Goal: Task Accomplishment & Management: Manage account settings

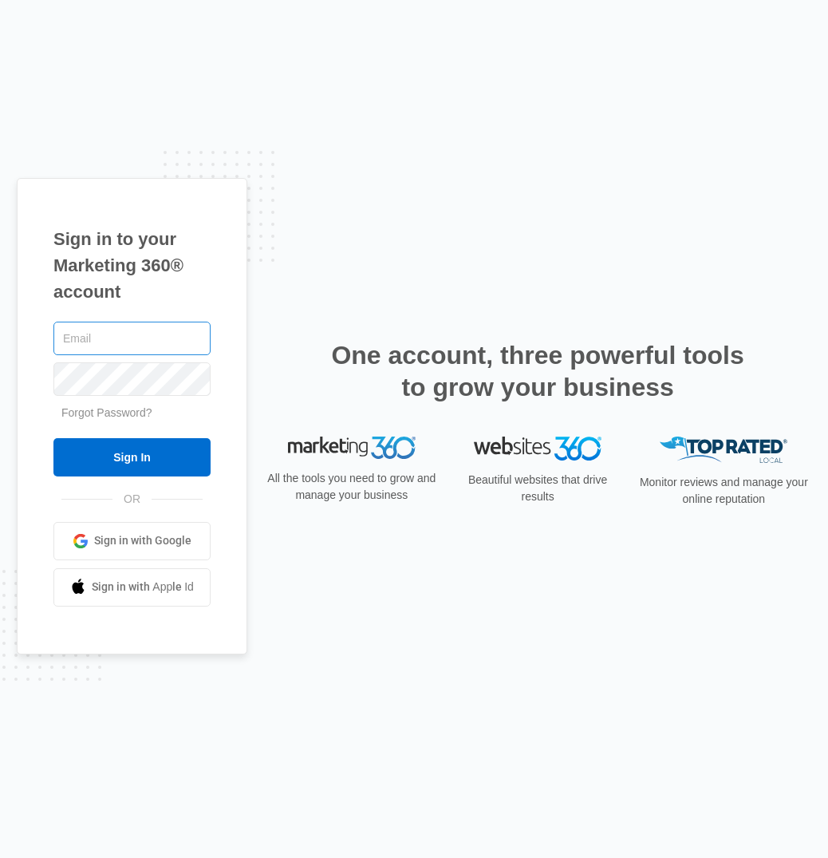
drag, startPoint x: 101, startPoint y: 336, endPoint x: 109, endPoint y: 336, distance: 8.8
click at [101, 336] on input "text" at bounding box center [131, 338] width 157 height 34
click at [0, 857] on com-1password-button at bounding box center [0, 858] width 0 height 0
click at [118, 336] on input "text" at bounding box center [131, 338] width 157 height 34
click at [0, 857] on com-1password-button at bounding box center [0, 858] width 0 height 0
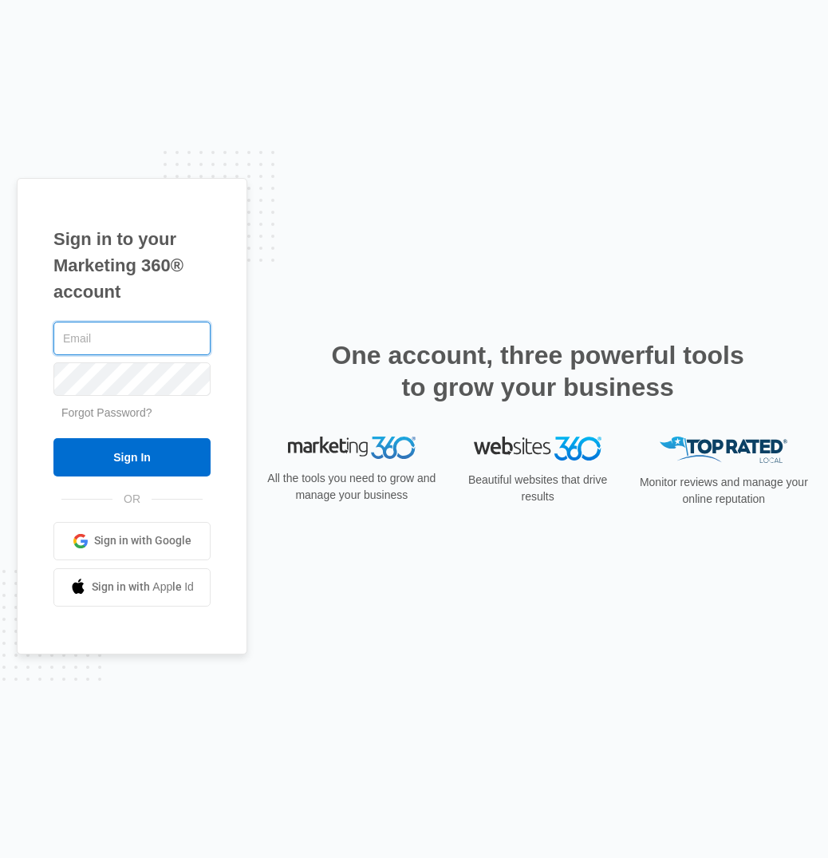
type input "[EMAIL_ADDRESS][DOMAIN_NAME]"
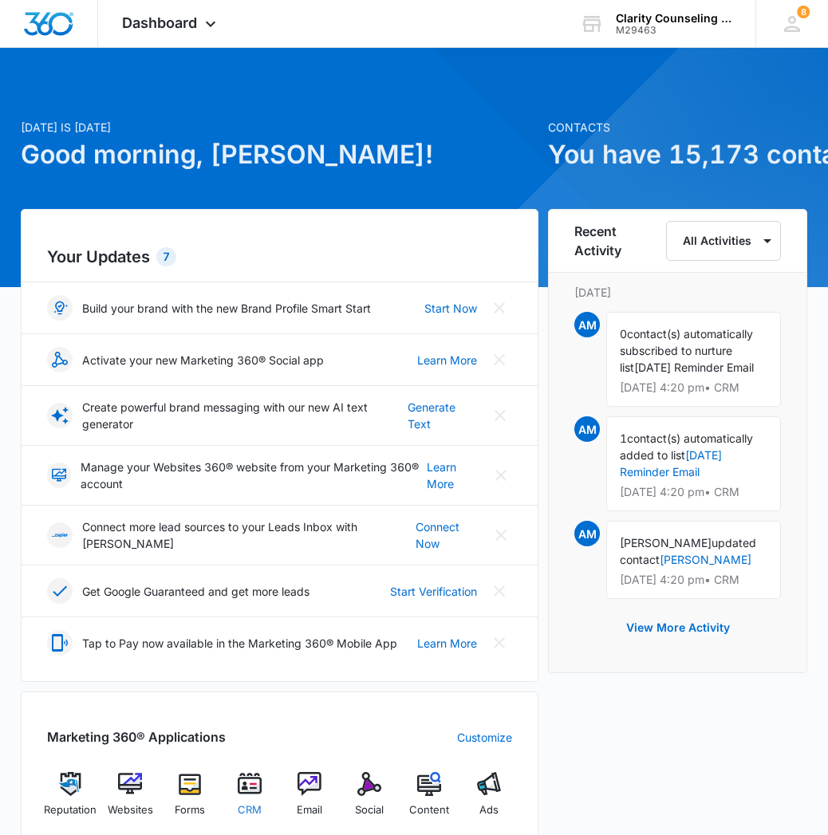
click at [236, 783] on div "CRM" at bounding box center [250, 800] width 47 height 57
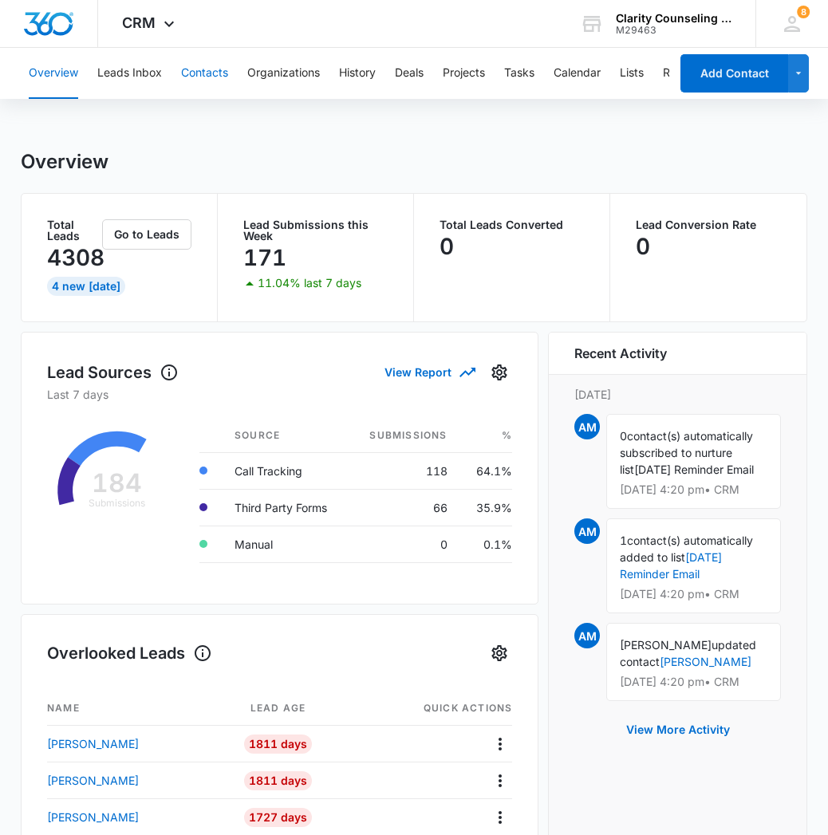
click at [215, 74] on button "Contacts" at bounding box center [204, 73] width 47 height 51
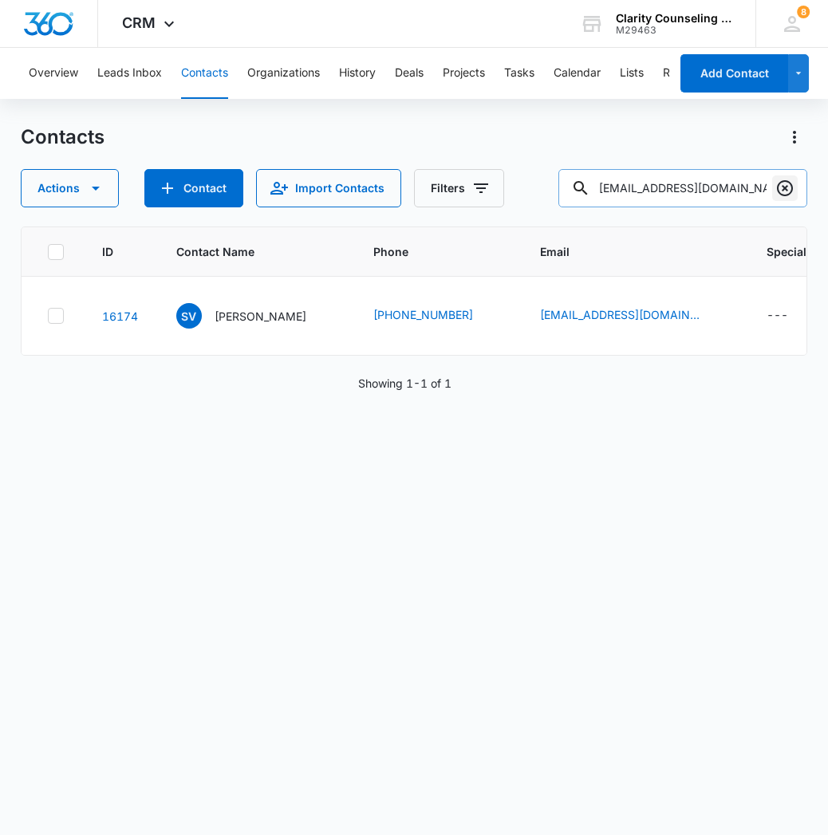
click at [780, 193] on icon "Clear" at bounding box center [785, 188] width 16 height 16
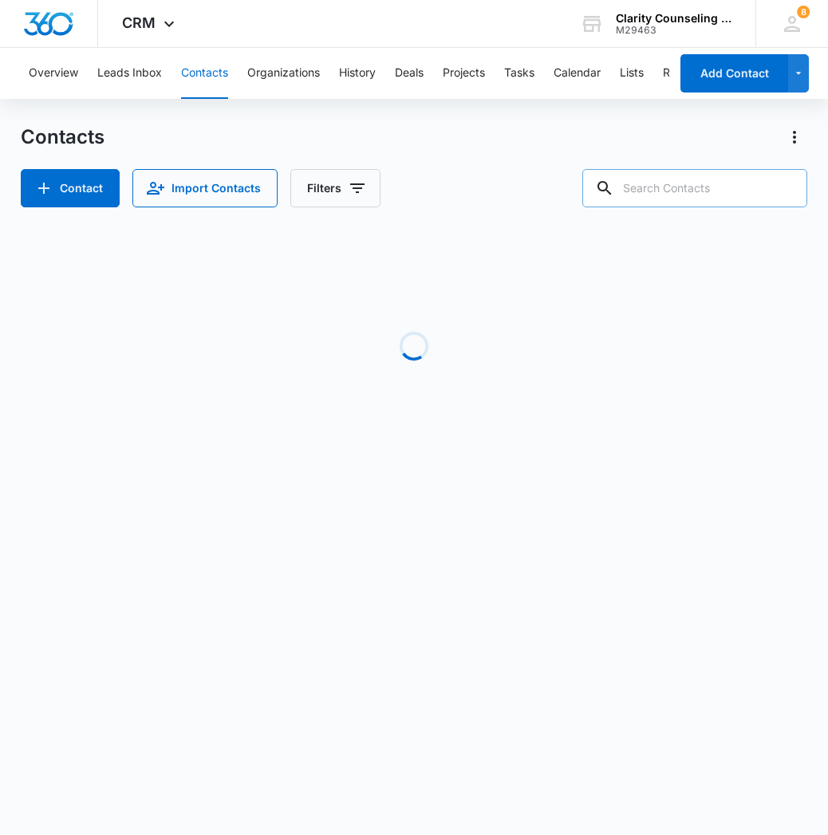
paste input "[EMAIL_ADDRESS][DOMAIN_NAME]"
type input "[EMAIL_ADDRESS][DOMAIN_NAME]"
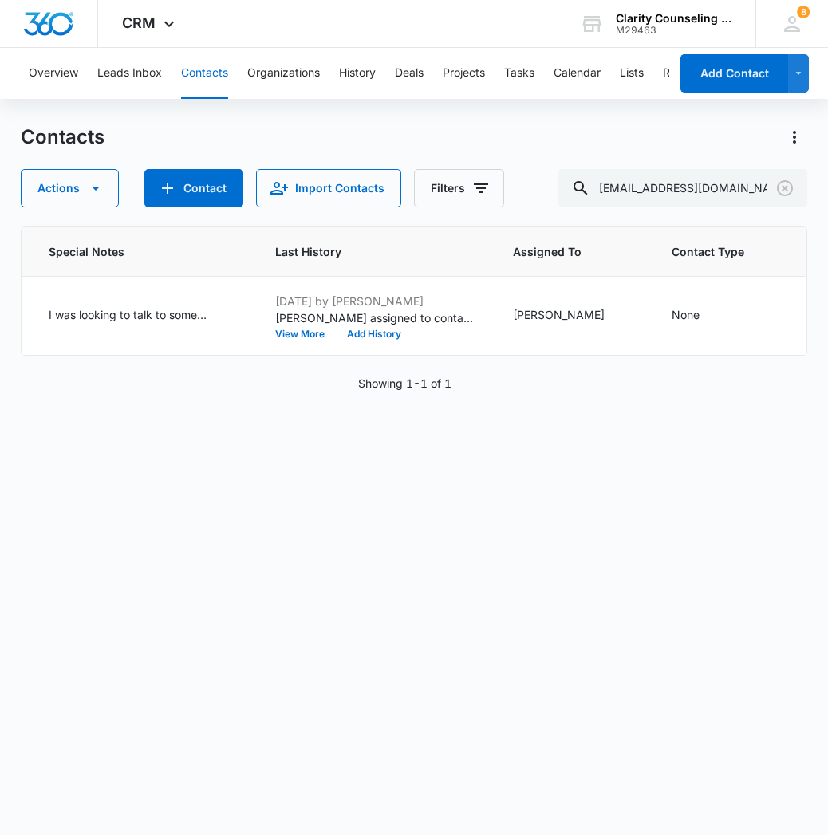
scroll to position [0, 838]
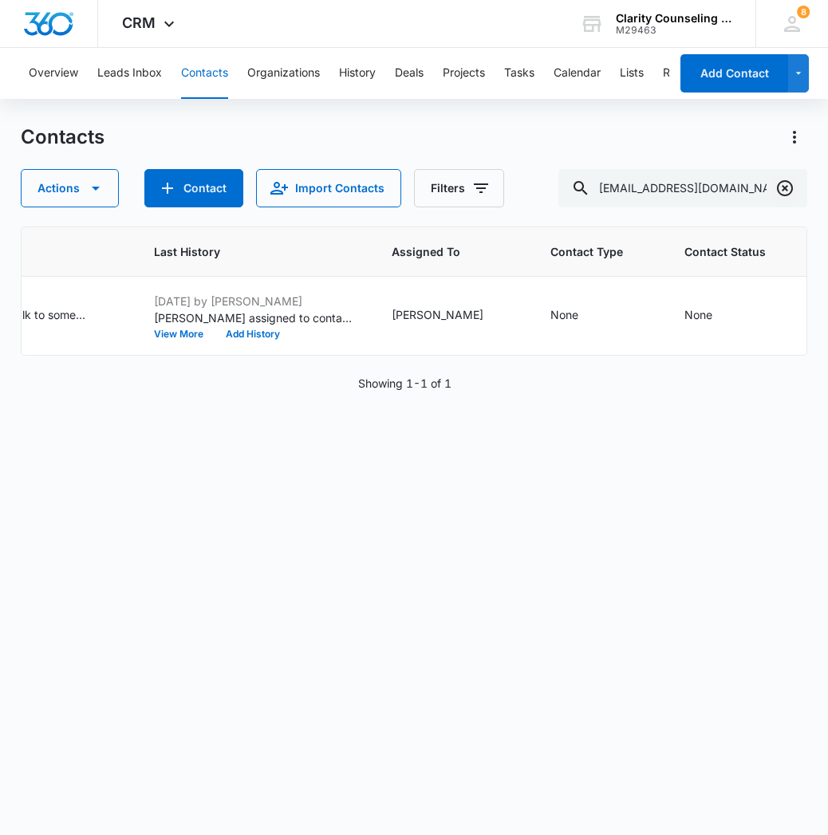
click at [778, 195] on icon "Clear" at bounding box center [784, 188] width 19 height 19
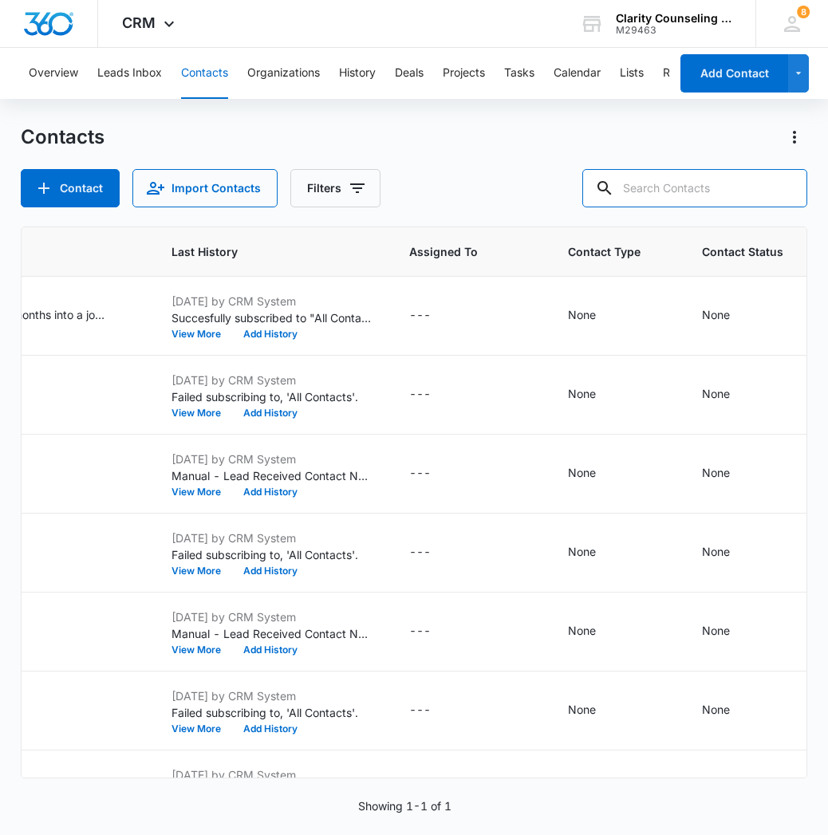
paste input "[EMAIL_ADDRESS][DOMAIN_NAME]"
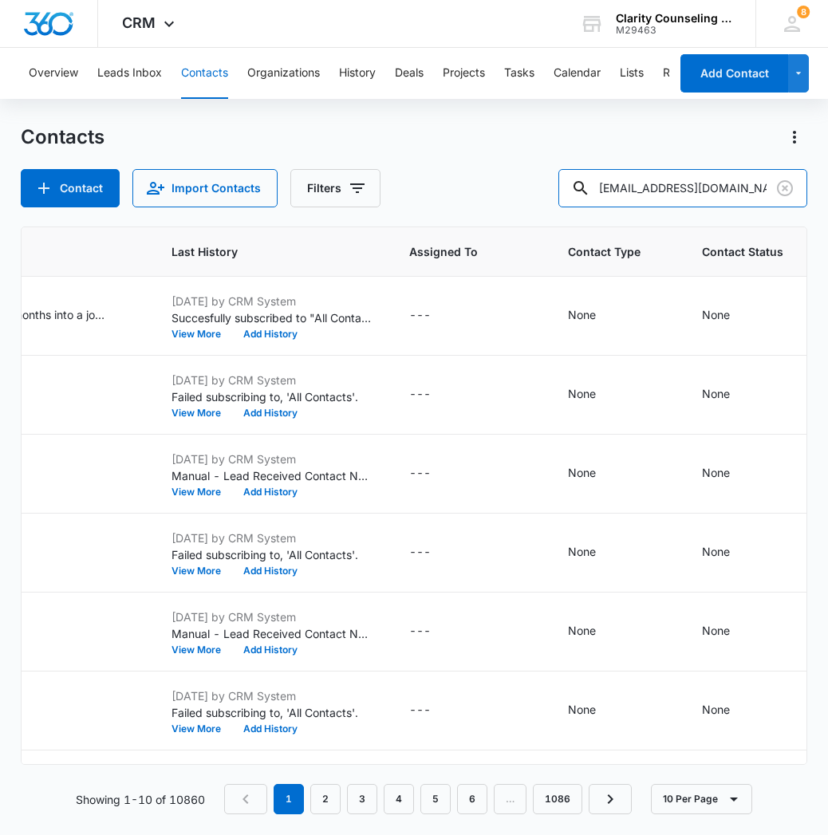
type input "[EMAIL_ADDRESS][DOMAIN_NAME]"
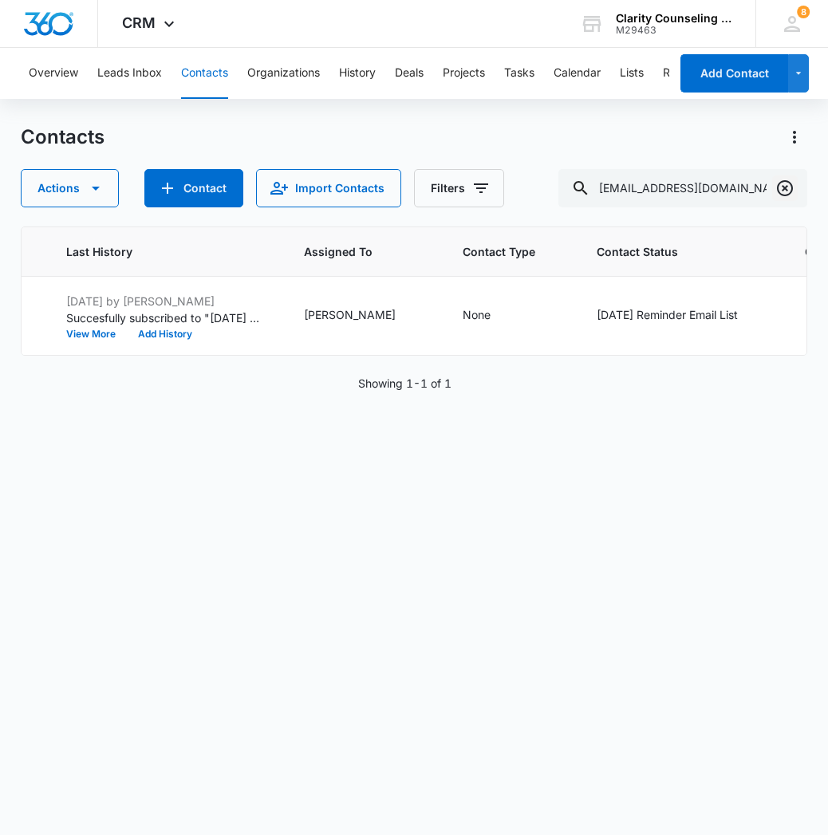
click at [791, 187] on icon "Clear" at bounding box center [784, 188] width 19 height 19
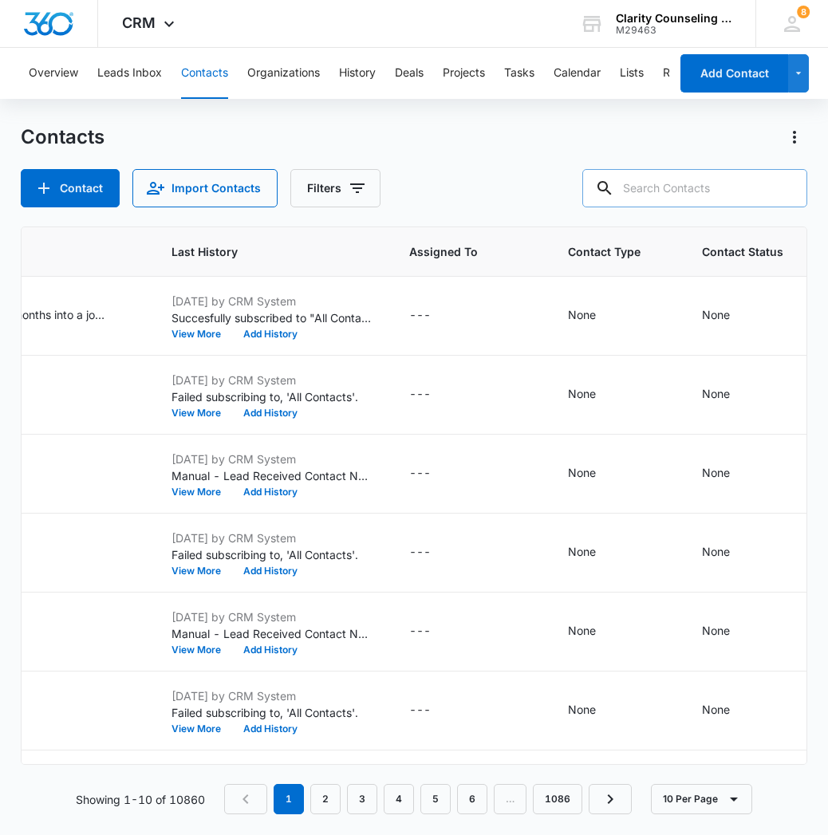
paste input "[EMAIL_ADDRESS][DOMAIN_NAME]"
type input "[EMAIL_ADDRESS][DOMAIN_NAME]"
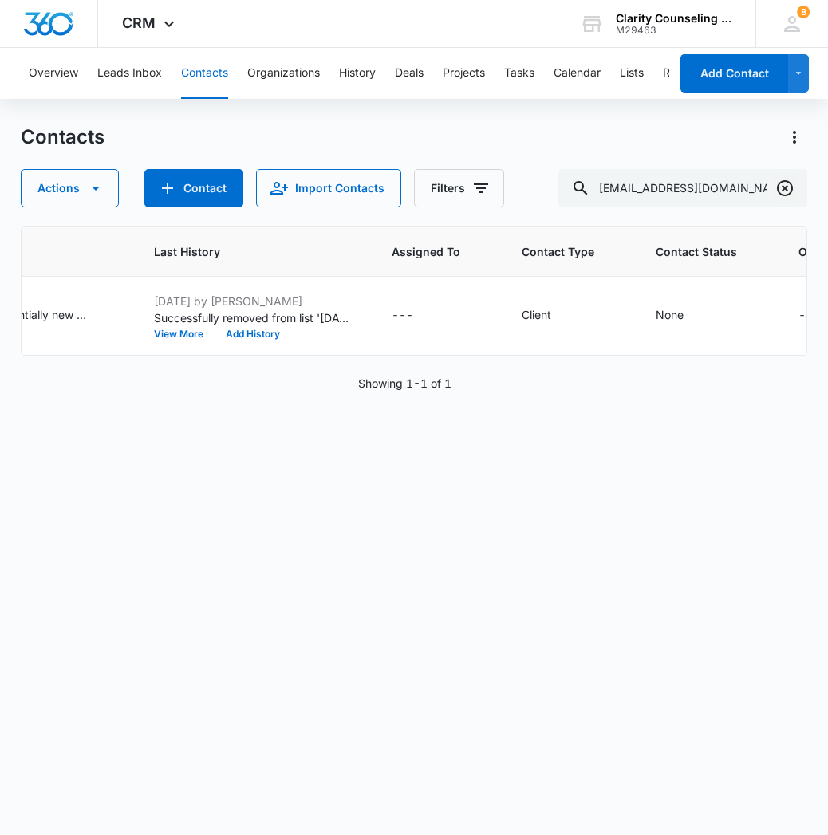
click at [786, 196] on icon "Clear" at bounding box center [784, 188] width 19 height 19
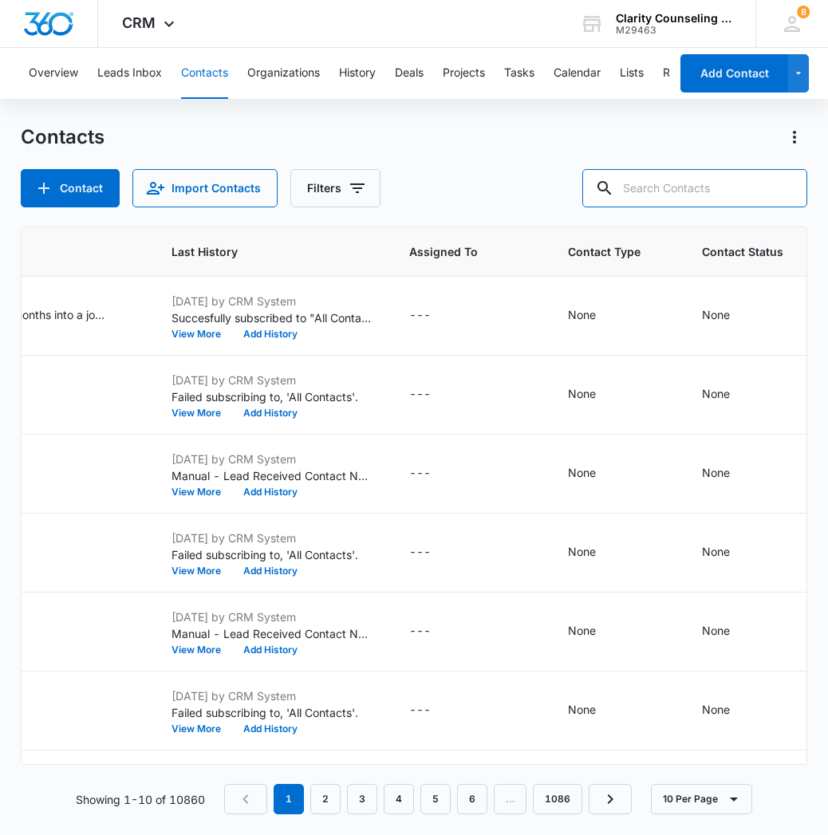
paste input "[EMAIL_ADDRESS][DOMAIN_NAME]"
type input "[EMAIL_ADDRESS][DOMAIN_NAME]"
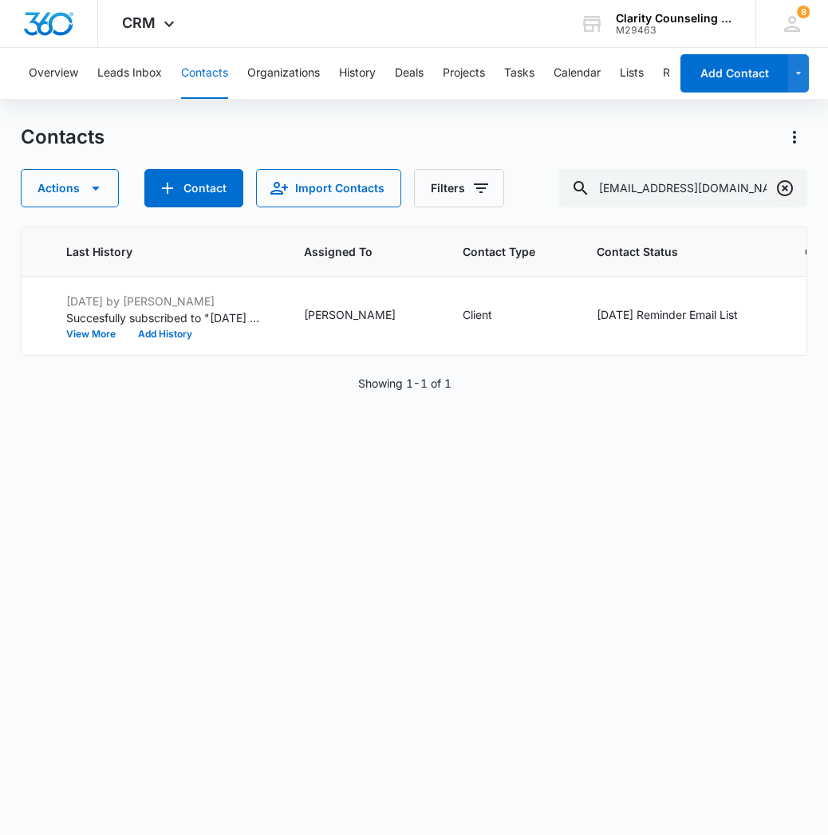
click at [782, 186] on icon "Clear" at bounding box center [784, 188] width 19 height 19
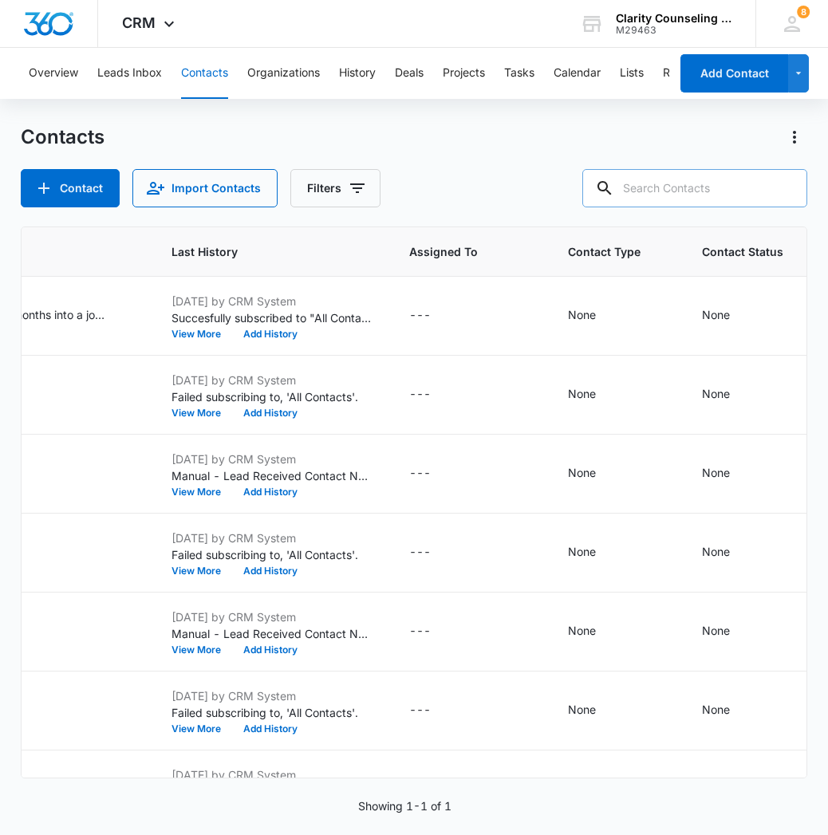
paste input "[EMAIL_ADDRESS][DOMAIN_NAME]"
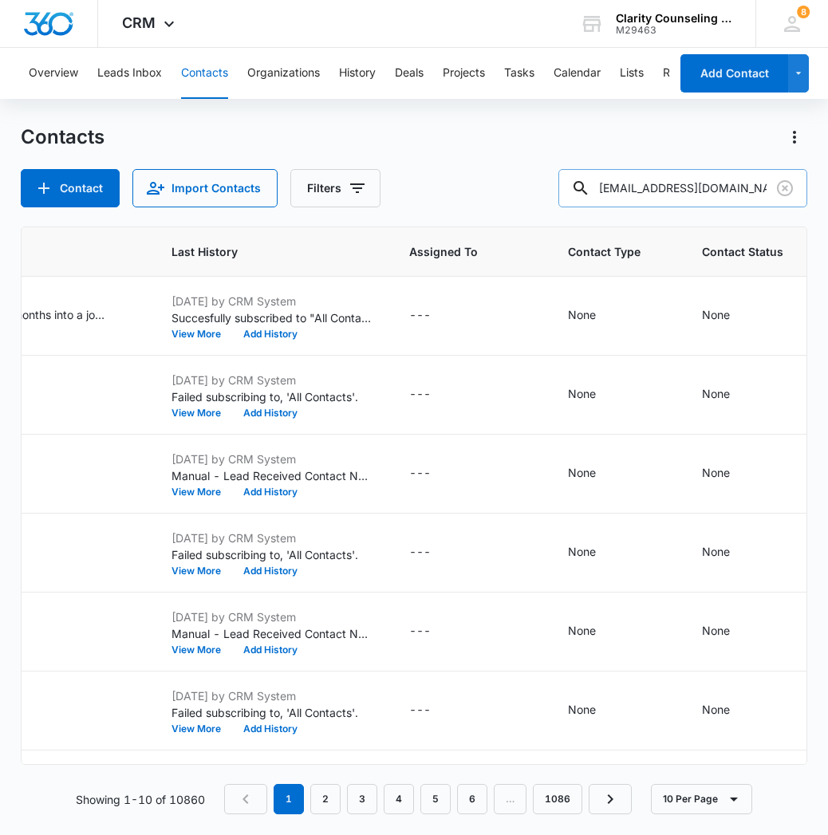
type input "[EMAIL_ADDRESS][DOMAIN_NAME]"
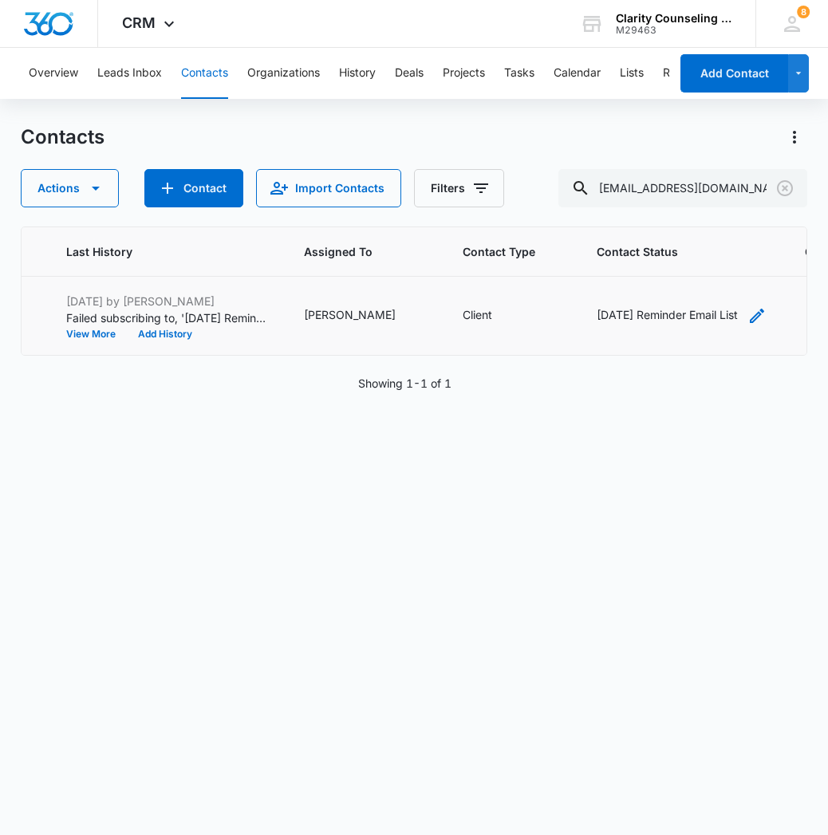
click at [655, 314] on div "[DATE] Reminder Email List" at bounding box center [682, 315] width 170 height 19
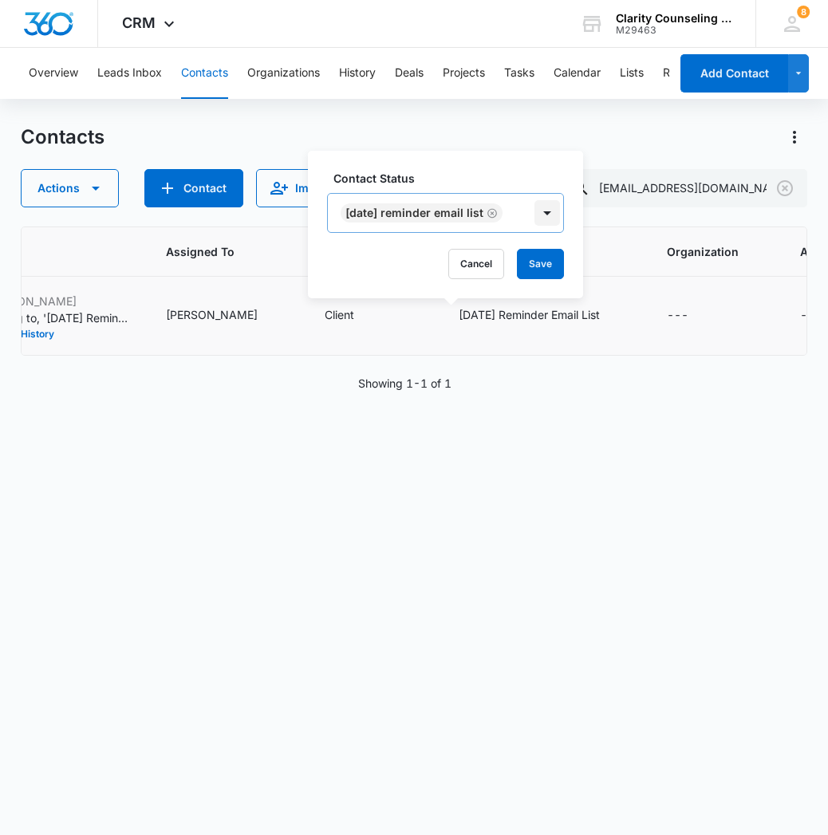
scroll to position [0, 974]
drag, startPoint x: 506, startPoint y: 212, endPoint x: 506, endPoint y: 276, distance: 63.8
click at [499, 212] on icon "Remove Saturday Reminder Email List" at bounding box center [493, 213] width 11 height 12
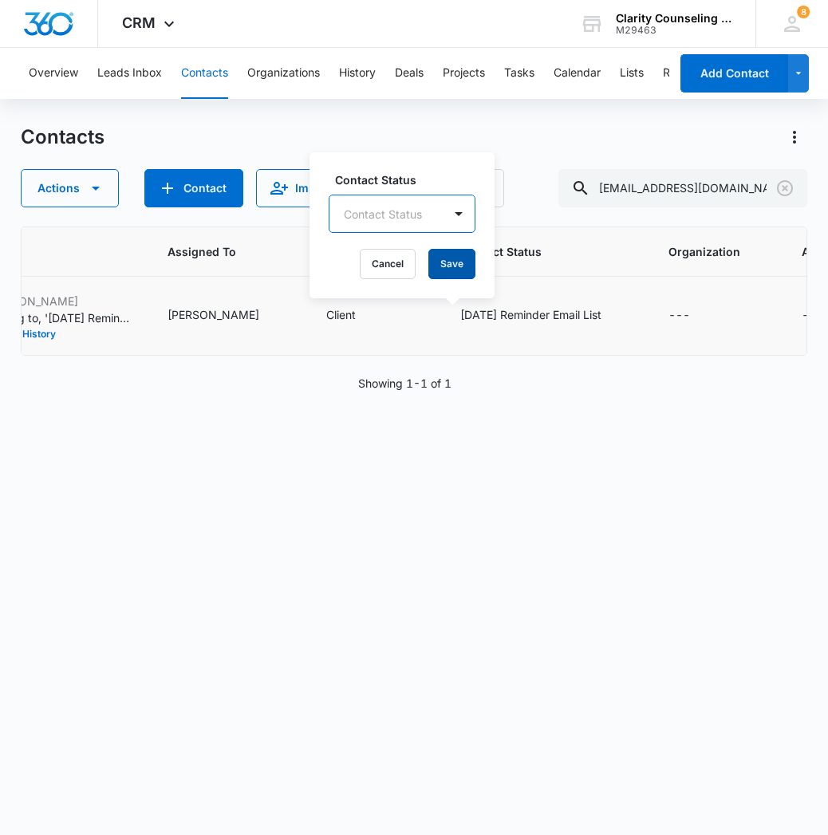
click at [463, 277] on button "Save" at bounding box center [451, 264] width 47 height 30
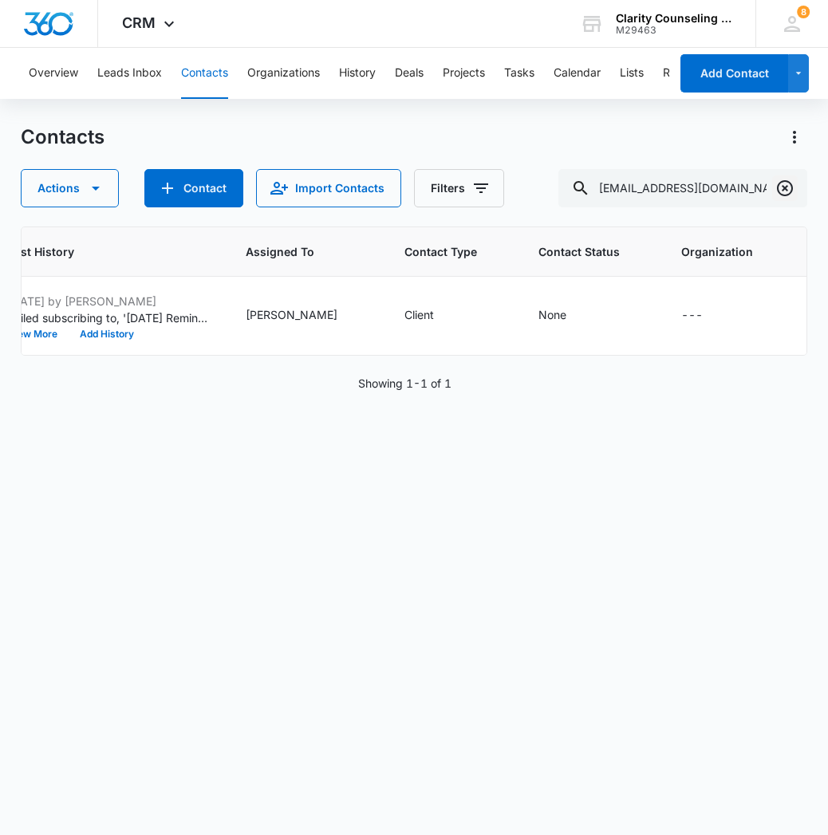
click at [777, 185] on icon "Clear" at bounding box center [784, 188] width 19 height 19
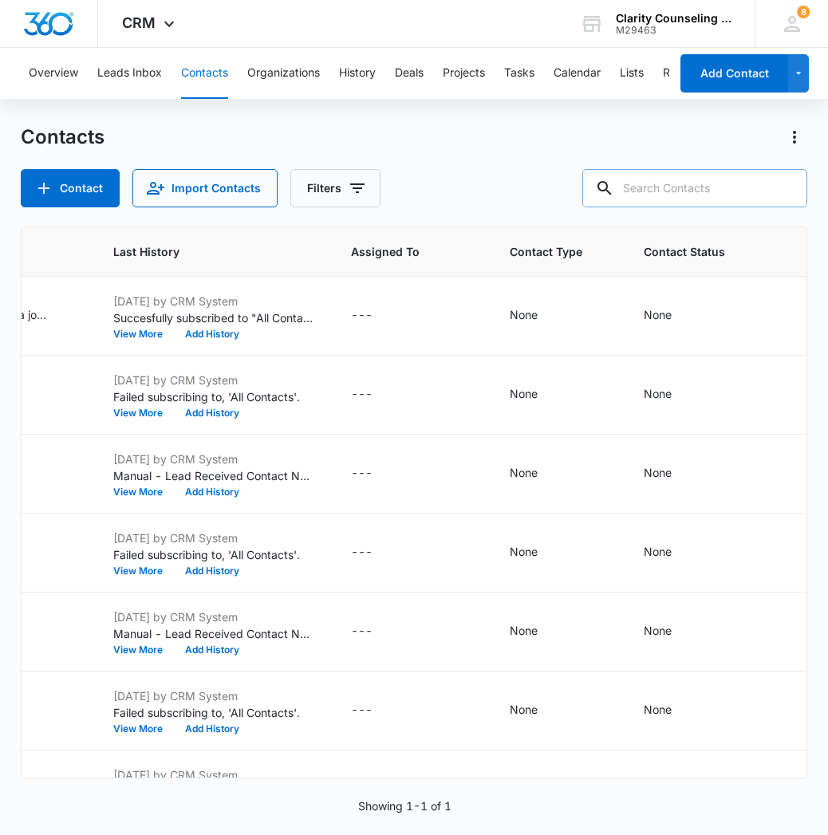
paste input "[EMAIL_ADDRESS][DOMAIN_NAME]"
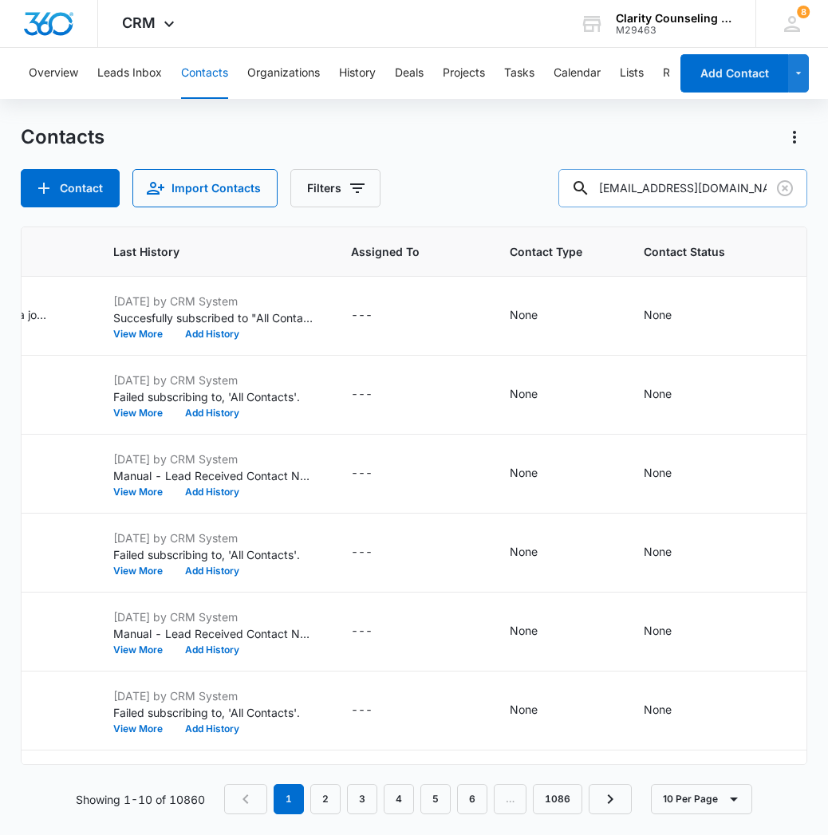
type input "[EMAIL_ADDRESS][DOMAIN_NAME]"
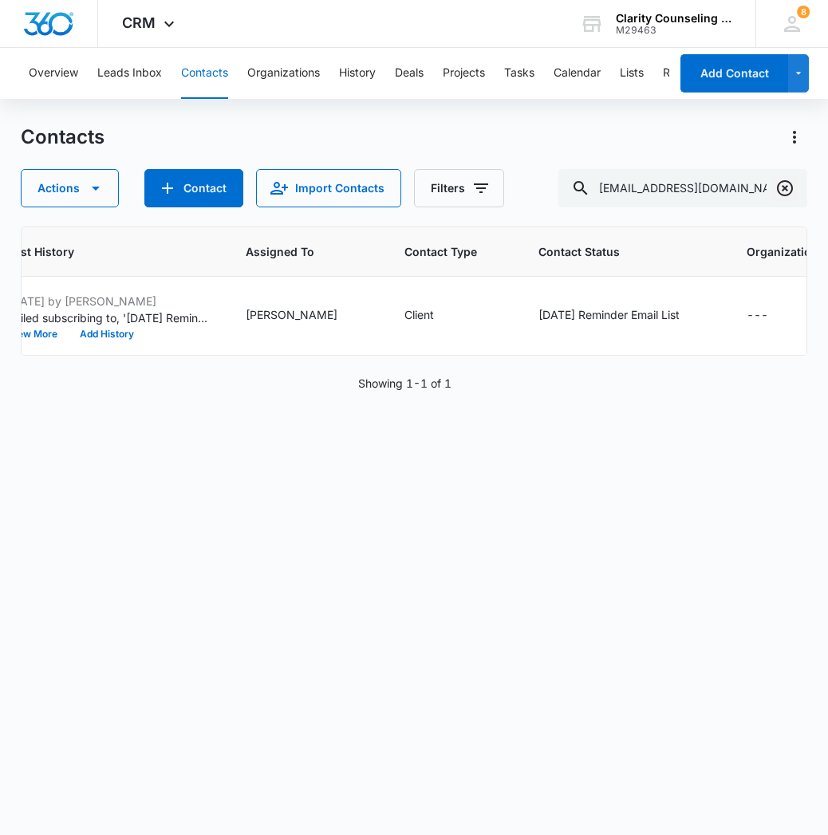
click at [785, 196] on icon "Clear" at bounding box center [784, 188] width 19 height 19
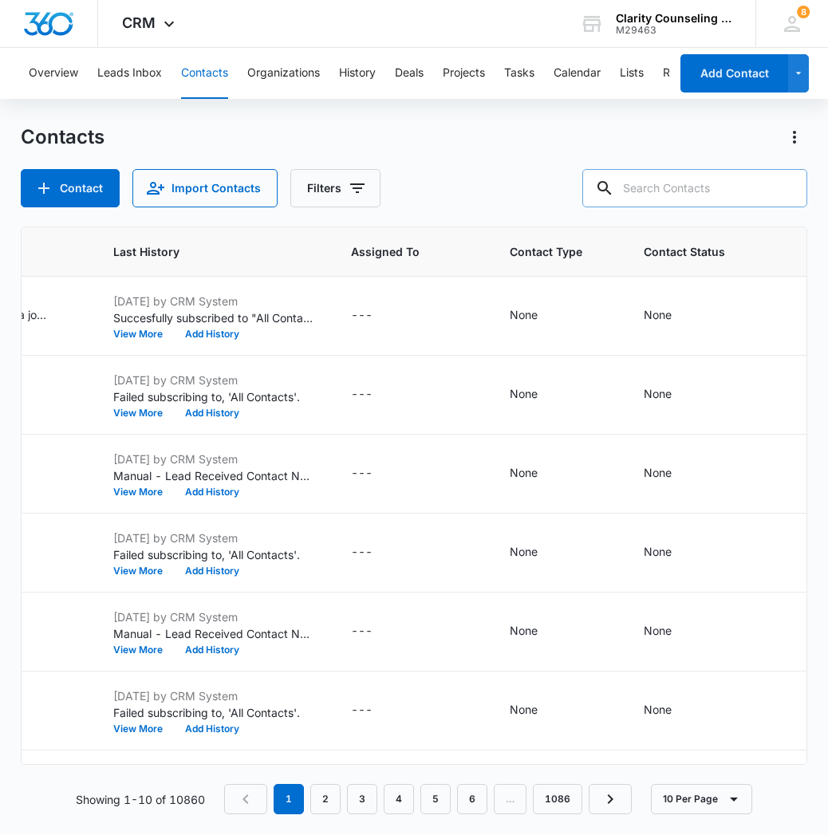
paste input "[EMAIL_ADDRESS][DOMAIN_NAME]"
type input "[EMAIL_ADDRESS][DOMAIN_NAME]"
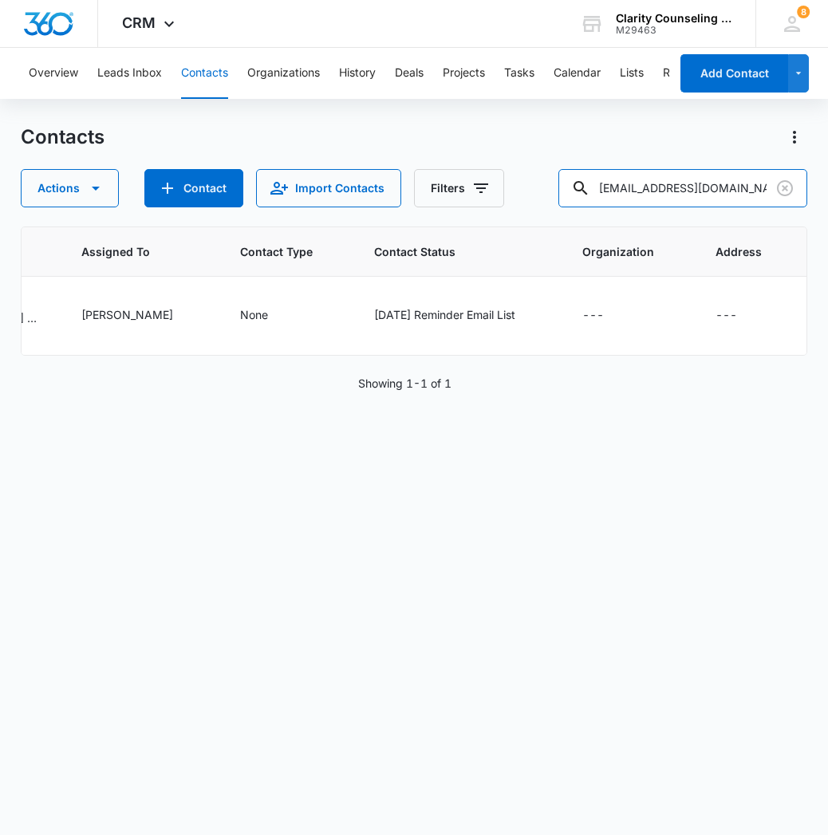
scroll to position [0, 1059]
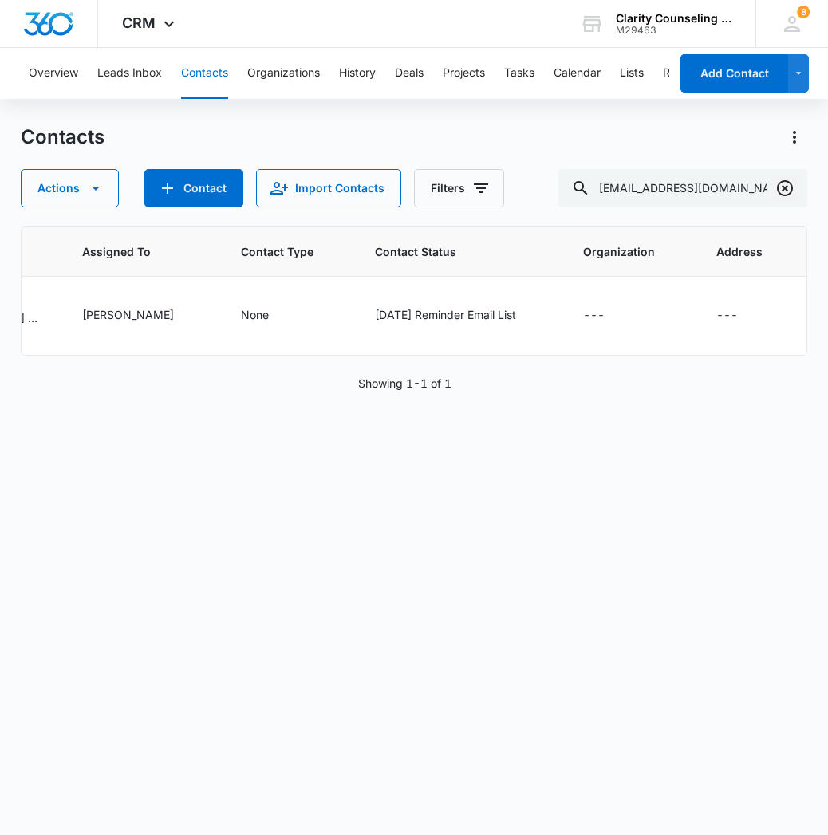
click at [783, 189] on icon "Clear" at bounding box center [784, 188] width 19 height 19
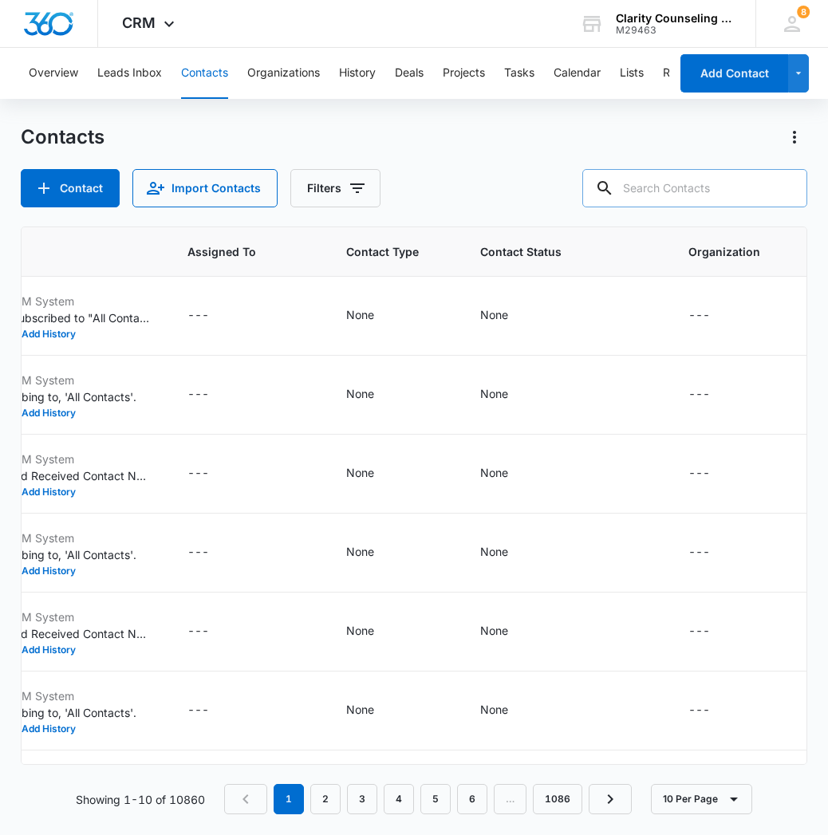
paste input "[EMAIL_ADDRESS][DOMAIN_NAME]"
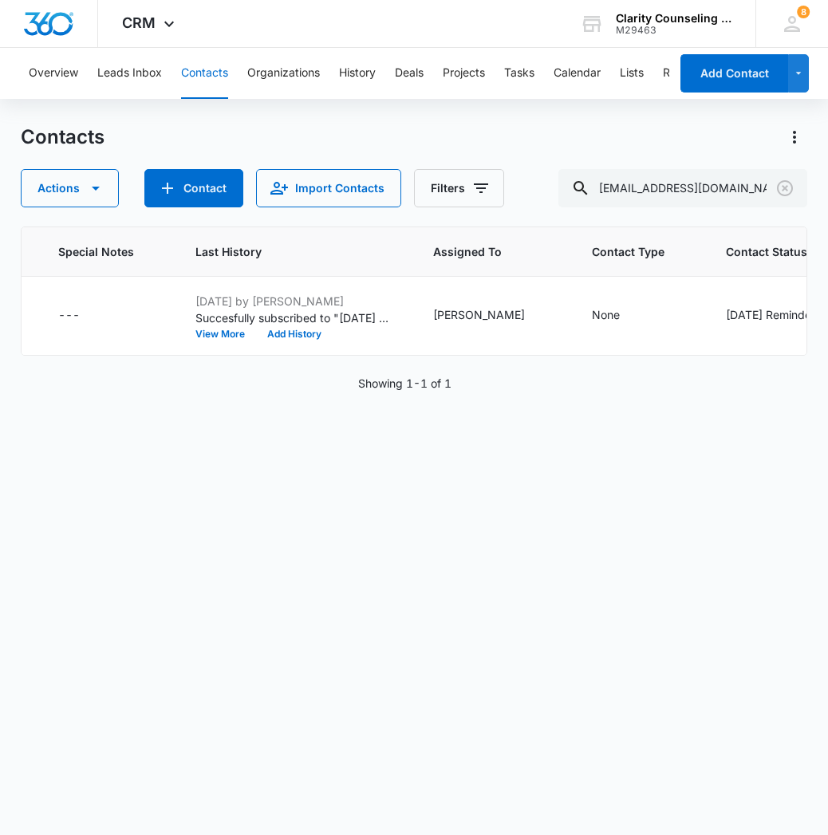
scroll to position [0, 561]
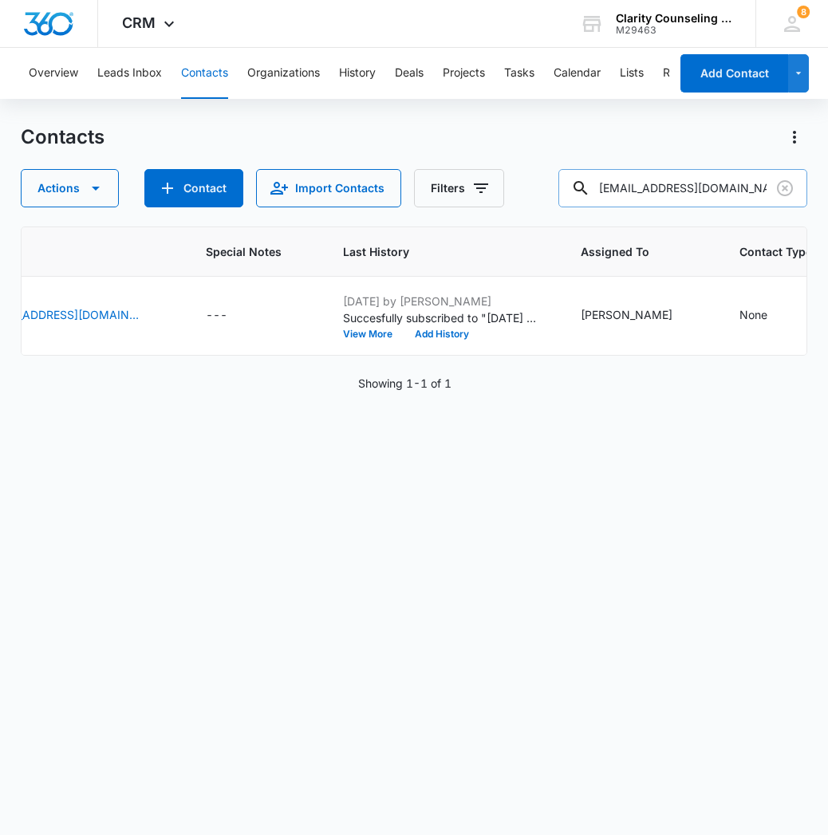
click at [747, 183] on input "[EMAIL_ADDRESS][DOMAIN_NAME]" at bounding box center [682, 188] width 249 height 38
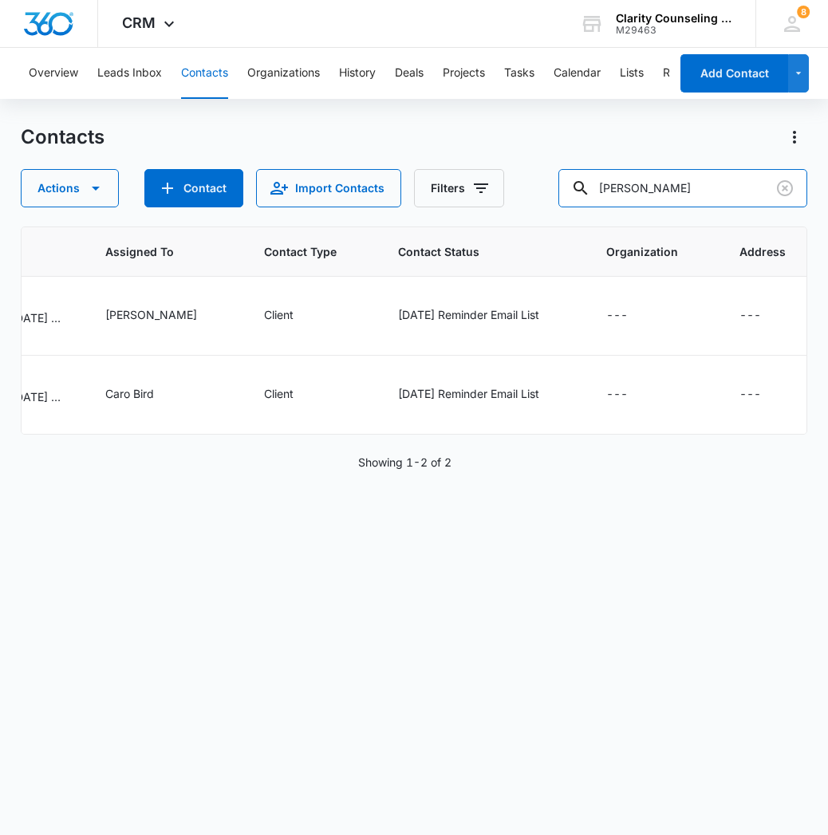
scroll to position [0, 1035]
click at [696, 195] on input "[PERSON_NAME]" at bounding box center [682, 188] width 249 height 38
paste input "[EMAIL_ADDRESS][DOMAIN_NAME]"
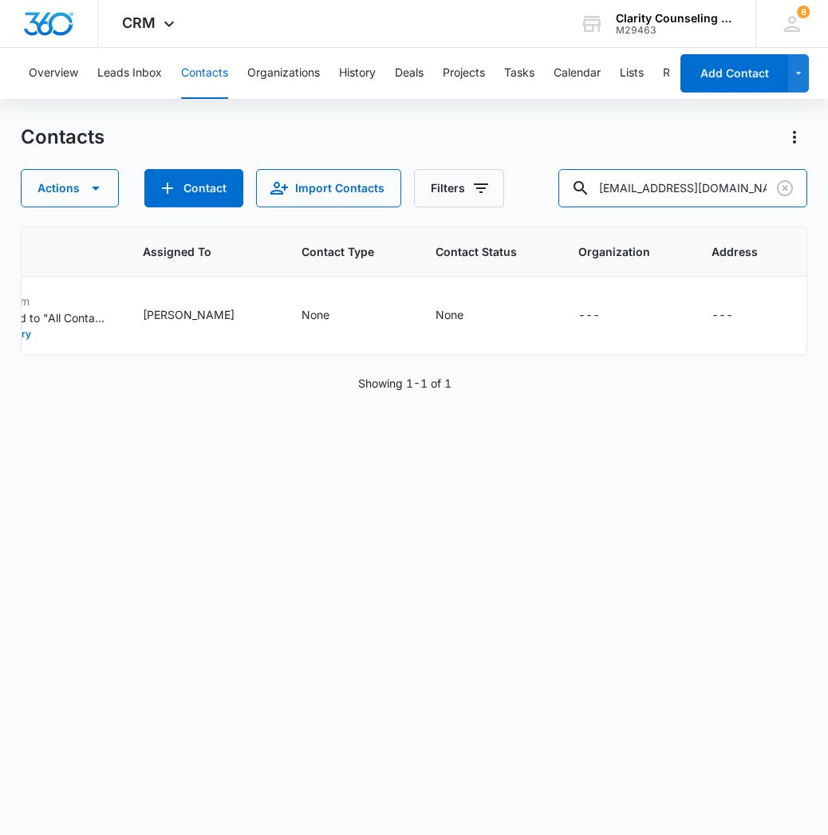
scroll to position [0, 931]
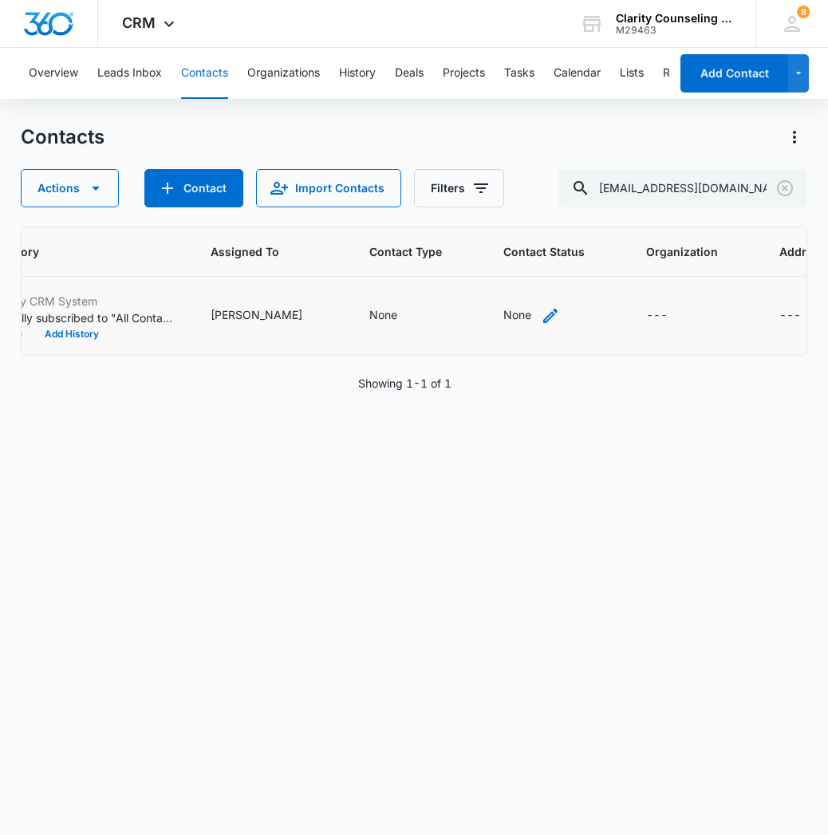
click at [541, 314] on icon "Contact Status - None - Select to Edit Field" at bounding box center [550, 315] width 19 height 19
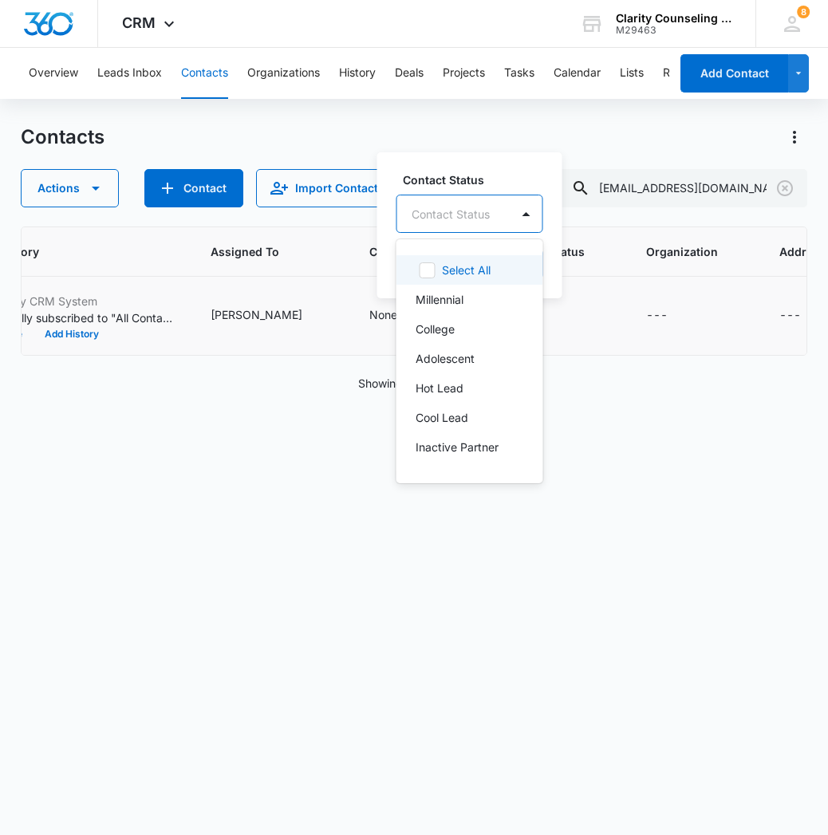
drag, startPoint x: 480, startPoint y: 214, endPoint x: 483, endPoint y: 290, distance: 75.8
click at [479, 214] on div "Contact Status" at bounding box center [451, 214] width 78 height 17
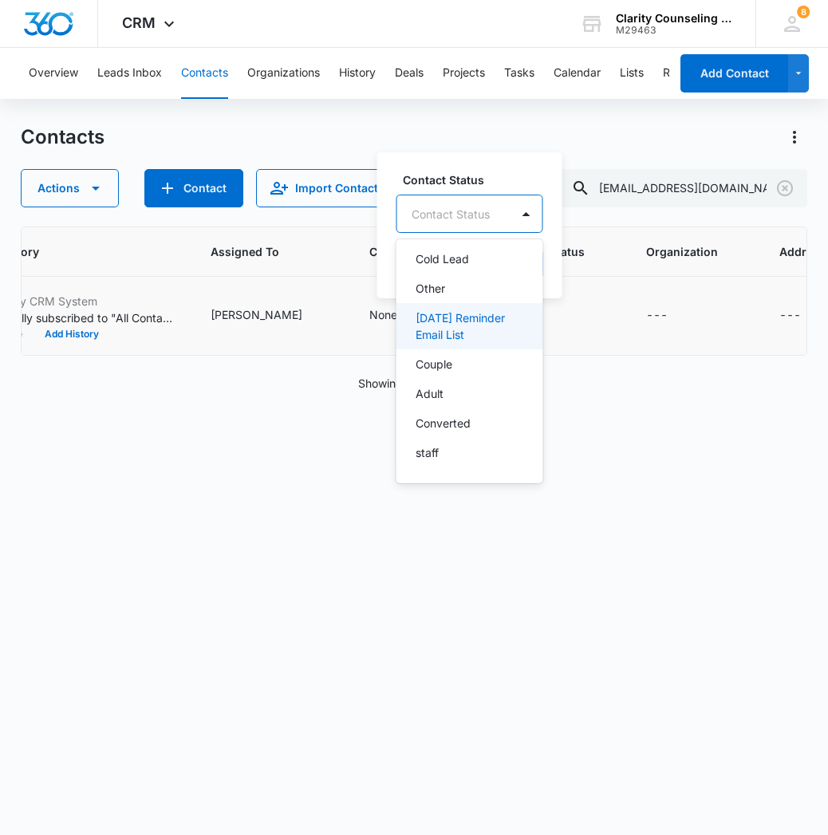
click at [487, 337] on p "[DATE] Reminder Email List" at bounding box center [468, 327] width 105 height 34
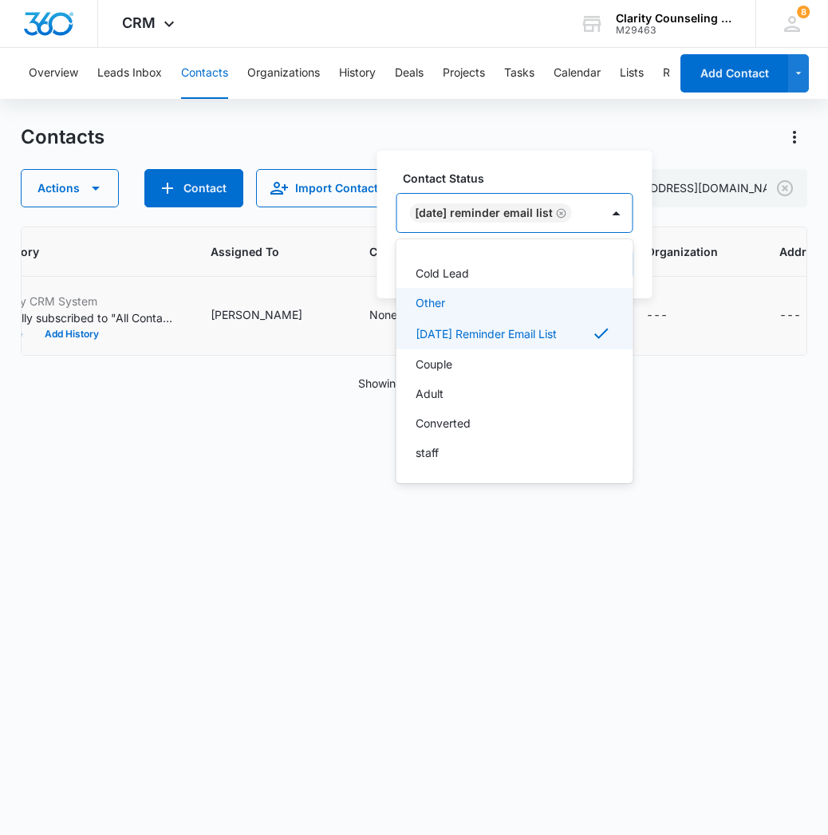
scroll to position [233, 0]
click at [629, 207] on div at bounding box center [617, 213] width 26 height 26
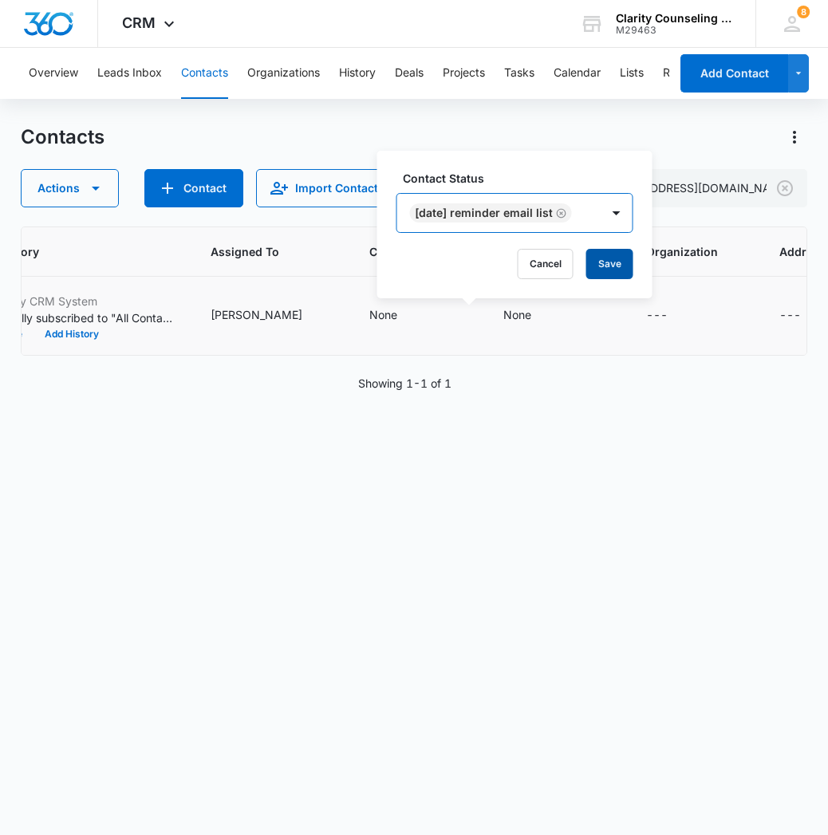
click at [627, 262] on button "Save" at bounding box center [609, 264] width 47 height 30
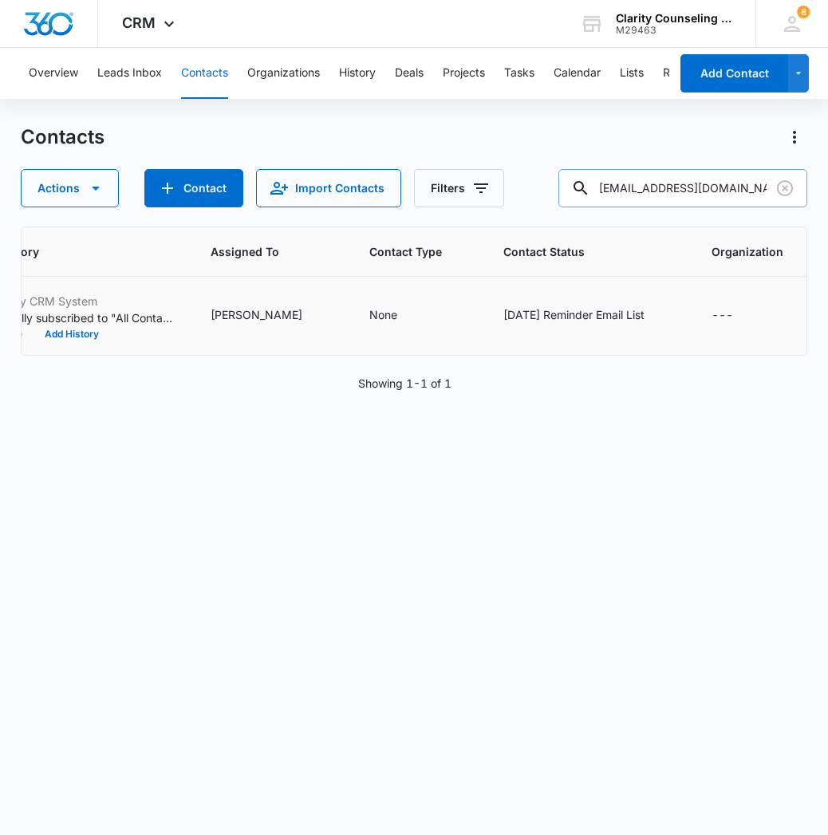
click at [727, 199] on input "[EMAIL_ADDRESS][DOMAIN_NAME]" at bounding box center [682, 188] width 249 height 38
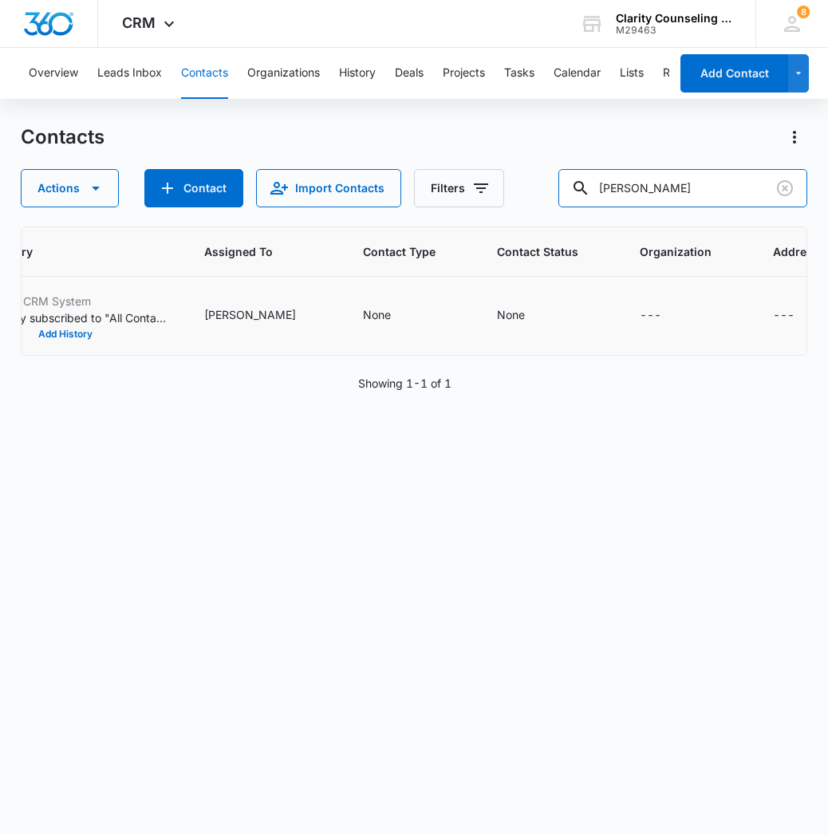
scroll to position [0, 937]
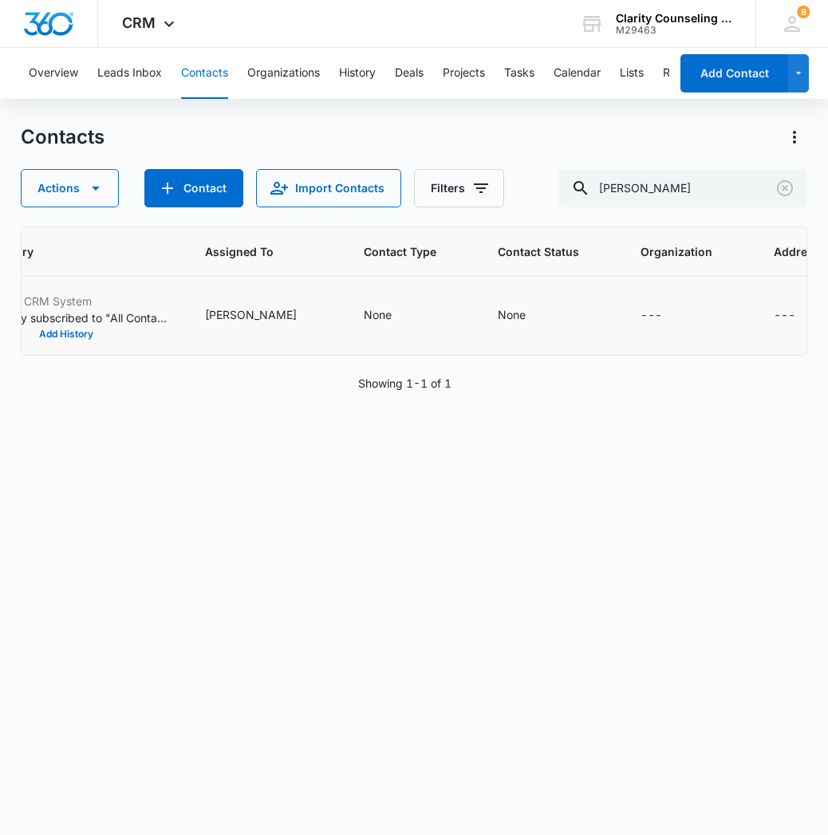
click at [479, 305] on td "None" at bounding box center [550, 316] width 143 height 79
click at [498, 310] on div "None" at bounding box center [512, 314] width 28 height 17
click at [493, 218] on div "Contact Status" at bounding box center [452, 214] width 113 height 36
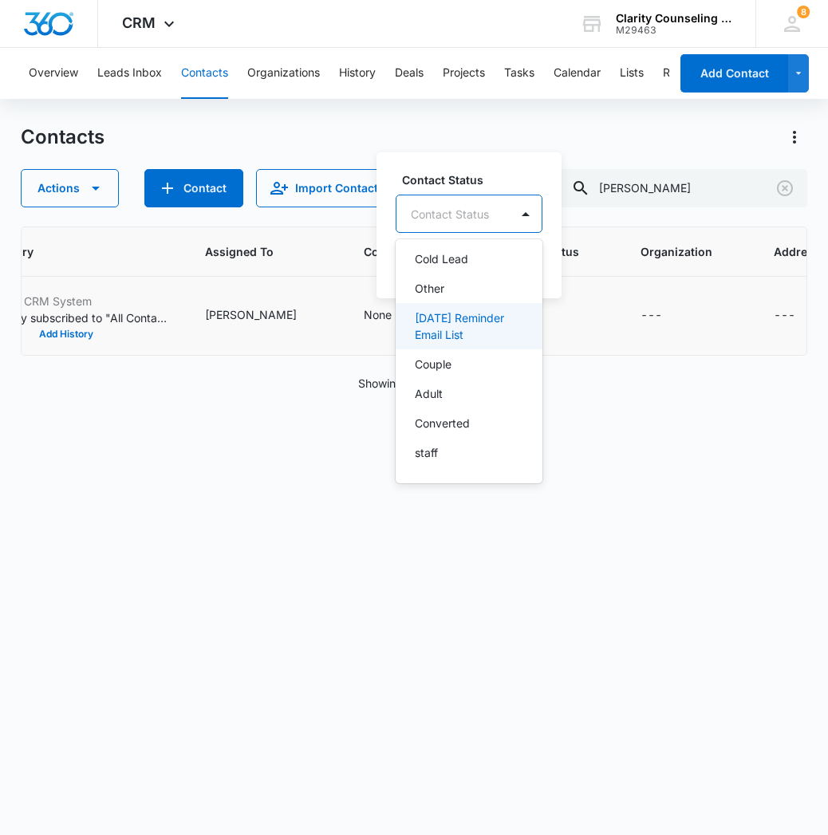
click at [522, 334] on div "[DATE] Reminder Email List" at bounding box center [469, 326] width 147 height 46
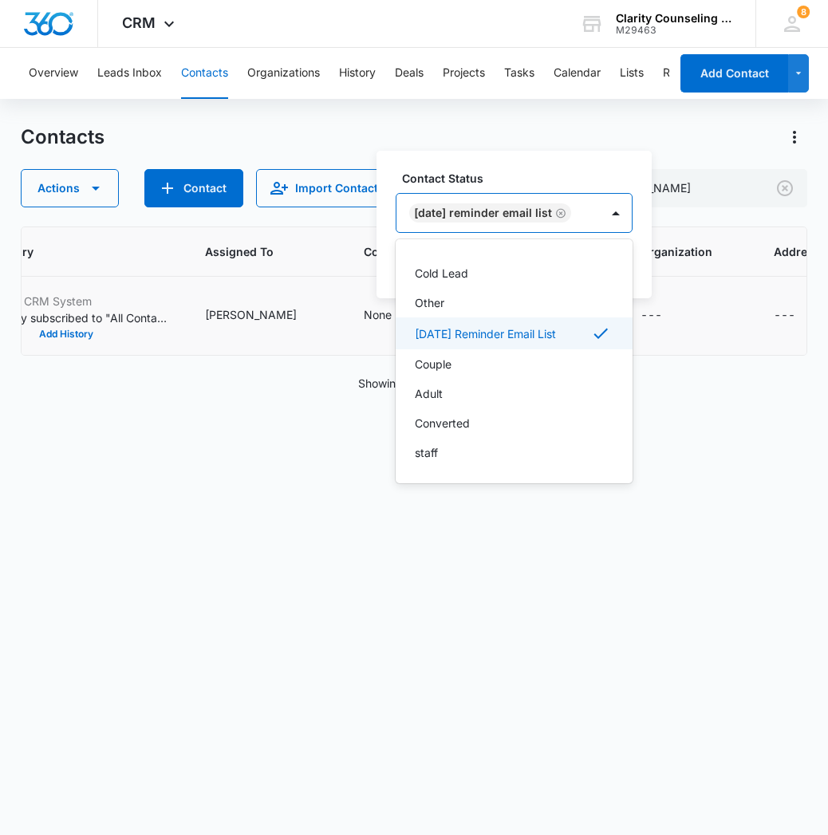
scroll to position [233, 0]
click at [600, 220] on div "[DATE] Reminder Email List" at bounding box center [497, 213] width 203 height 38
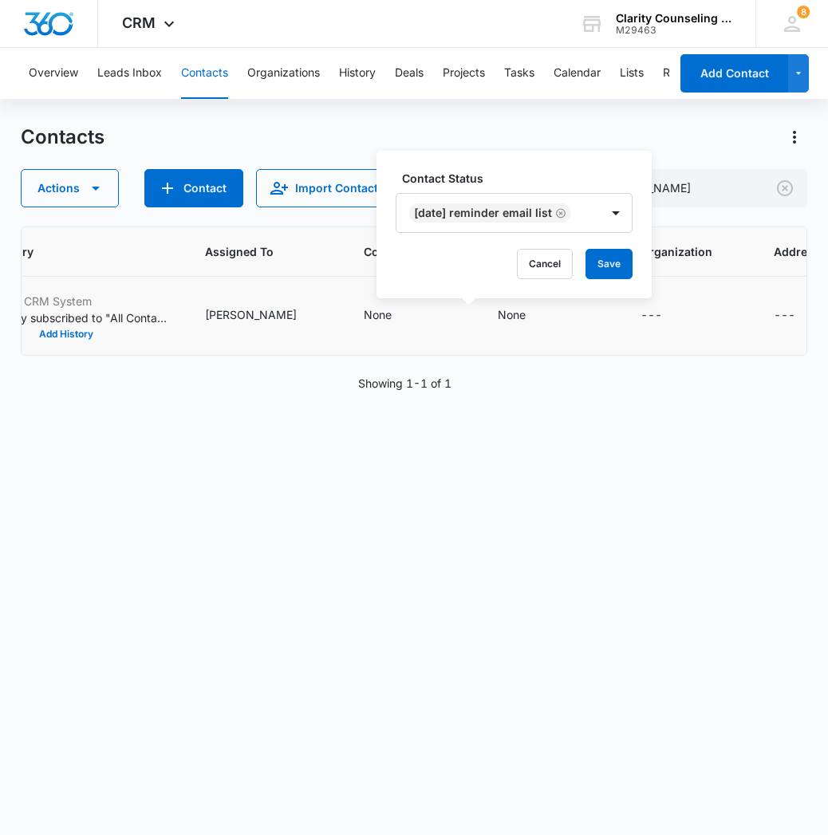
drag, startPoint x: 620, startPoint y: 269, endPoint x: 507, endPoint y: 281, distance: 113.1
click at [620, 269] on button "Save" at bounding box center [609, 264] width 47 height 30
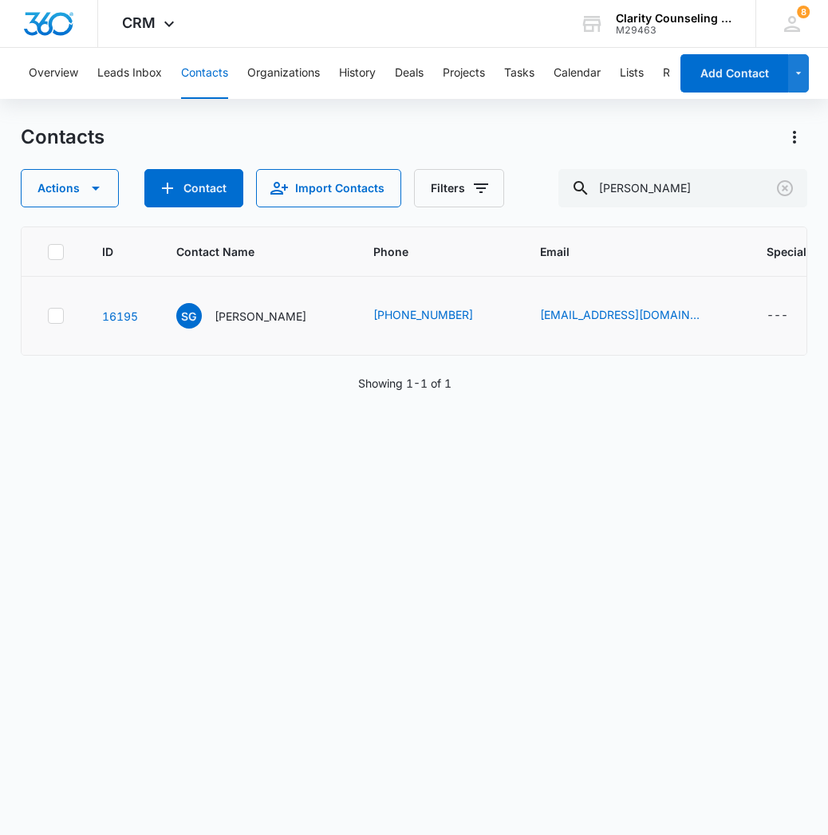
scroll to position [0, 0]
click at [657, 193] on input "[PERSON_NAME]" at bounding box center [682, 188] width 249 height 38
type input "[PERSON_NAME]"
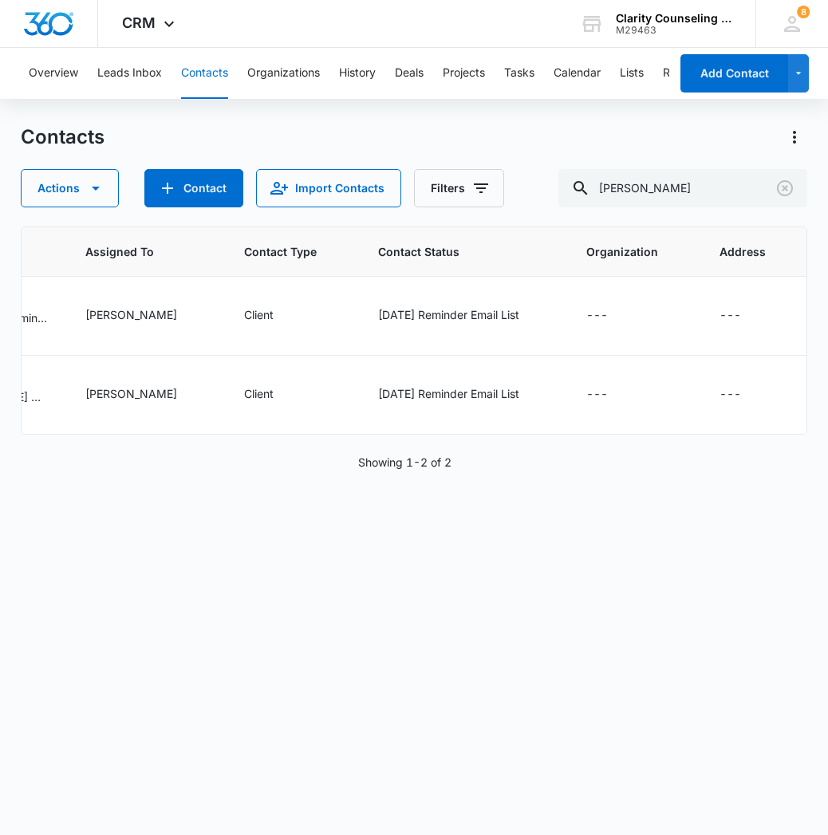
scroll to position [0, 1055]
click at [779, 192] on icon "Clear" at bounding box center [785, 188] width 16 height 16
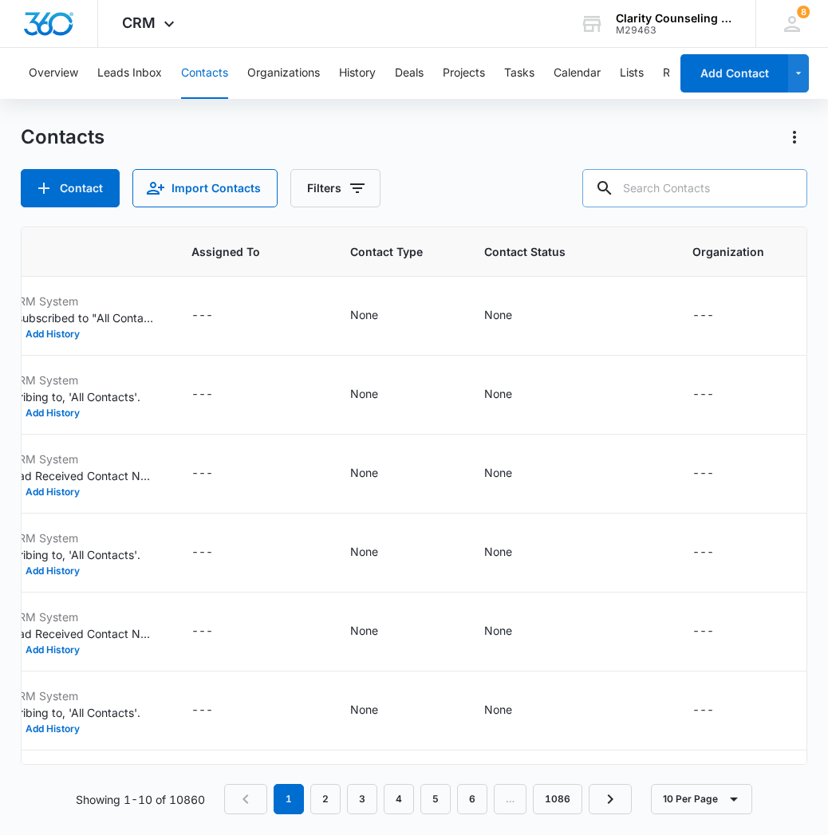
paste input "[EMAIL_ADDRESS][DOMAIN_NAME]"
type input "[EMAIL_ADDRESS][DOMAIN_NAME]"
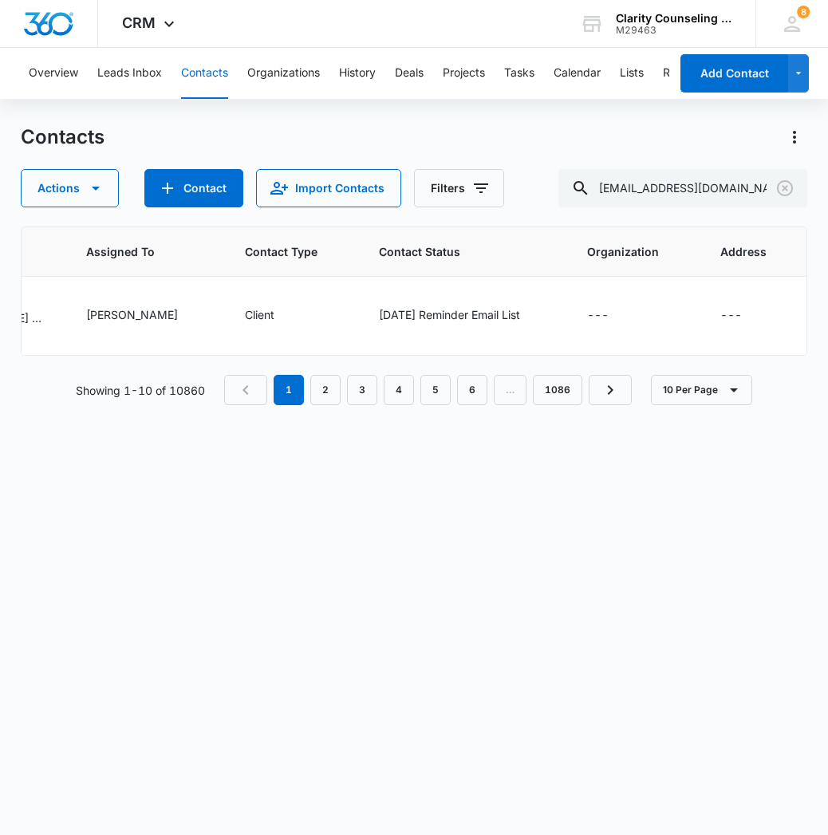
scroll to position [0, 981]
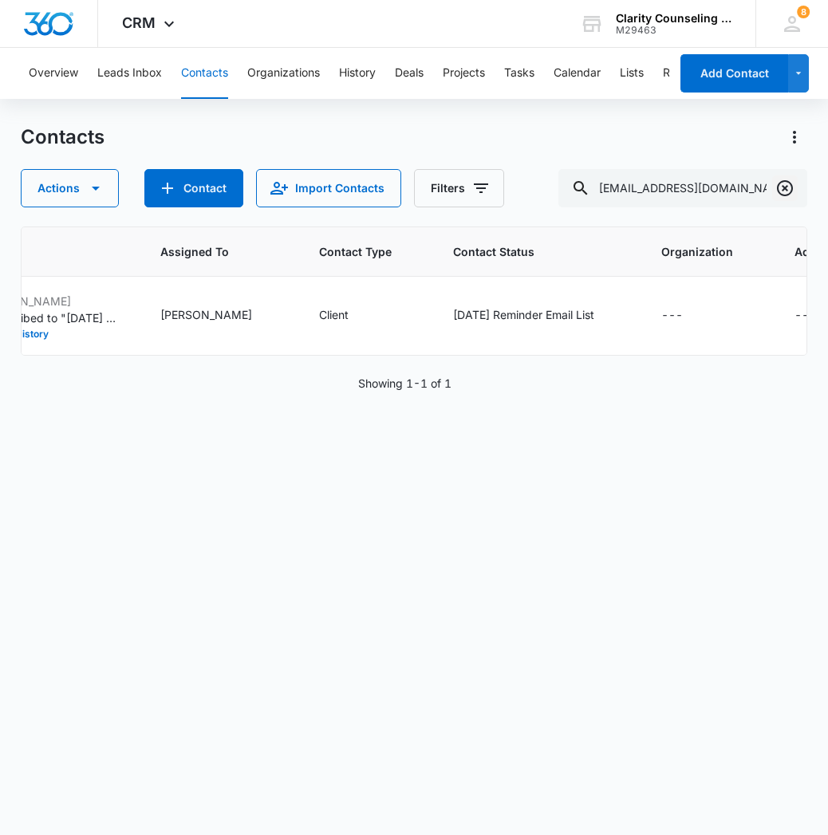
click at [782, 186] on icon "Clear" at bounding box center [784, 188] width 19 height 19
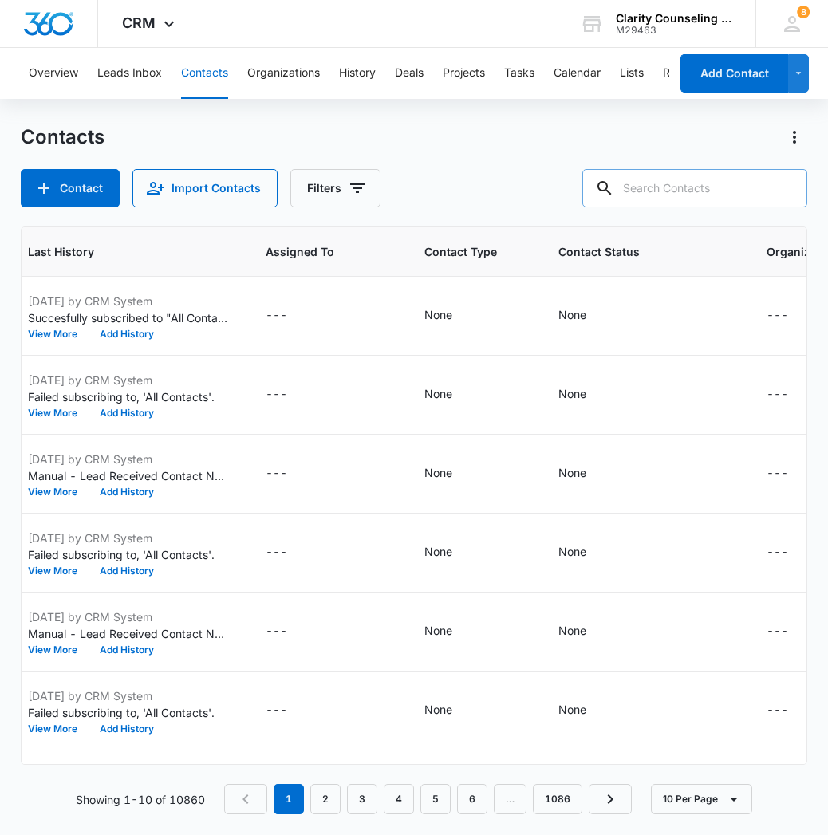
paste input "[EMAIL_ADDRESS][DOMAIN_NAME]"
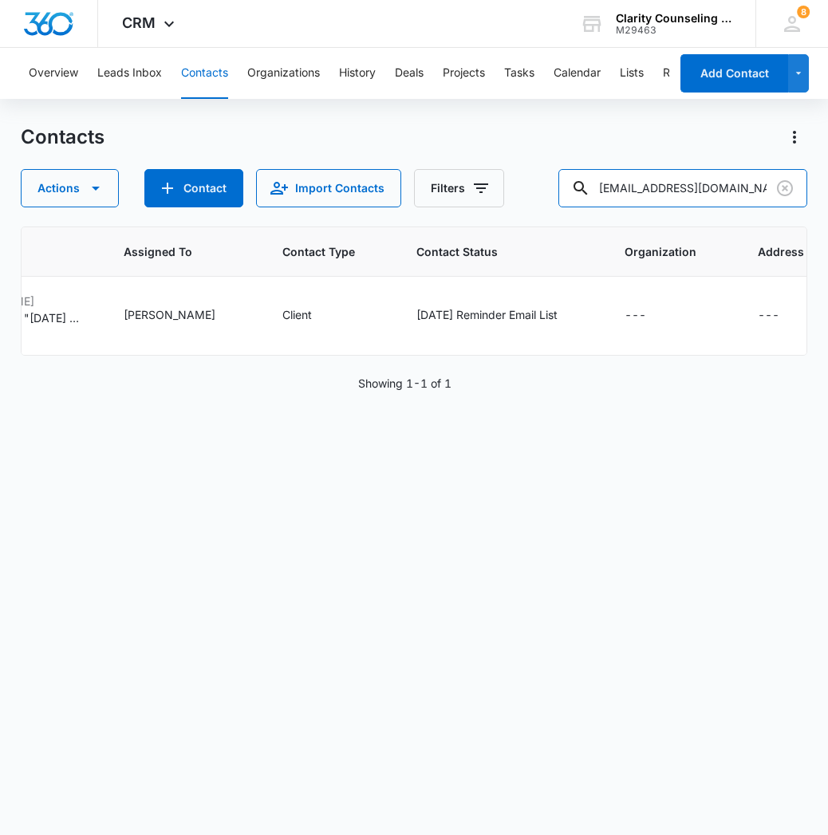
scroll to position [0, 1017]
click at [657, 192] on input "[EMAIL_ADDRESS][DOMAIN_NAME]" at bounding box center [682, 188] width 249 height 38
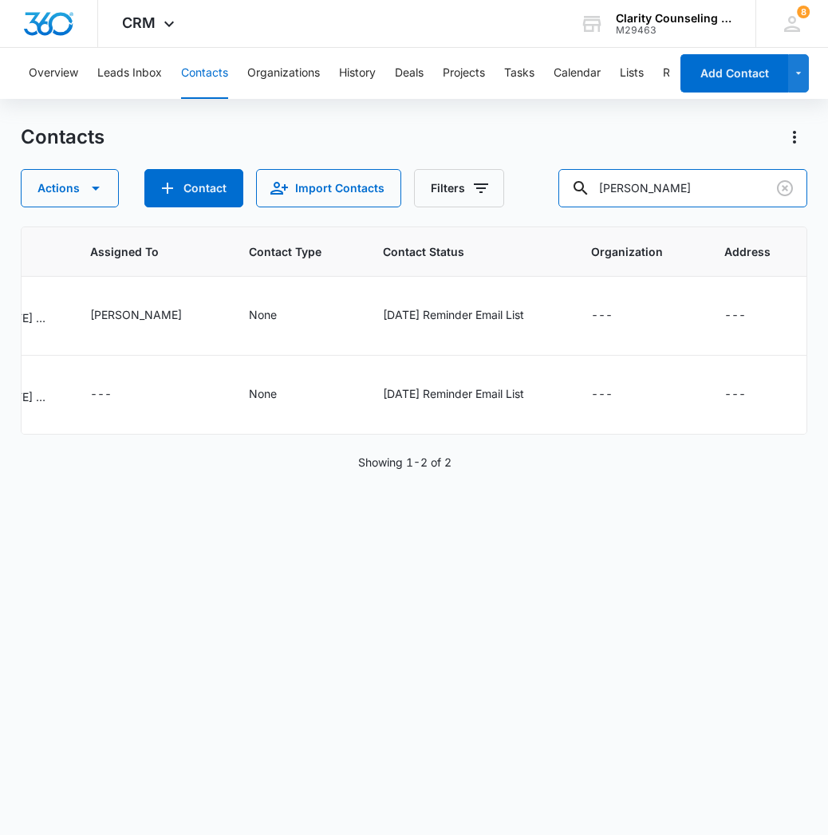
scroll to position [0, 1140]
click at [723, 187] on input "[PERSON_NAME]" at bounding box center [682, 188] width 249 height 38
type input "[PERSON_NAME]"
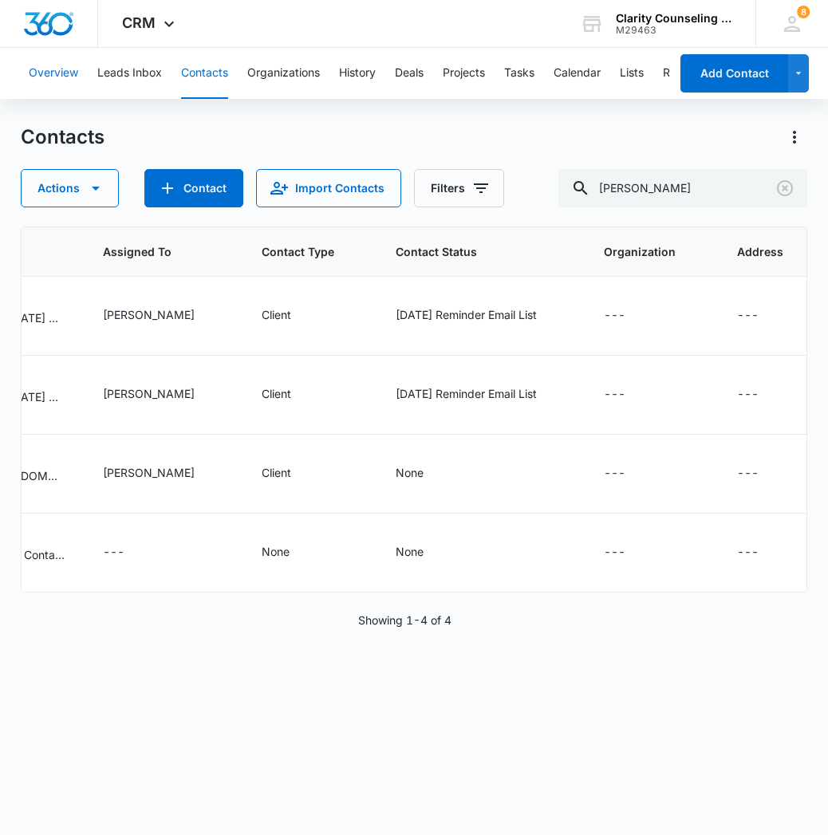
scroll to position [0, 1127]
click at [795, 188] on button "Clear" at bounding box center [785, 189] width 26 height 26
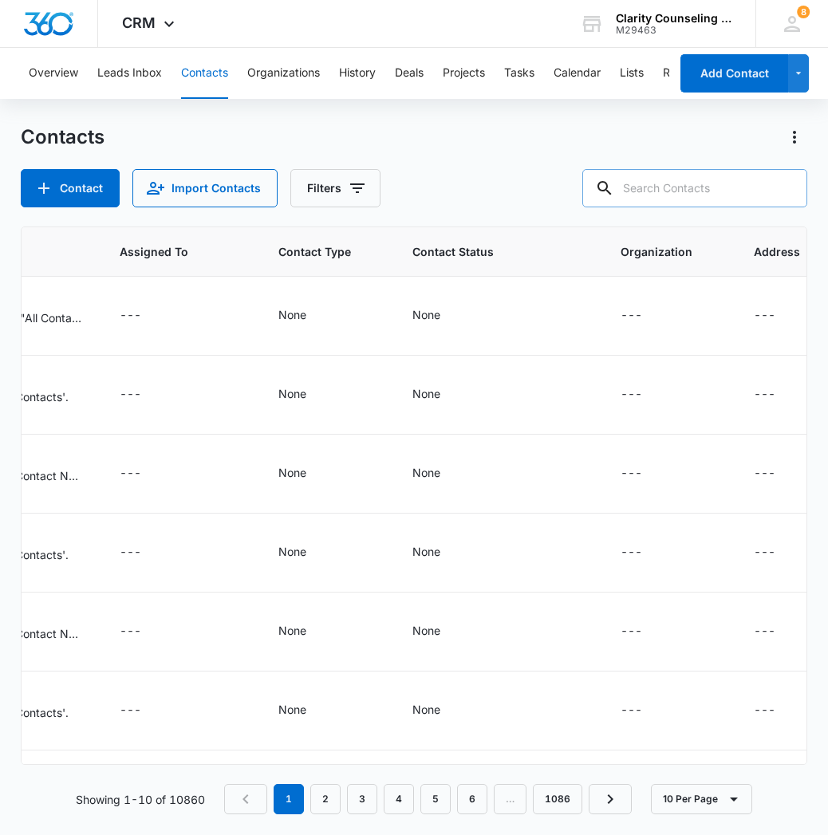
paste input "[EMAIL_ADDRESS][DOMAIN_NAME]"
type input "[EMAIL_ADDRESS][DOMAIN_NAME]"
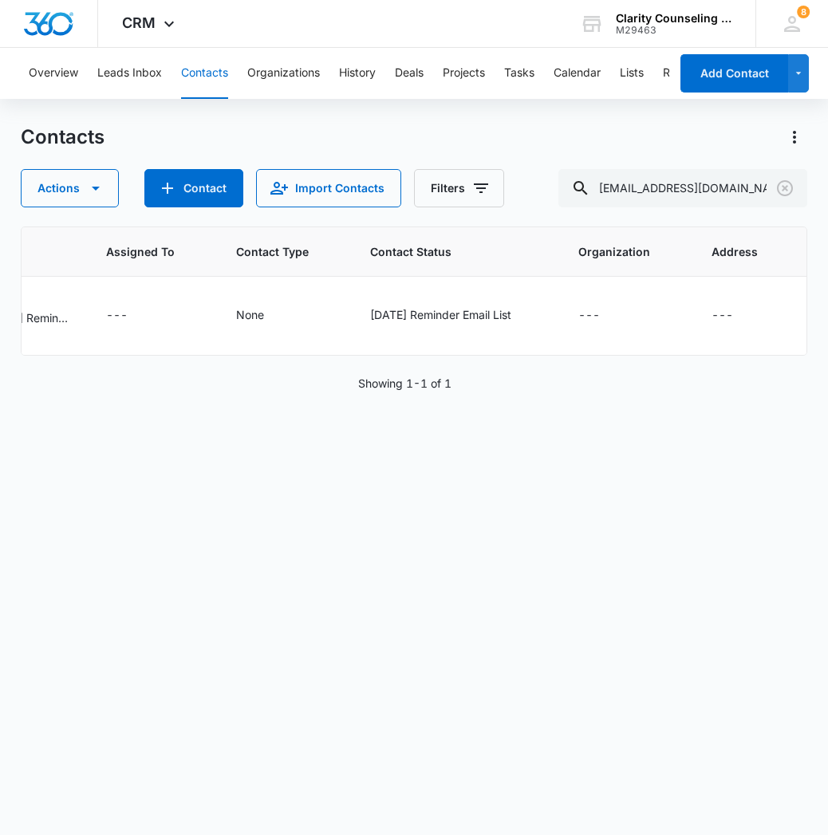
scroll to position [0, 1059]
click at [776, 191] on button "Clear" at bounding box center [785, 189] width 26 height 26
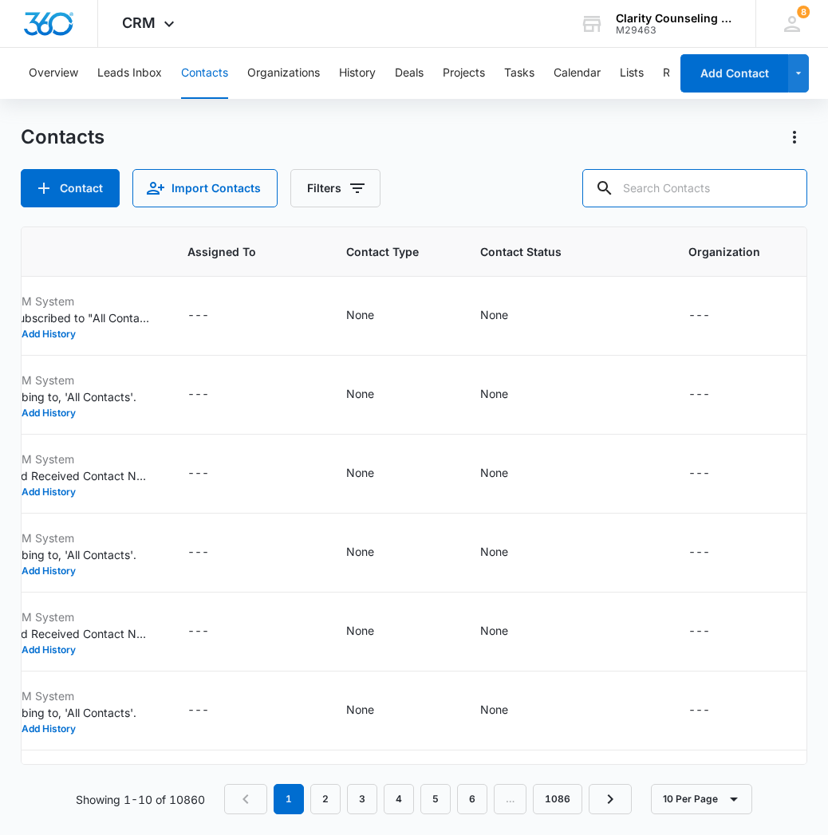
paste input "[EMAIL_ADDRESS][DOMAIN_NAME]"
type input "[EMAIL_ADDRESS][DOMAIN_NAME]"
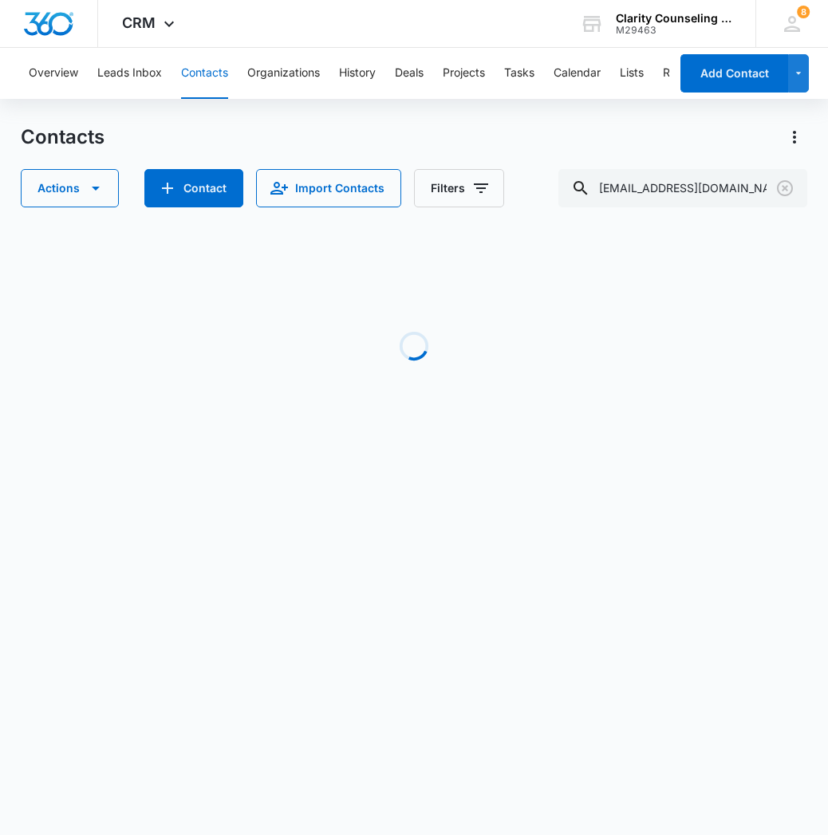
scroll to position [0, 1043]
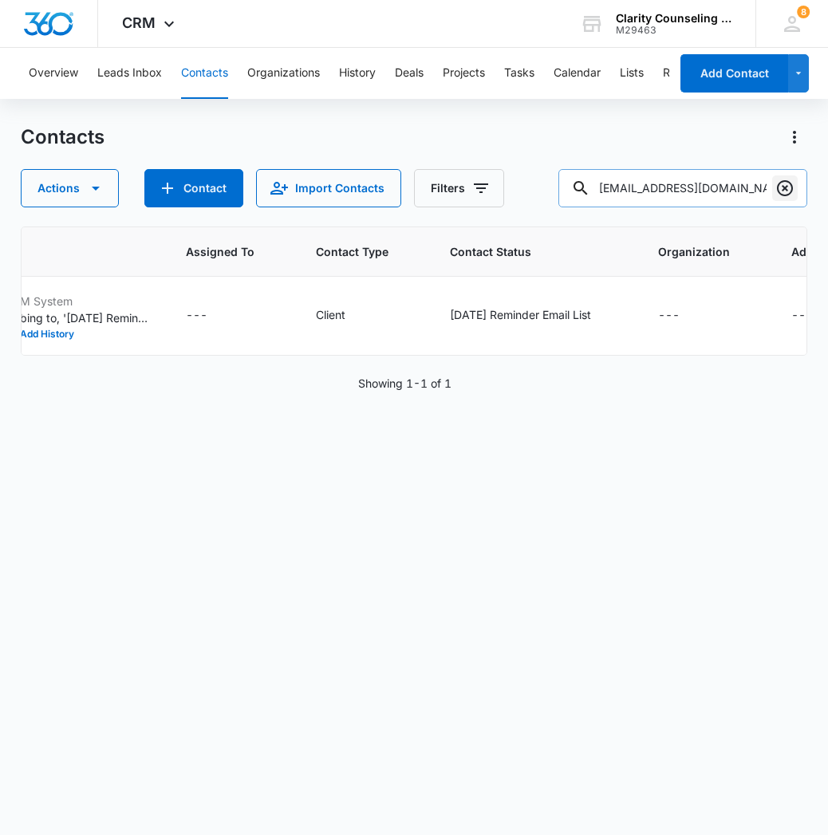
click at [780, 194] on icon "Clear" at bounding box center [785, 188] width 16 height 16
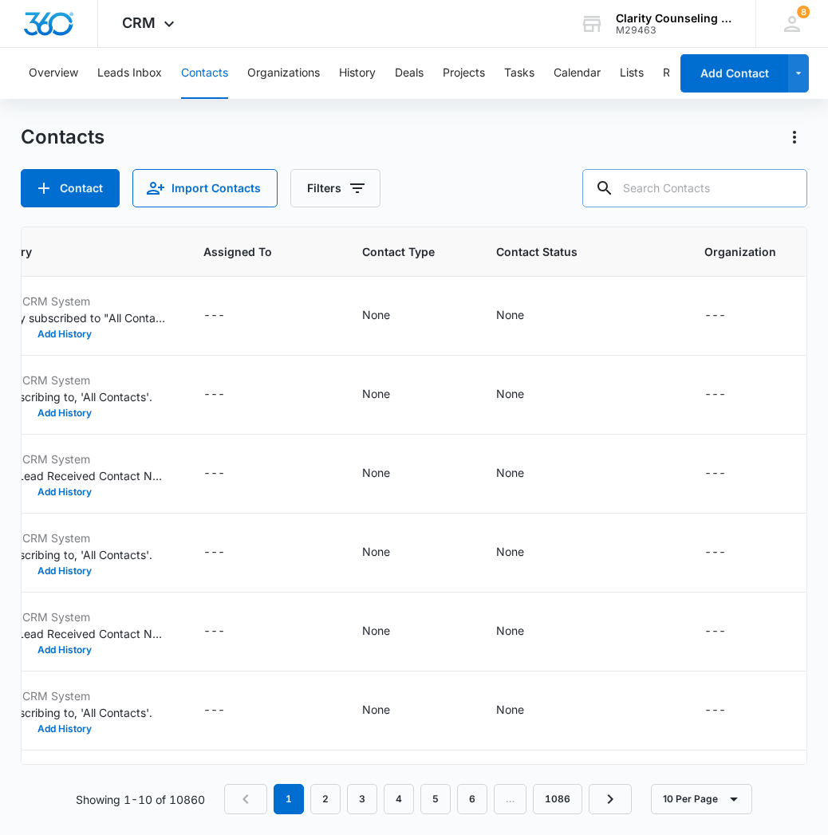
paste input "[EMAIL_ADDRESS][DOMAIN_NAME]"
type input "[EMAIL_ADDRESS][DOMAIN_NAME]"
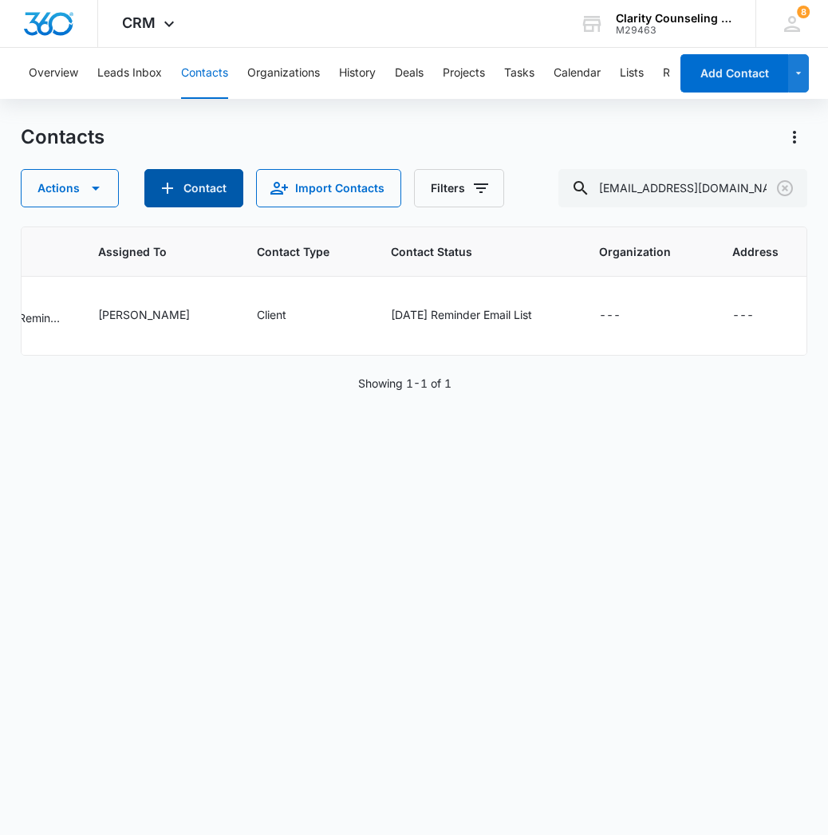
scroll to position [0, 992]
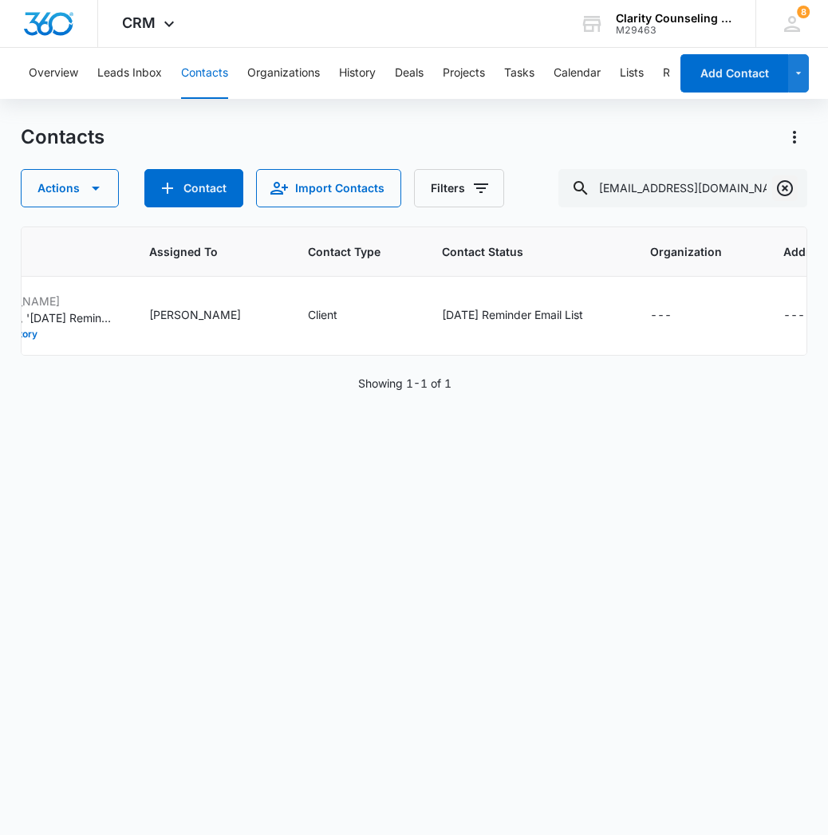
click at [790, 187] on icon "Clear" at bounding box center [784, 188] width 19 height 19
click at [790, 187] on div at bounding box center [785, 188] width 26 height 38
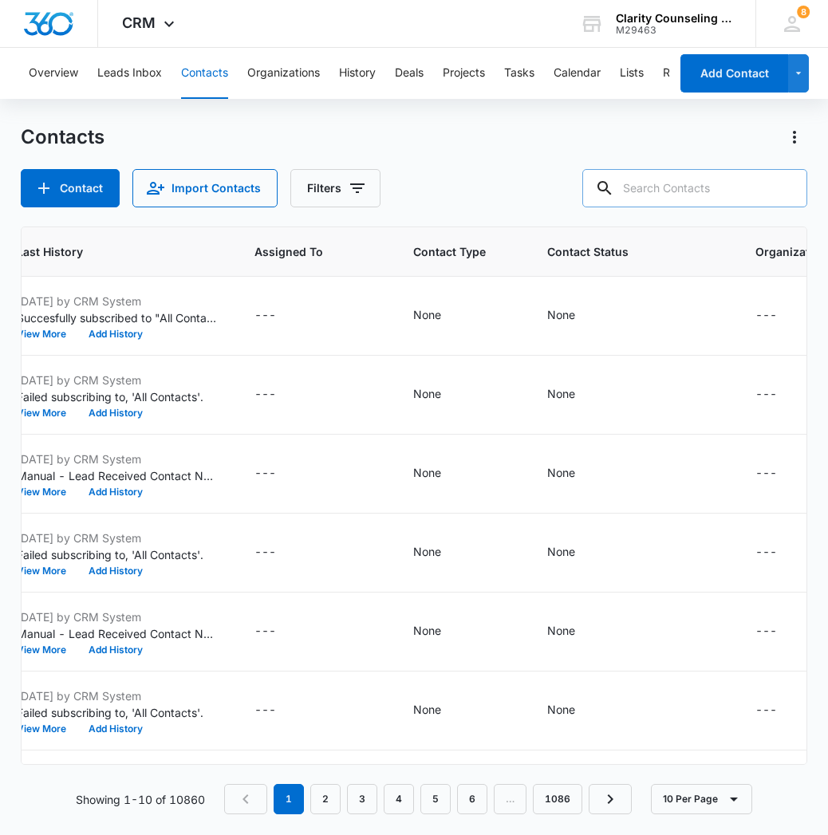
click at [747, 192] on input "text" at bounding box center [694, 188] width 225 height 38
paste input "[EMAIL_ADDRESS][DOMAIN_NAME]"
type input "[EMAIL_ADDRESS][DOMAIN_NAME]"
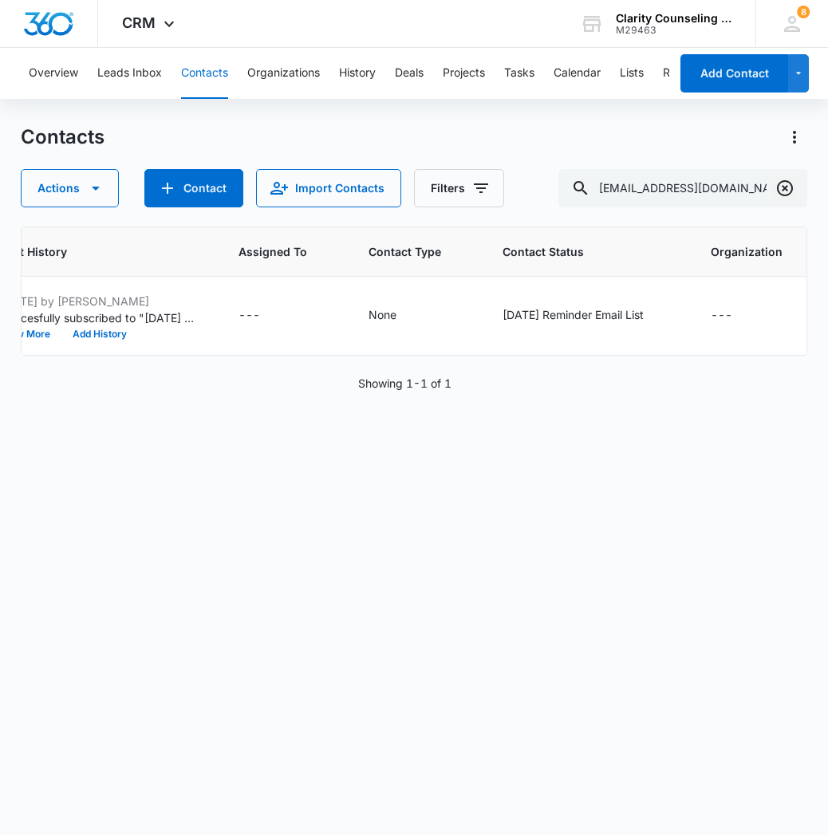
click at [787, 186] on icon "Clear" at bounding box center [785, 188] width 16 height 16
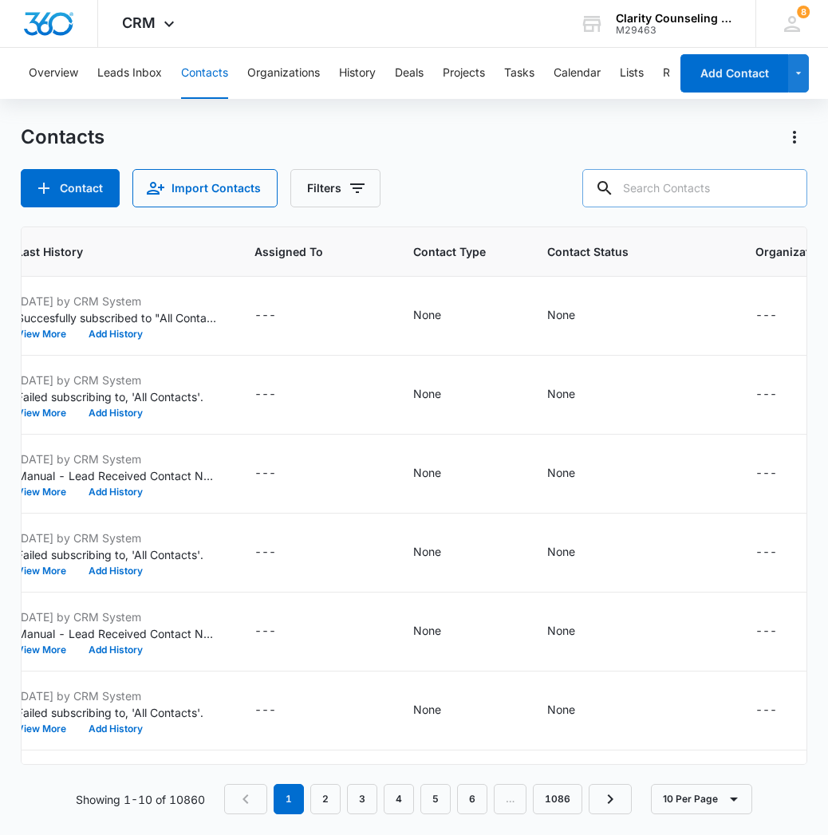
paste input "[EMAIL_ADDRESS][DOMAIN_NAME]"
type input "[EMAIL_ADDRESS][DOMAIN_NAME]"
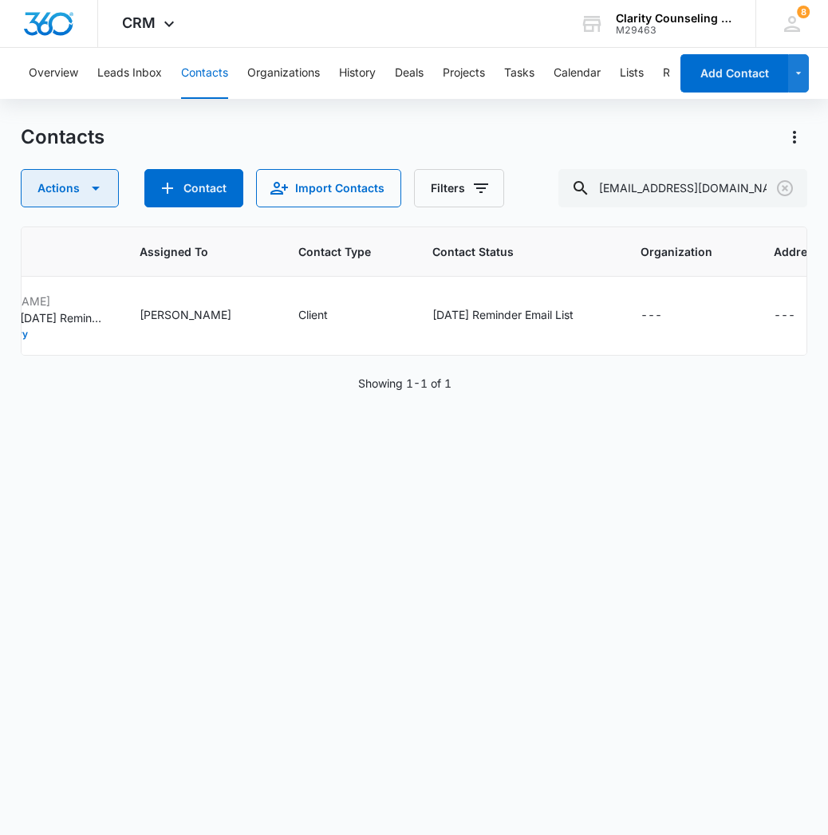
scroll to position [0, 1000]
click at [781, 188] on icon "Clear" at bounding box center [784, 188] width 19 height 19
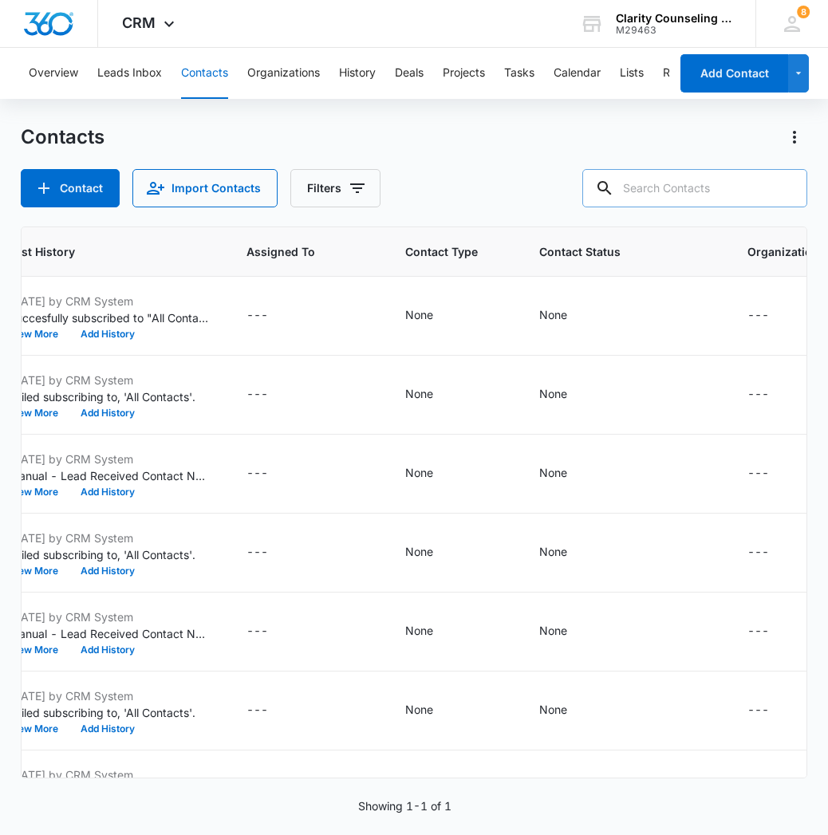
paste input "[EMAIL_ADDRESS][DOMAIN_NAME]"
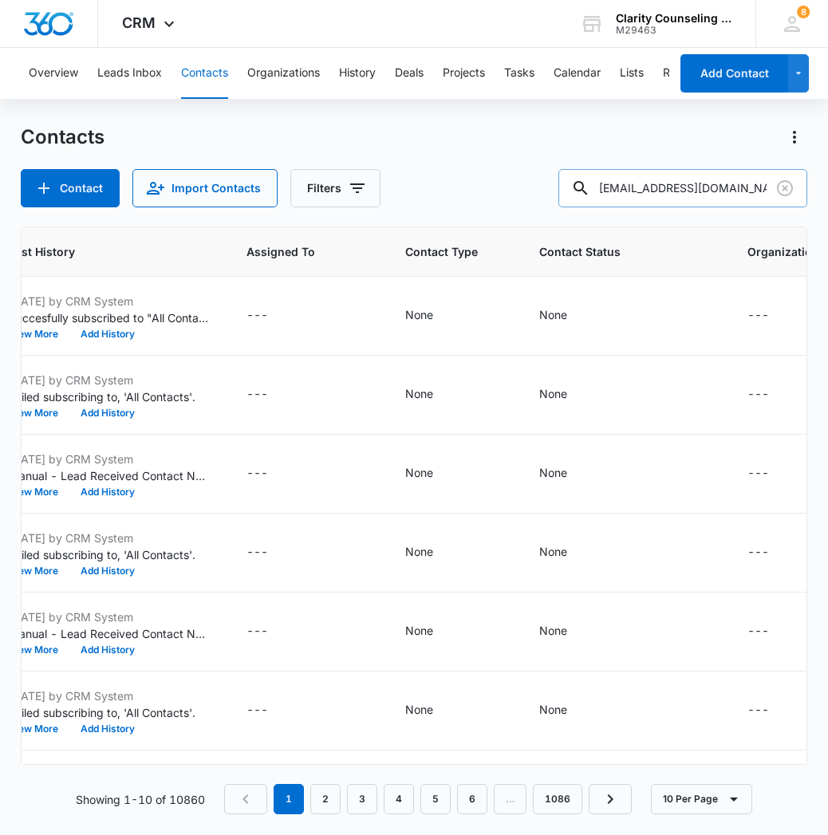
type input "[EMAIL_ADDRESS][DOMAIN_NAME]"
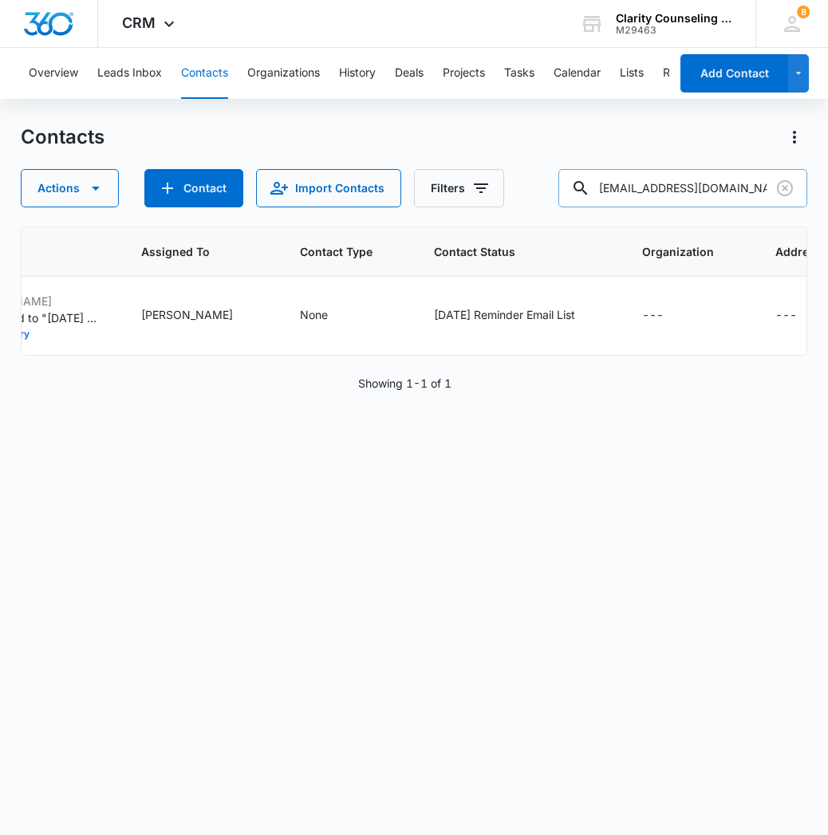
drag, startPoint x: 788, startPoint y: 186, endPoint x: 701, endPoint y: 183, distance: 87.0
click at [788, 186] on icon "Clear" at bounding box center [784, 188] width 19 height 19
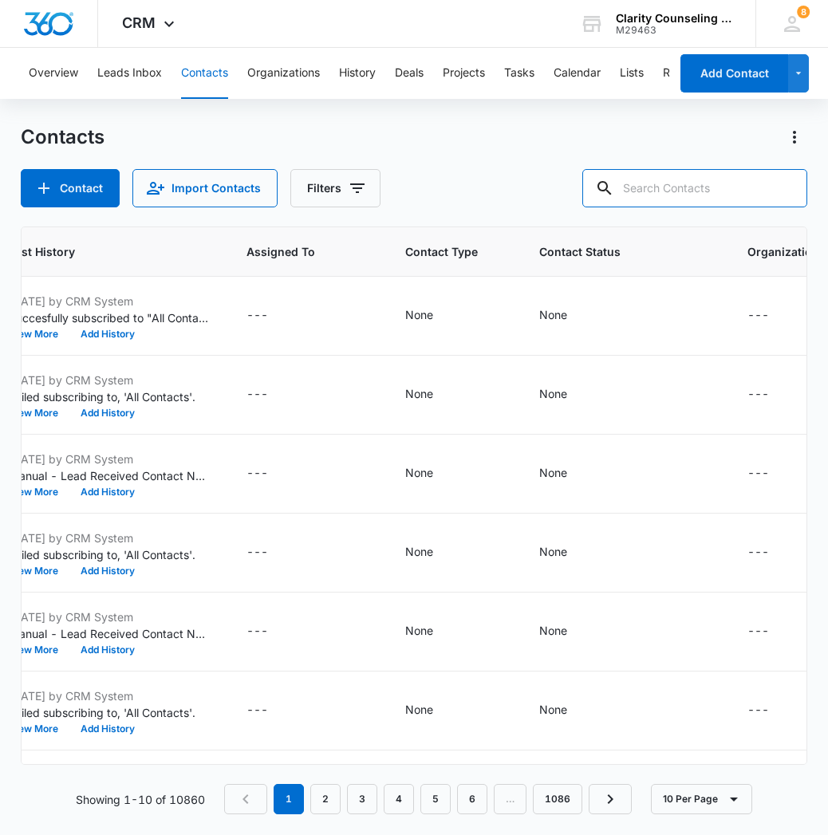
paste input "[EMAIL_ADDRESS][DOMAIN_NAME]"
type input "[EMAIL_ADDRESS][DOMAIN_NAME]"
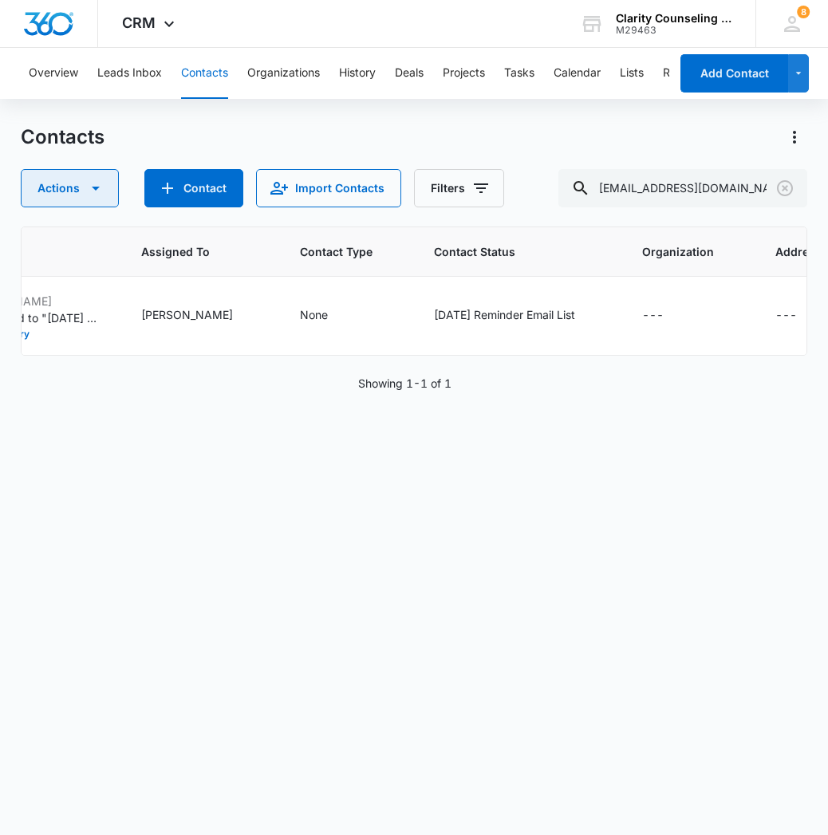
scroll to position [0, 994]
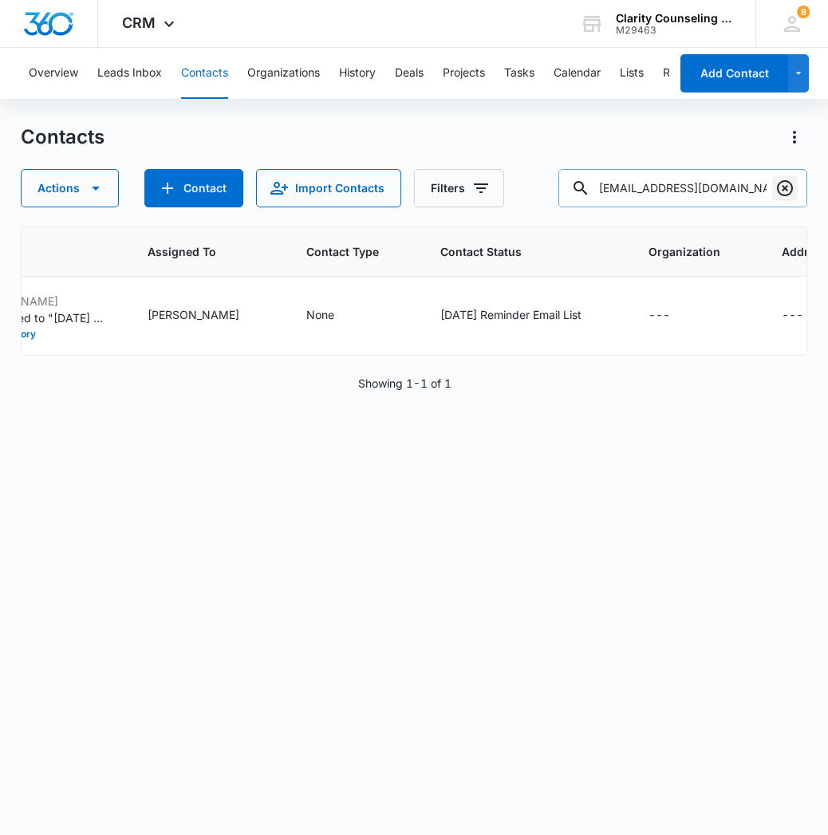
click at [775, 189] on icon "Clear" at bounding box center [784, 188] width 19 height 19
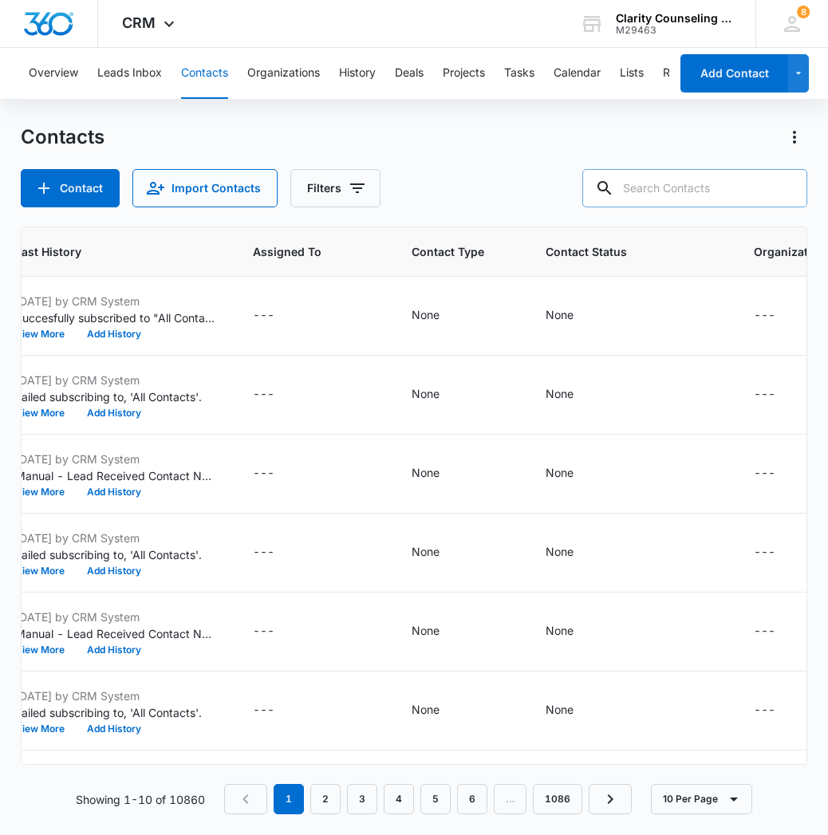
paste input "[EMAIL_ADDRESS][DOMAIN_NAME]"
type input "[EMAIL_ADDRESS][DOMAIN_NAME]"
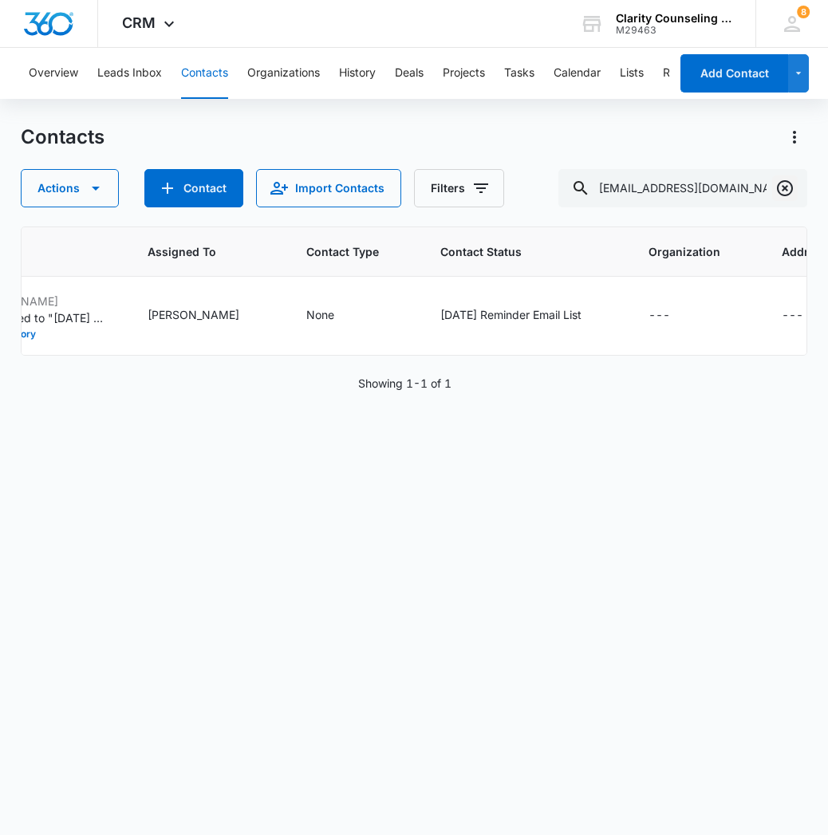
click at [781, 190] on icon "Clear" at bounding box center [784, 188] width 19 height 19
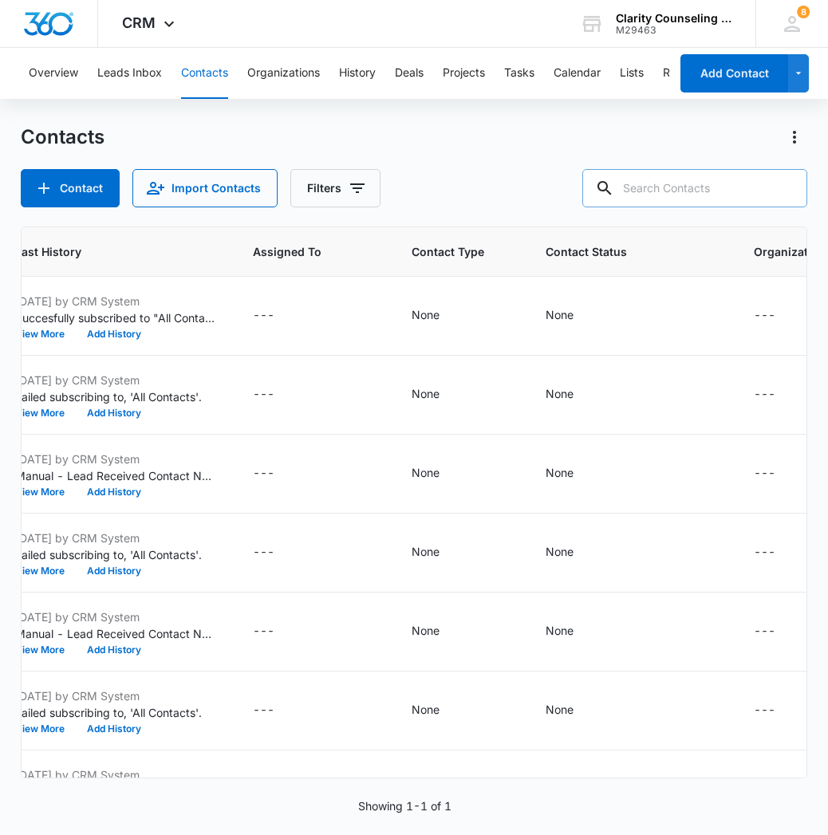
paste input "[EMAIL_ADDRESS][DOMAIN_NAME]"
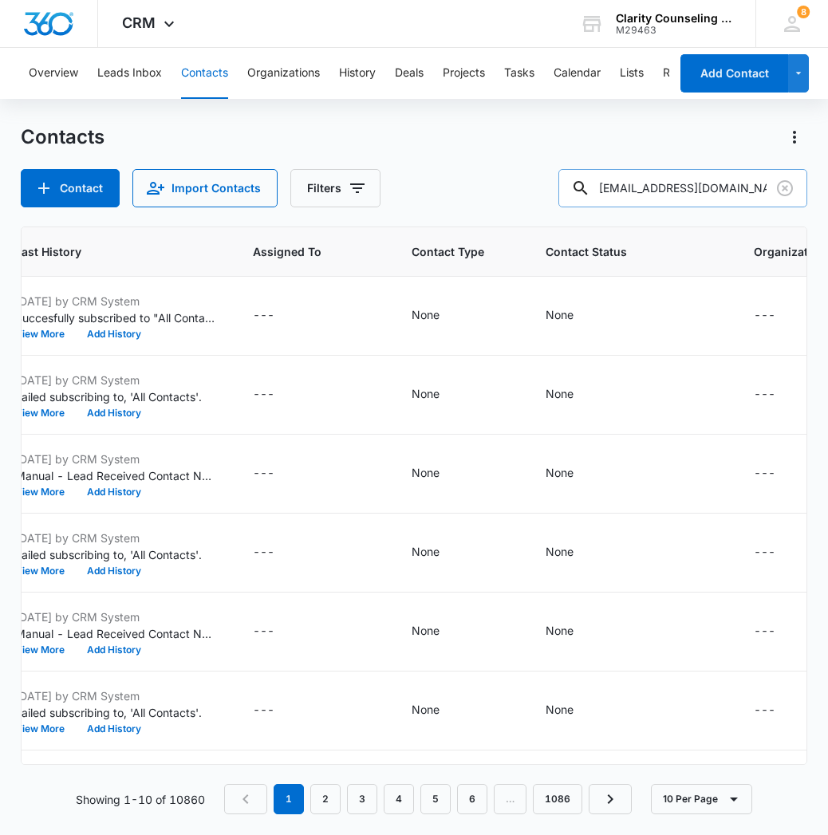
type input "[EMAIL_ADDRESS][DOMAIN_NAME]"
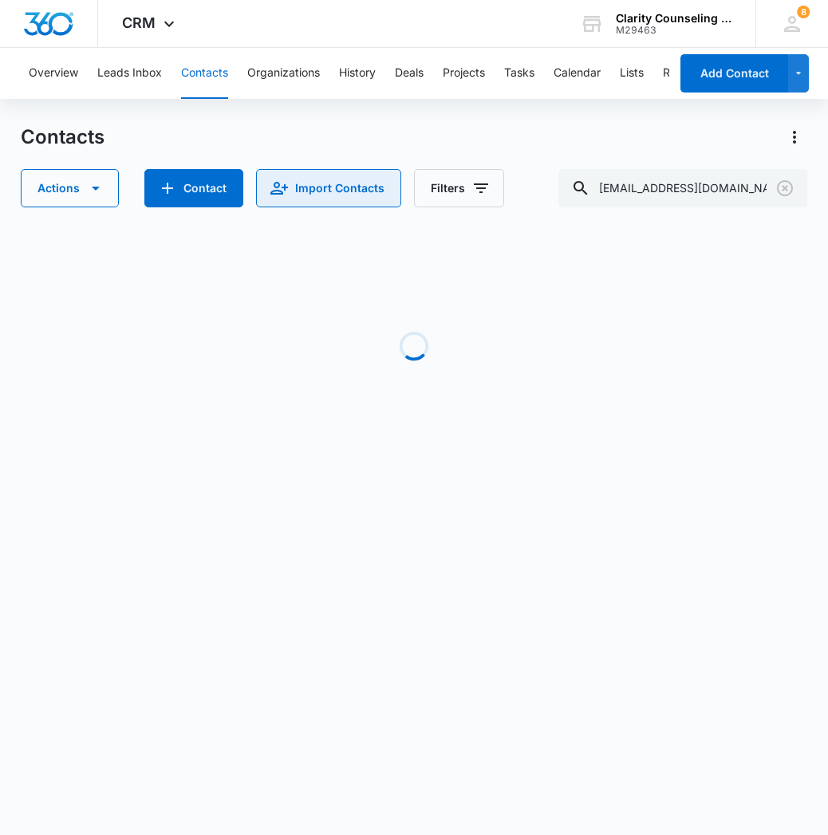
scroll to position [0, 986]
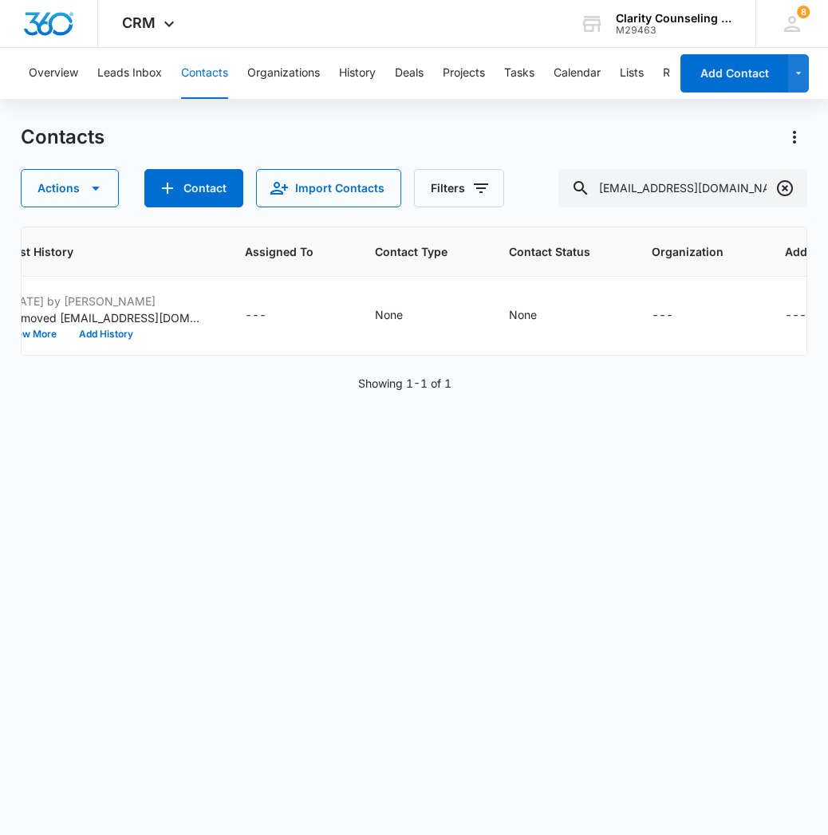
click at [779, 190] on icon "Clear" at bounding box center [785, 188] width 16 height 16
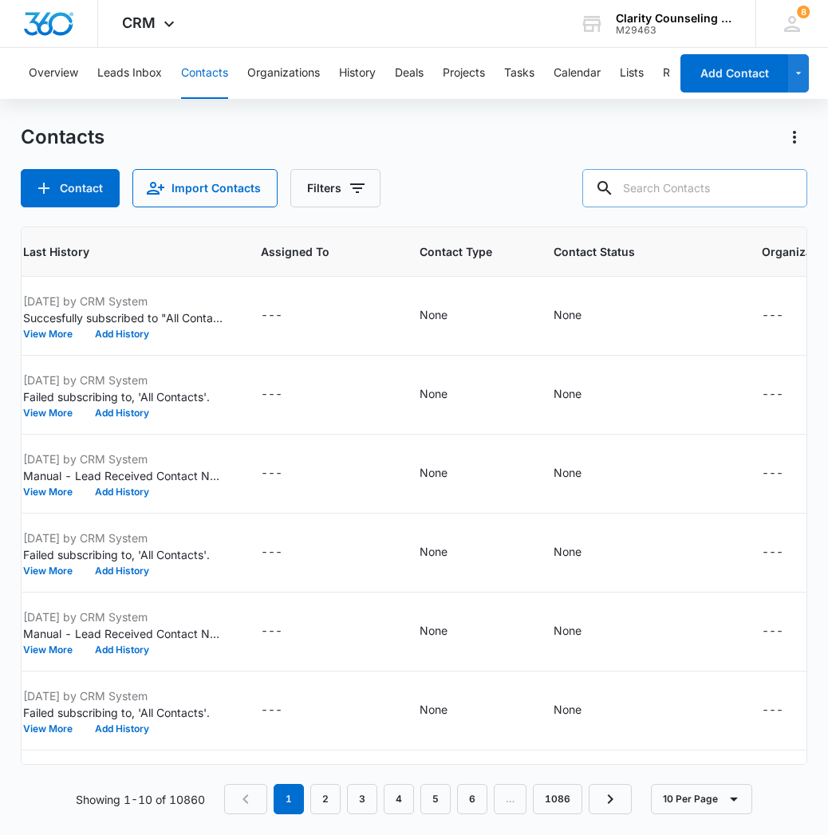
paste input "[EMAIL_ADDRESS][DOMAIN_NAME]"
type input "[EMAIL_ADDRESS][DOMAIN_NAME]"
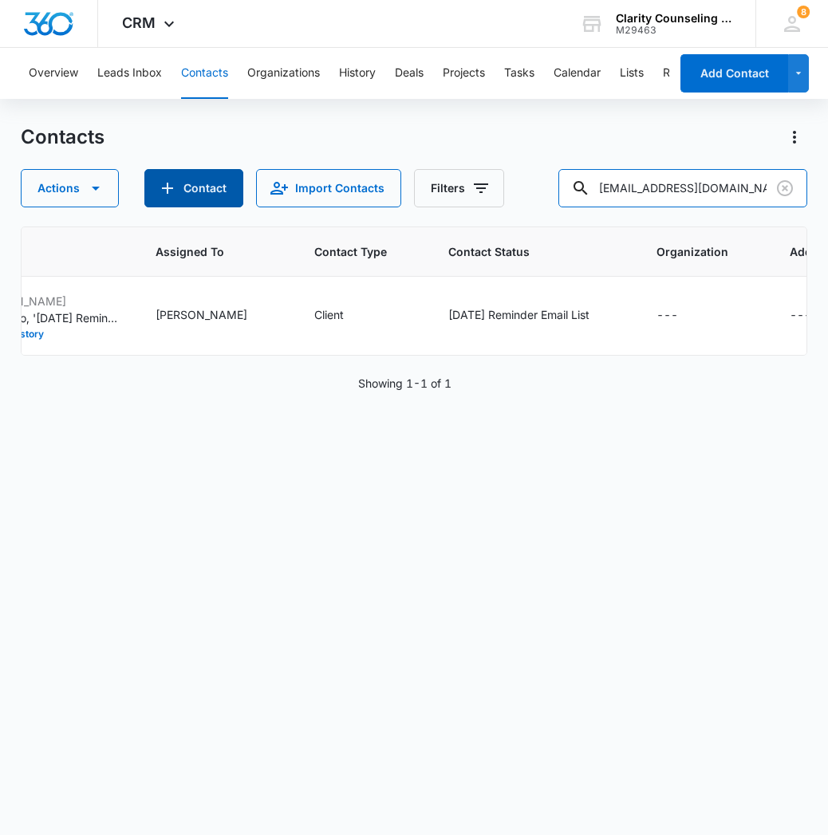
scroll to position [0, 0]
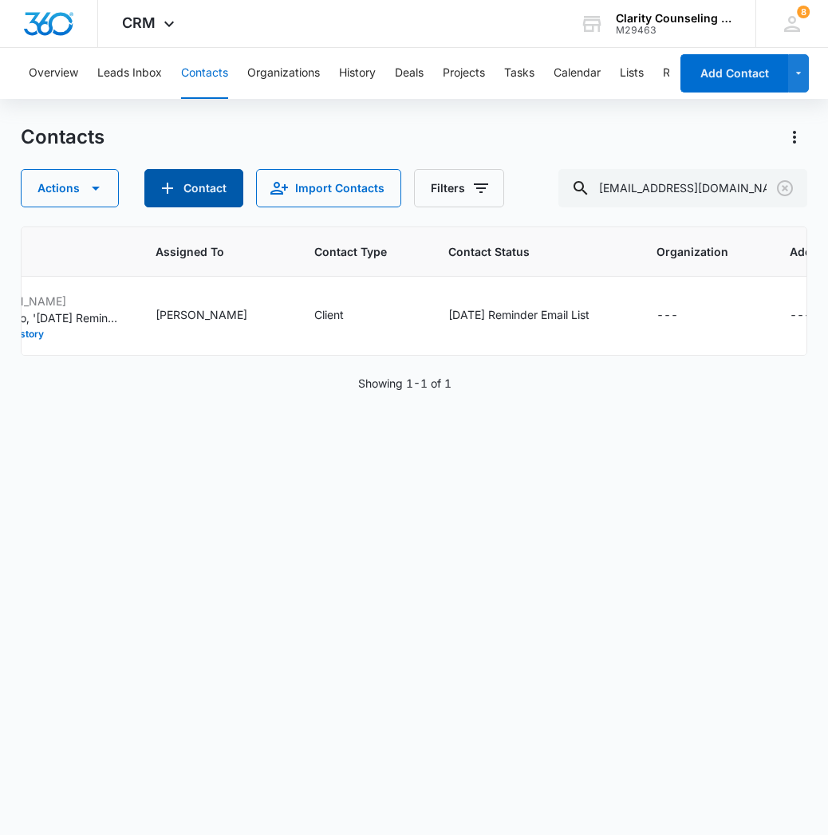
click at [203, 198] on button "Contact" at bounding box center [193, 188] width 99 height 38
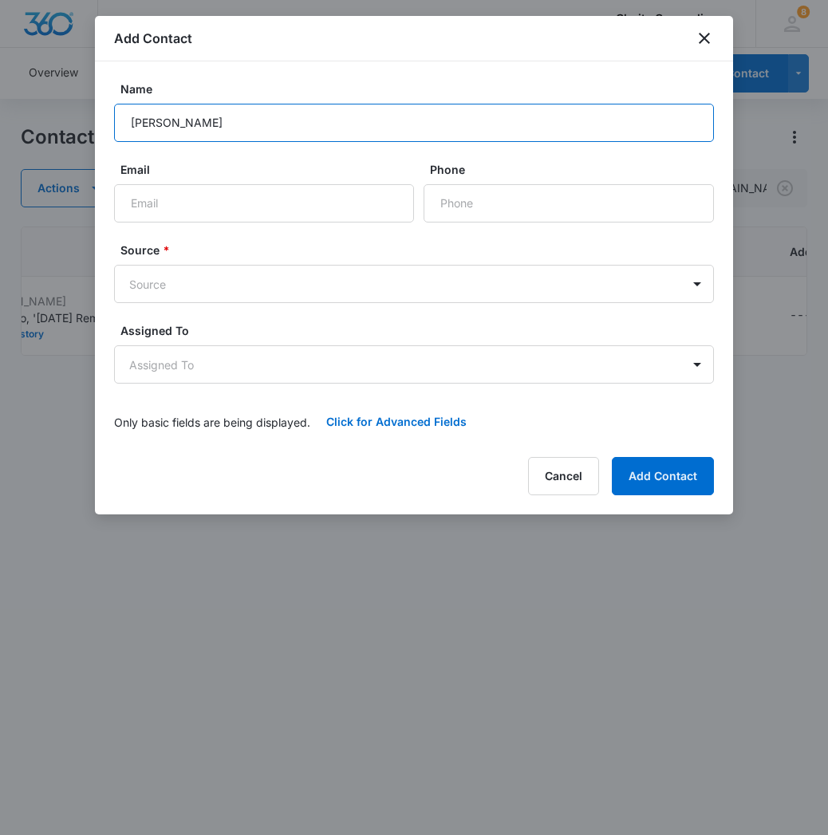
type input "[PERSON_NAME]"
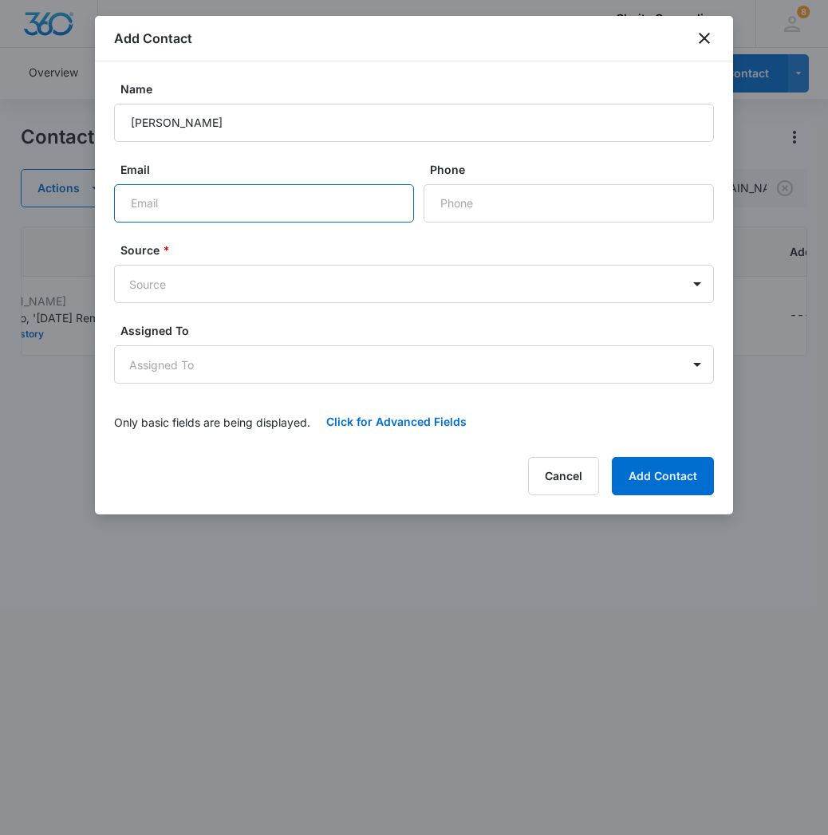
paste input "[EMAIL_ADDRESS][DOMAIN_NAME]"
type input "[EMAIL_ADDRESS][DOMAIN_NAME]"
click at [479, 225] on form "Name [PERSON_NAME] Email [EMAIL_ADDRESS][DOMAIN_NAME] Phone Source * Source Ass…" at bounding box center [414, 261] width 600 height 361
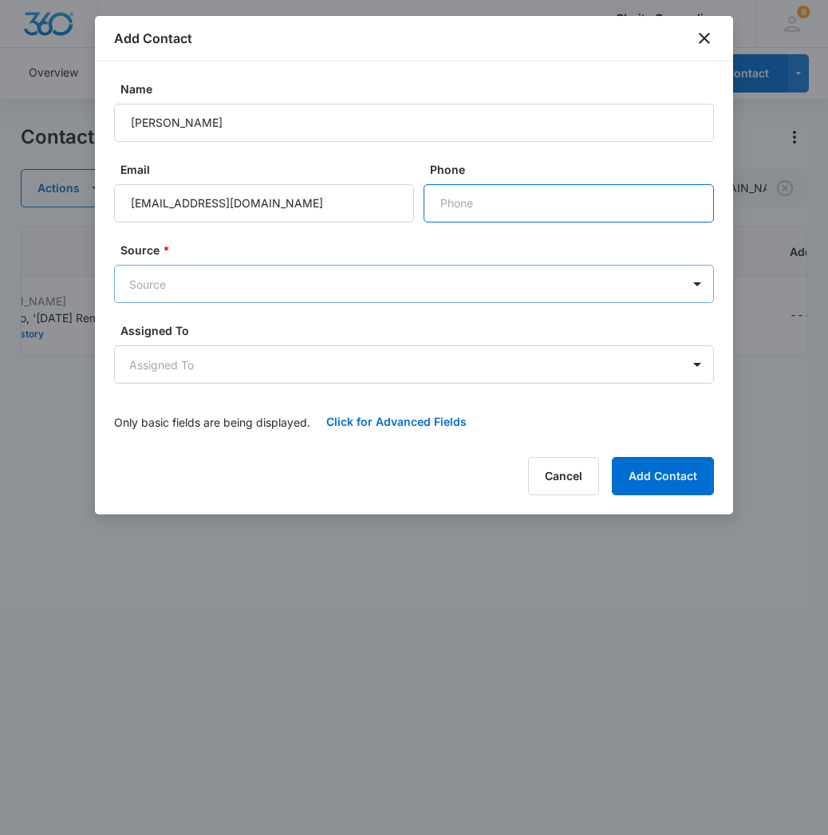
paste input "[PHONE_NUMBER]"
type input "[PHONE_NUMBER]"
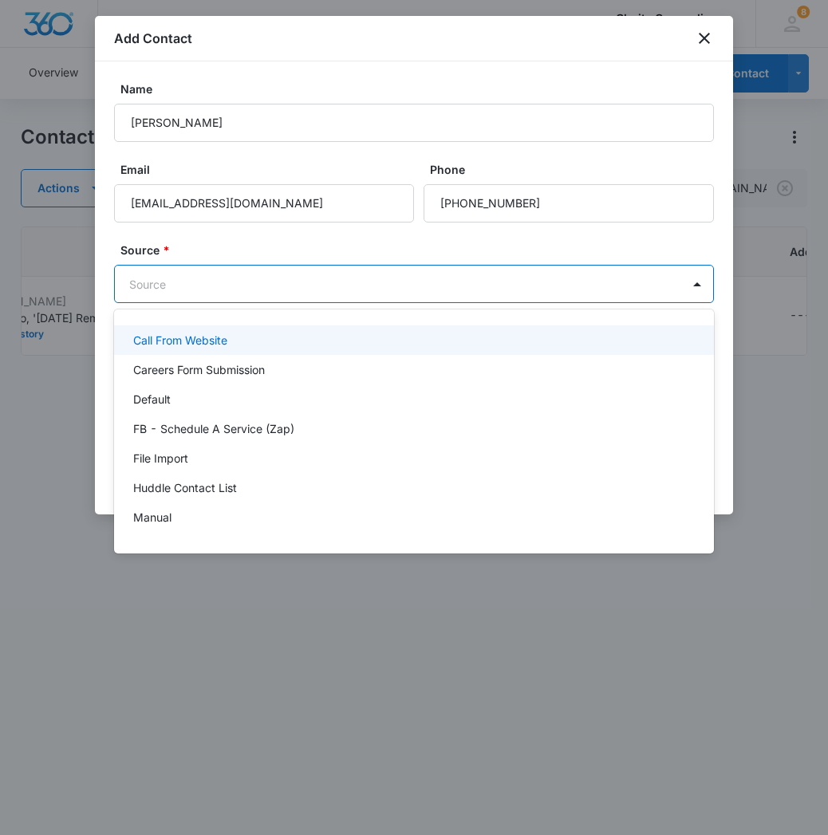
drag, startPoint x: 381, startPoint y: 295, endPoint x: 355, endPoint y: 360, distance: 69.5
click at [379, 294] on body "CRM Apps Reputation Websites Forms CRM Email Social Content Ads Intelligence Fi…" at bounding box center [414, 417] width 828 height 835
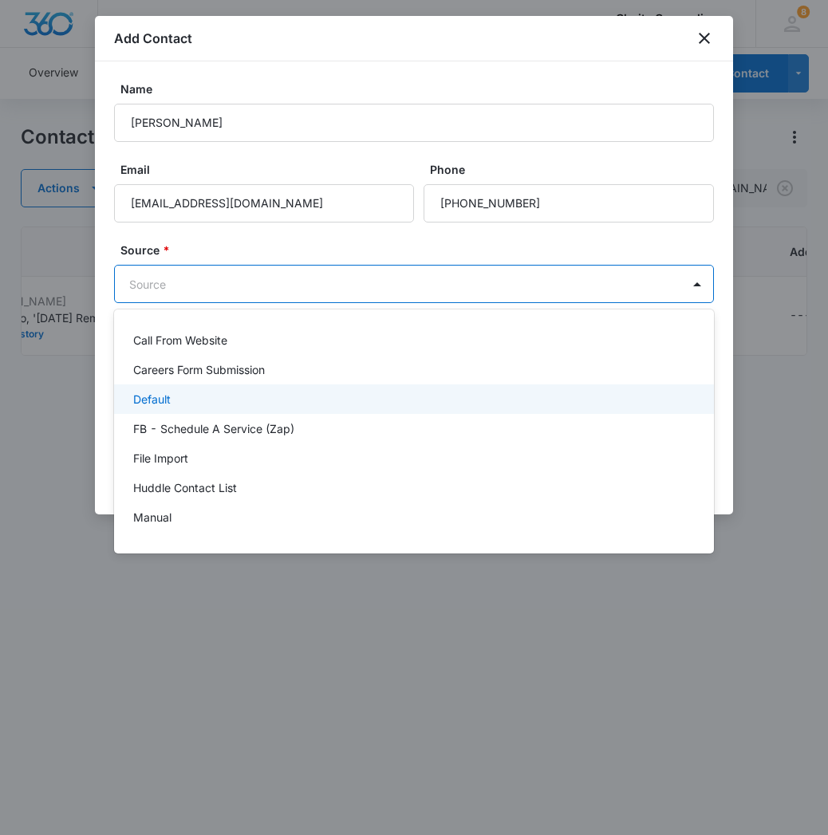
scroll to position [201, 0]
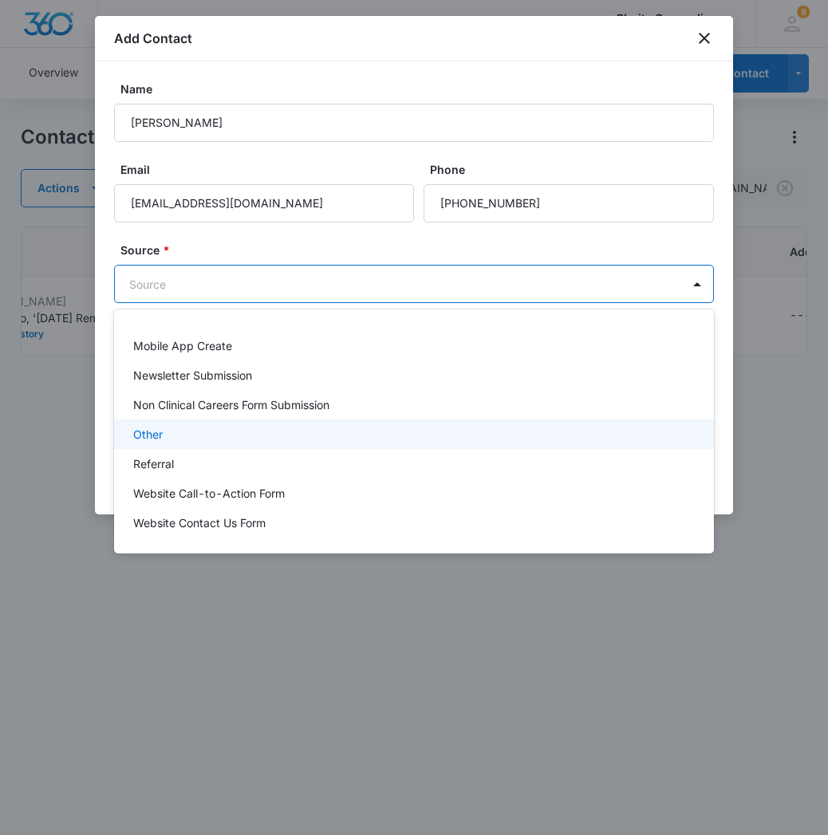
click at [262, 425] on div "Other" at bounding box center [414, 435] width 600 height 30
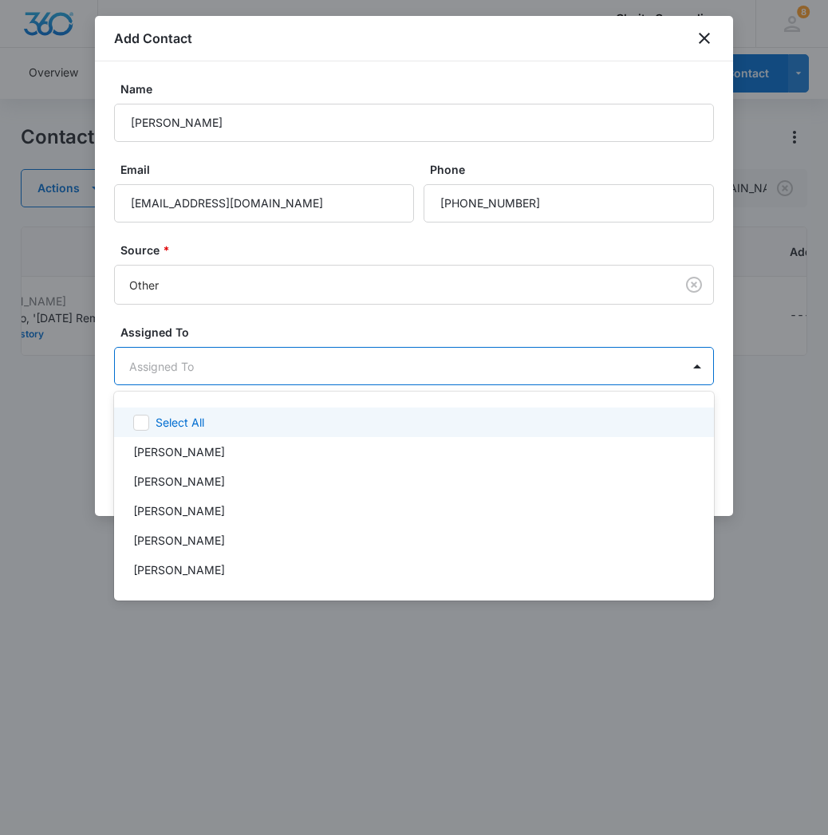
click at [255, 357] on body "CRM Apps Reputation Websites Forms CRM Email Social Content Ads Intelligence Fi…" at bounding box center [414, 417] width 828 height 835
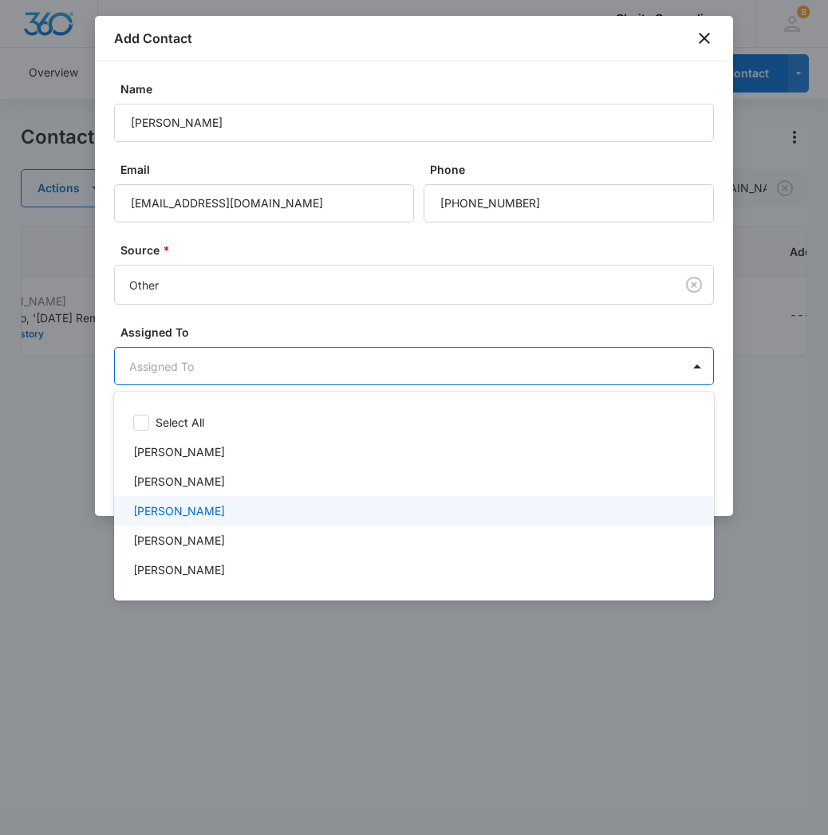
click at [258, 518] on div "[PERSON_NAME]" at bounding box center [412, 511] width 558 height 17
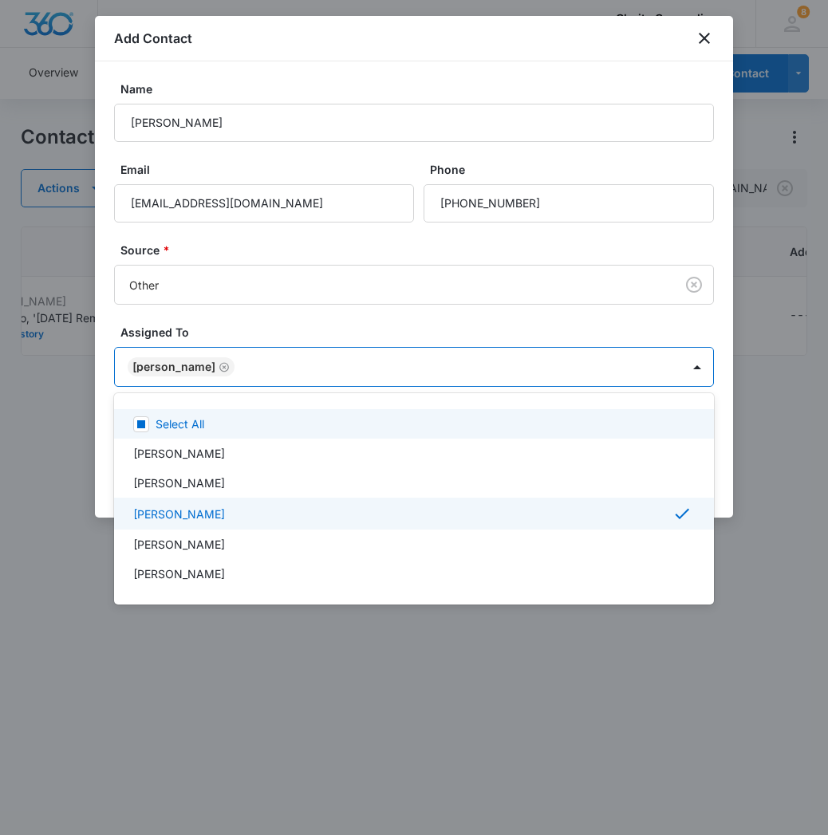
click at [318, 375] on div at bounding box center [414, 417] width 828 height 835
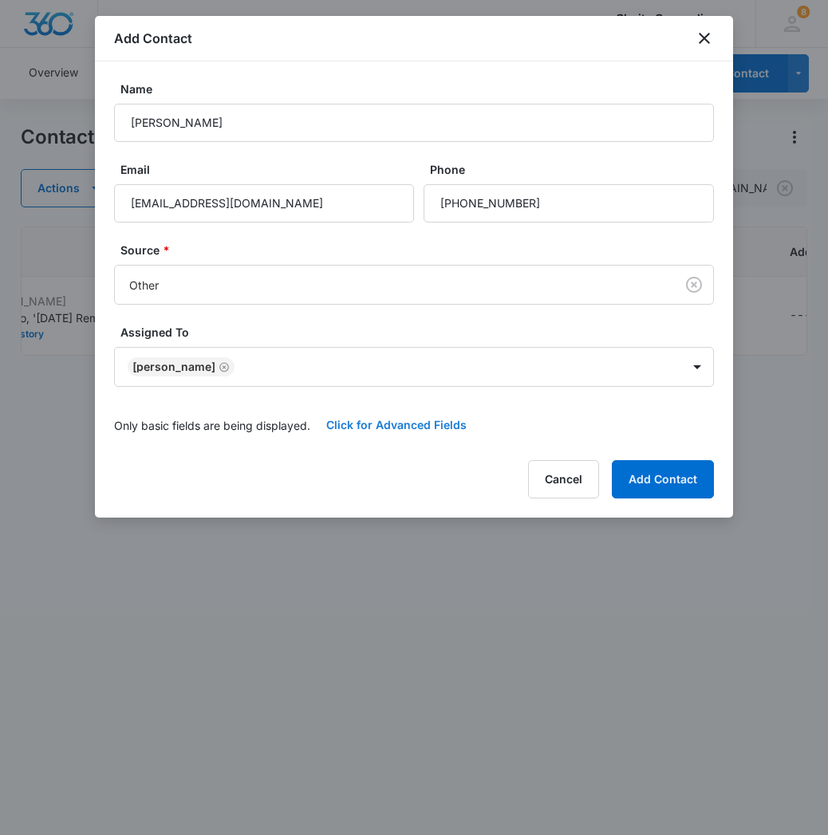
click at [354, 426] on button "Click for Advanced Fields" at bounding box center [396, 425] width 172 height 38
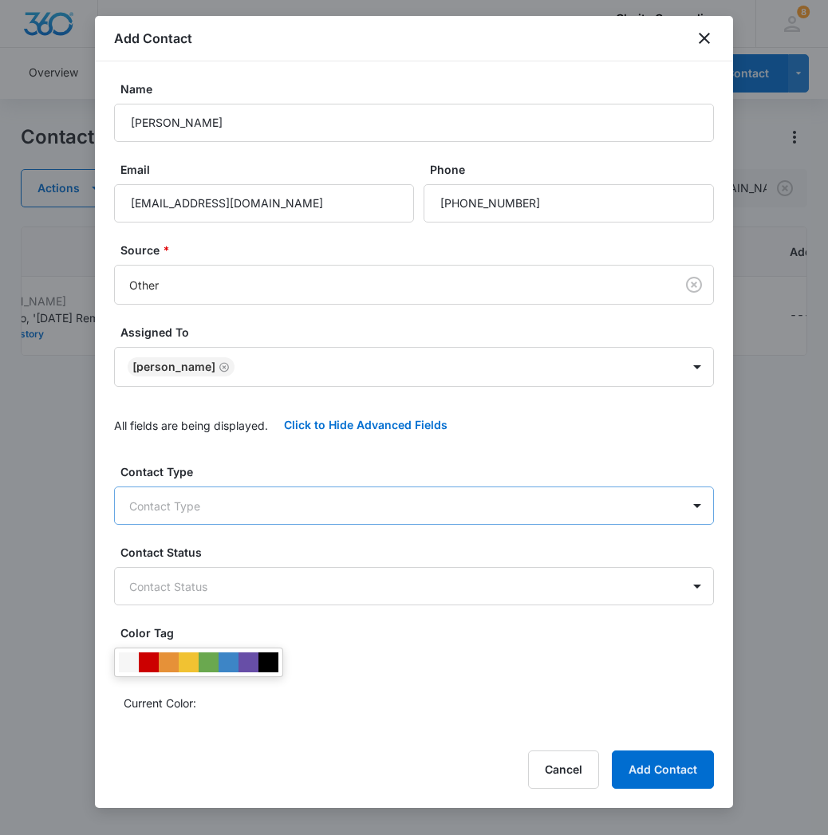
click at [230, 512] on body "CRM Apps Reputation Websites Forms CRM Email Social Content Ads Intelligence Fi…" at bounding box center [414, 417] width 828 height 835
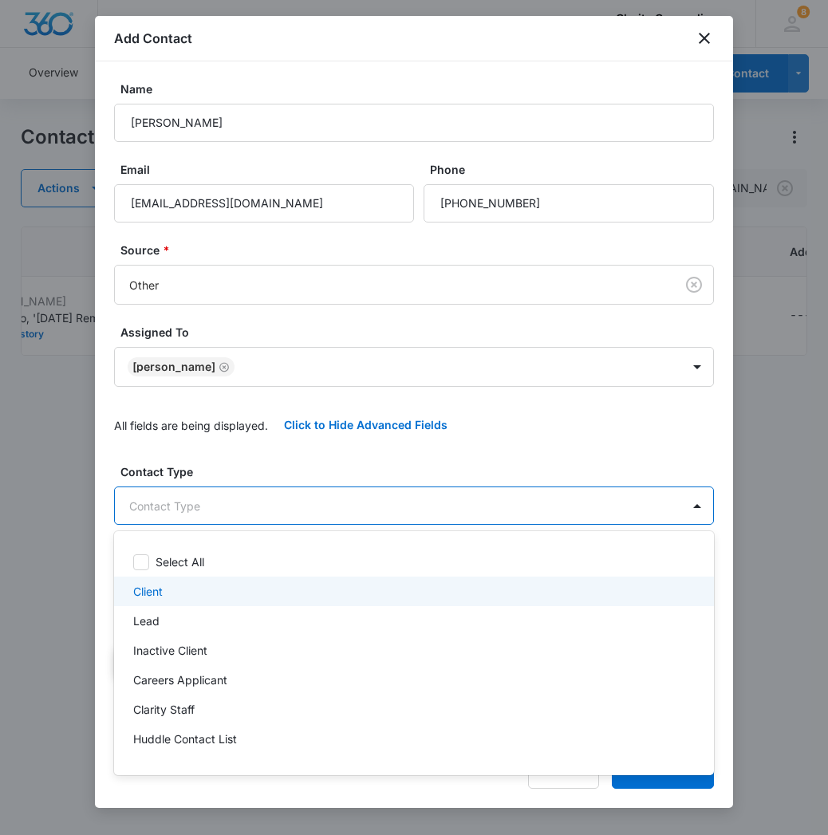
click at [187, 594] on div "Client" at bounding box center [412, 591] width 558 height 17
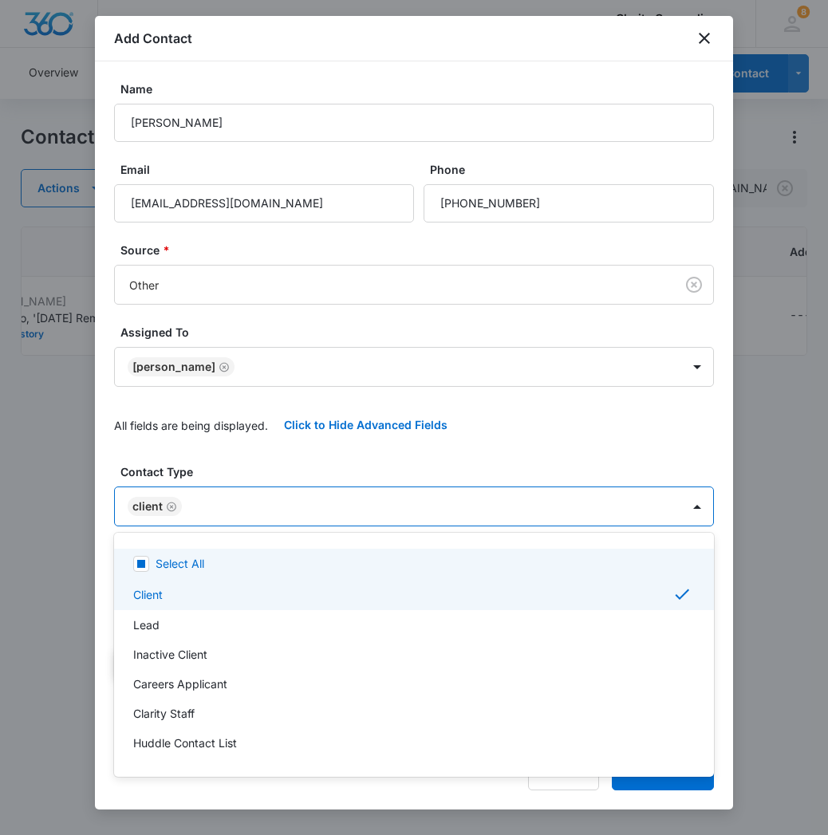
click at [254, 504] on div at bounding box center [414, 417] width 828 height 835
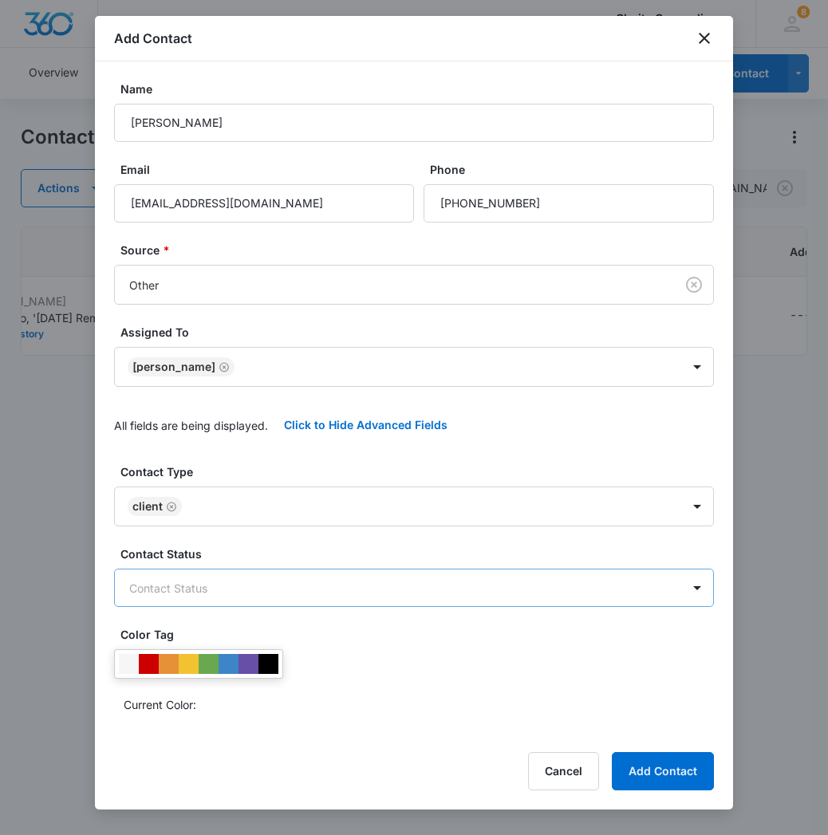
scroll to position [0, 0]
click at [676, 777] on button "Add Contact" at bounding box center [663, 771] width 102 height 38
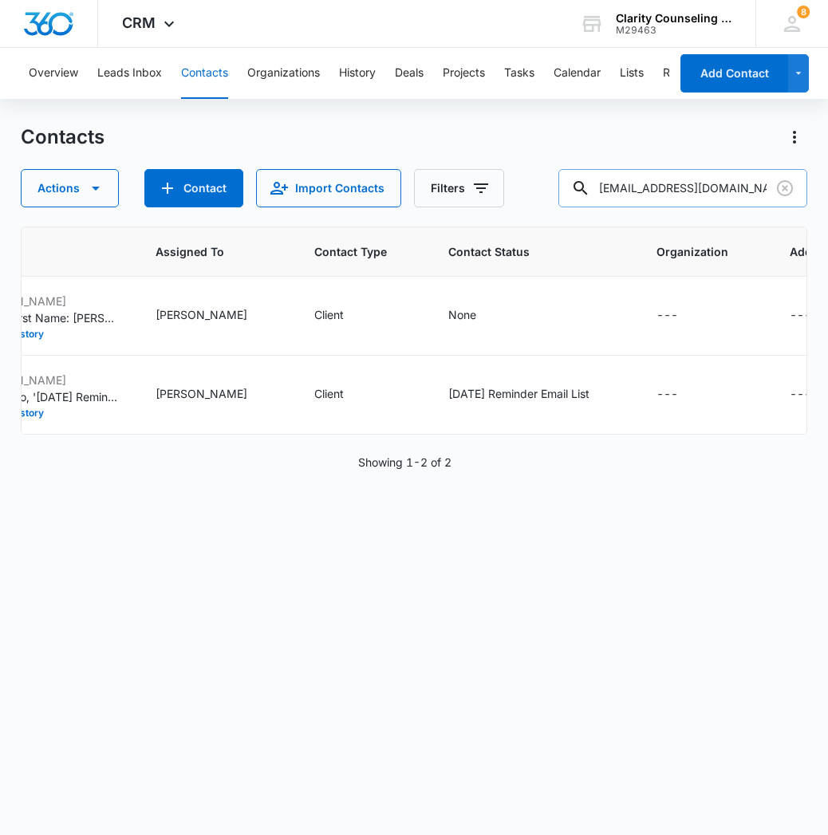
click at [743, 166] on div "Contacts Actions Contact Import Contacts Filters [EMAIL_ADDRESS][DOMAIN_NAME]" at bounding box center [414, 165] width 787 height 83
click at [737, 197] on input "[EMAIL_ADDRESS][DOMAIN_NAME]" at bounding box center [682, 188] width 249 height 38
click at [779, 183] on icon "Clear" at bounding box center [784, 188] width 19 height 19
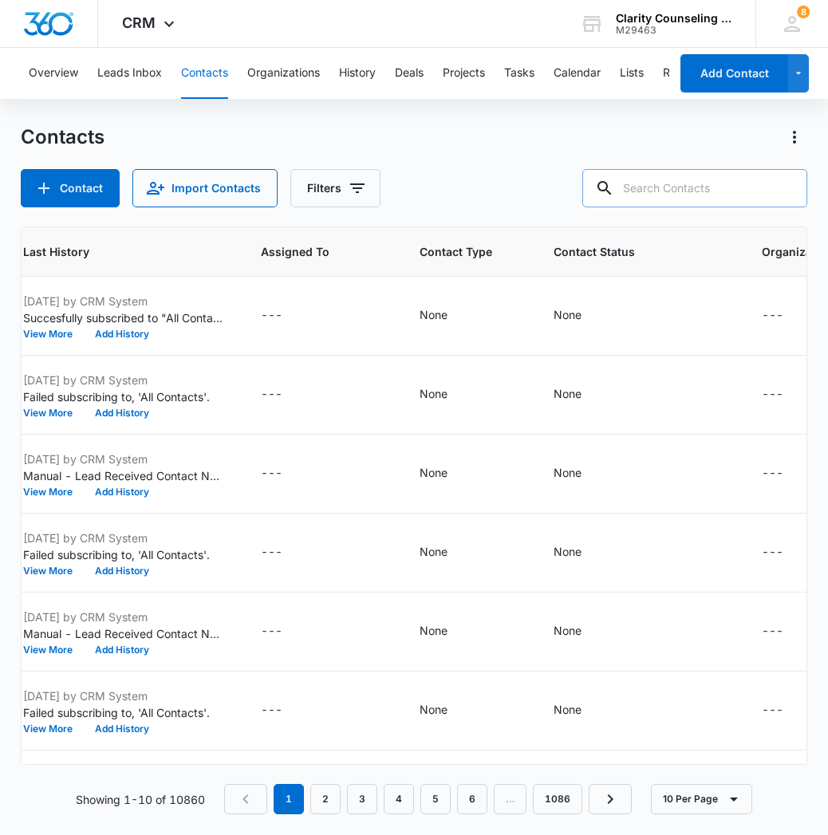
click at [675, 183] on input "text" at bounding box center [694, 188] width 225 height 38
type input "Springer"
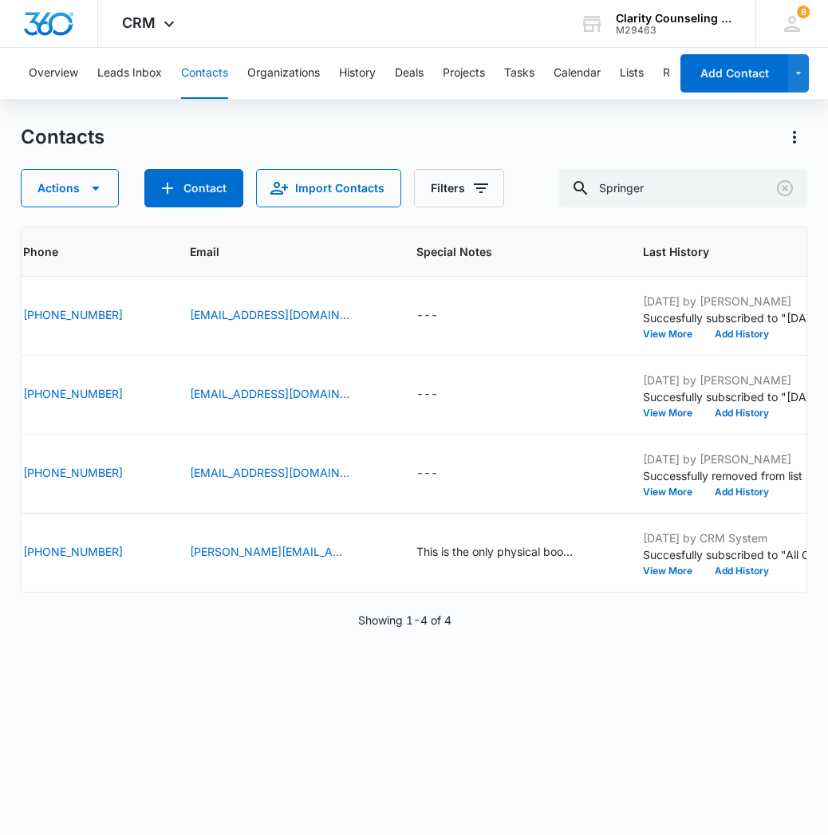
scroll to position [0, 1114]
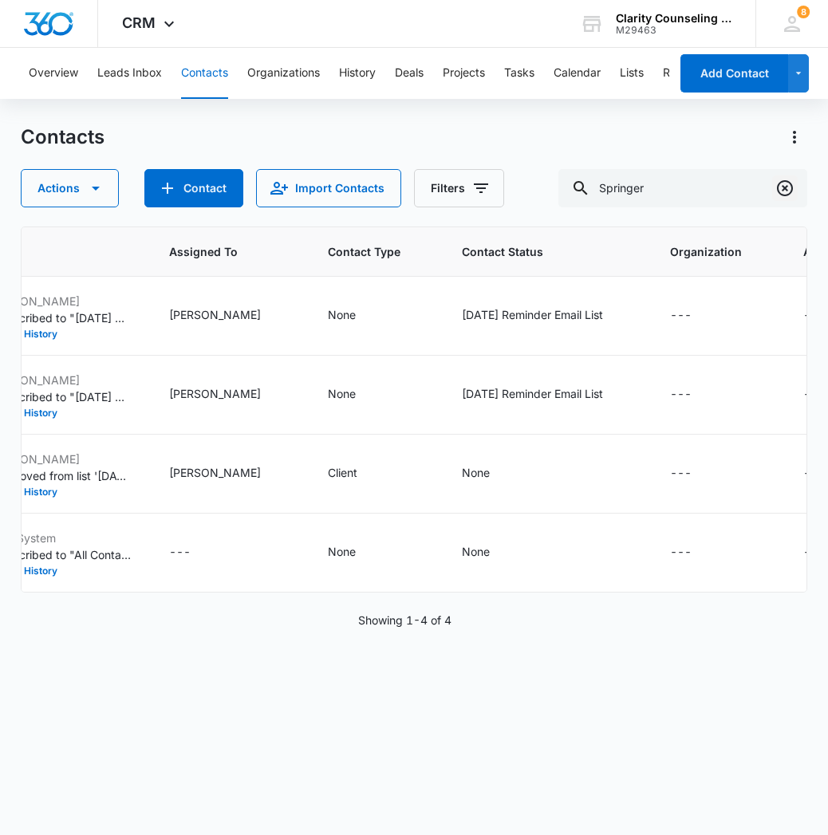
click at [784, 191] on icon "Clear" at bounding box center [784, 188] width 19 height 19
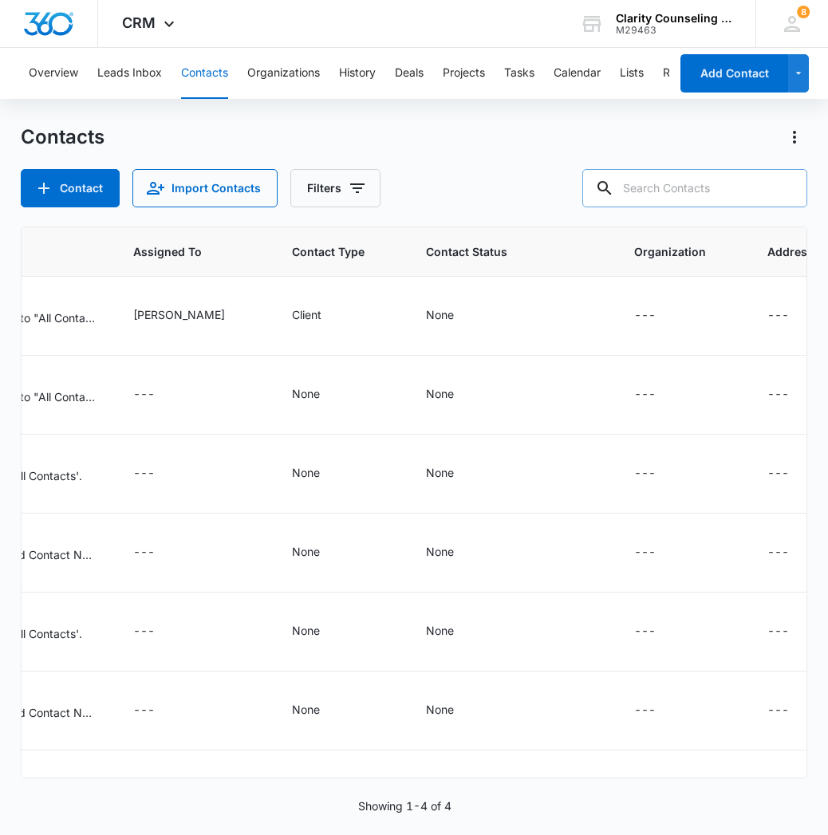
paste input "[EMAIL_ADDRESS][DOMAIN_NAME]"
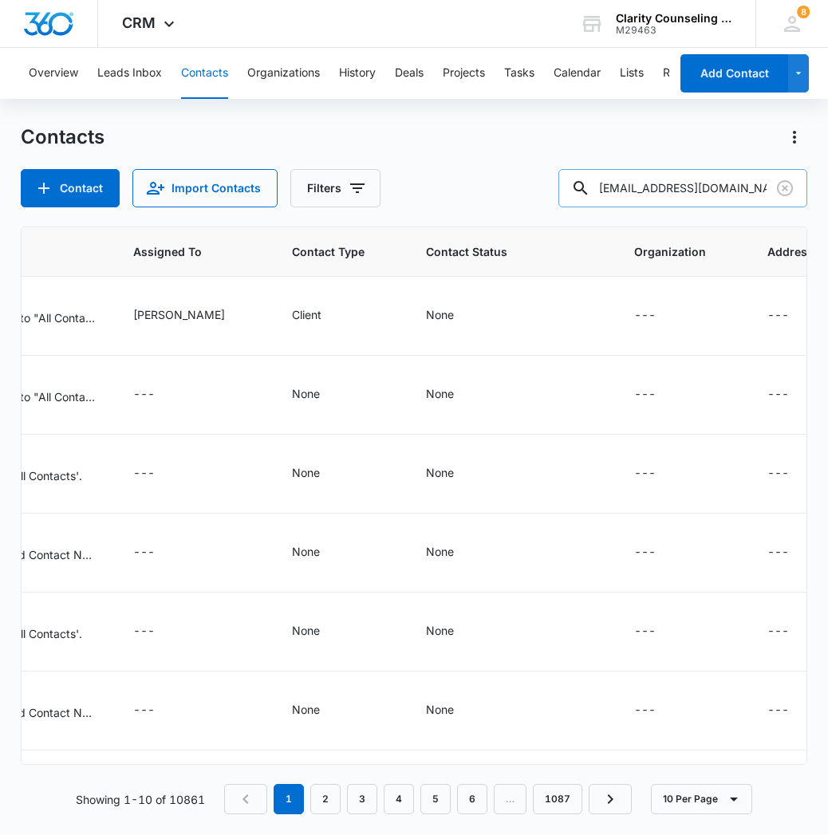
type input "[EMAIL_ADDRESS][DOMAIN_NAME]"
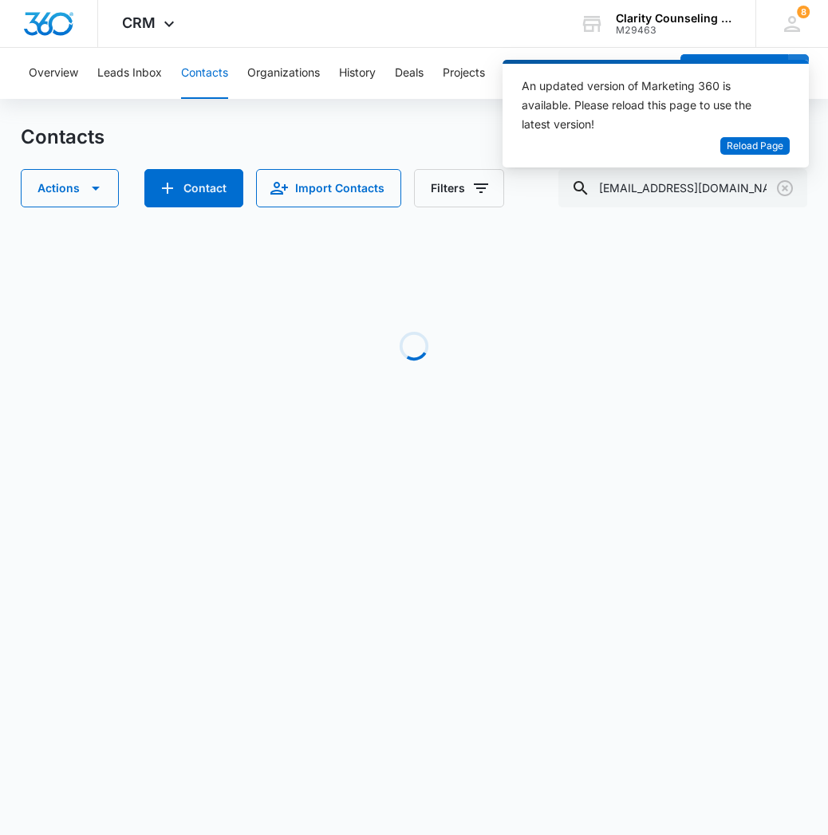
scroll to position [0, 1084]
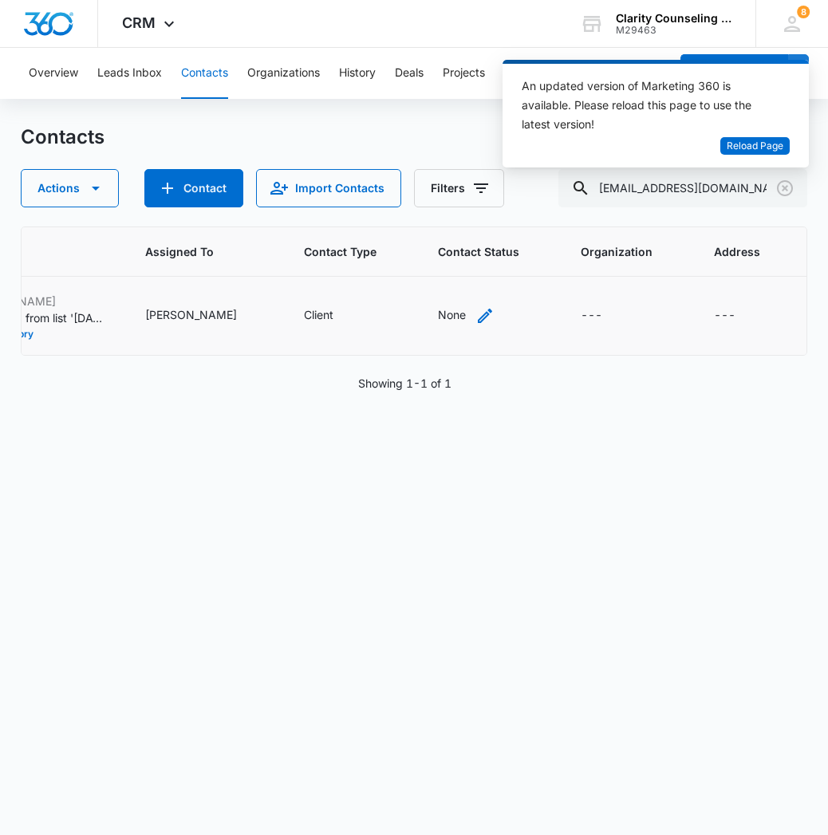
click at [466, 314] on div "None" at bounding box center [452, 314] width 28 height 17
click at [456, 211] on div "Contact Status" at bounding box center [451, 214] width 78 height 17
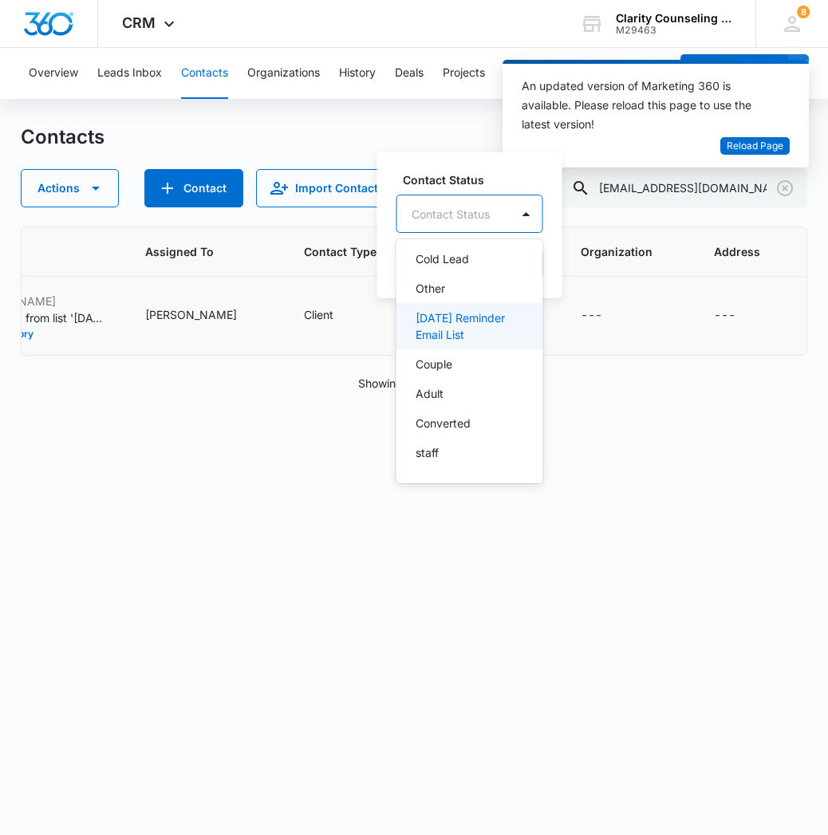
click at [491, 332] on p "[DATE] Reminder Email List" at bounding box center [468, 327] width 105 height 34
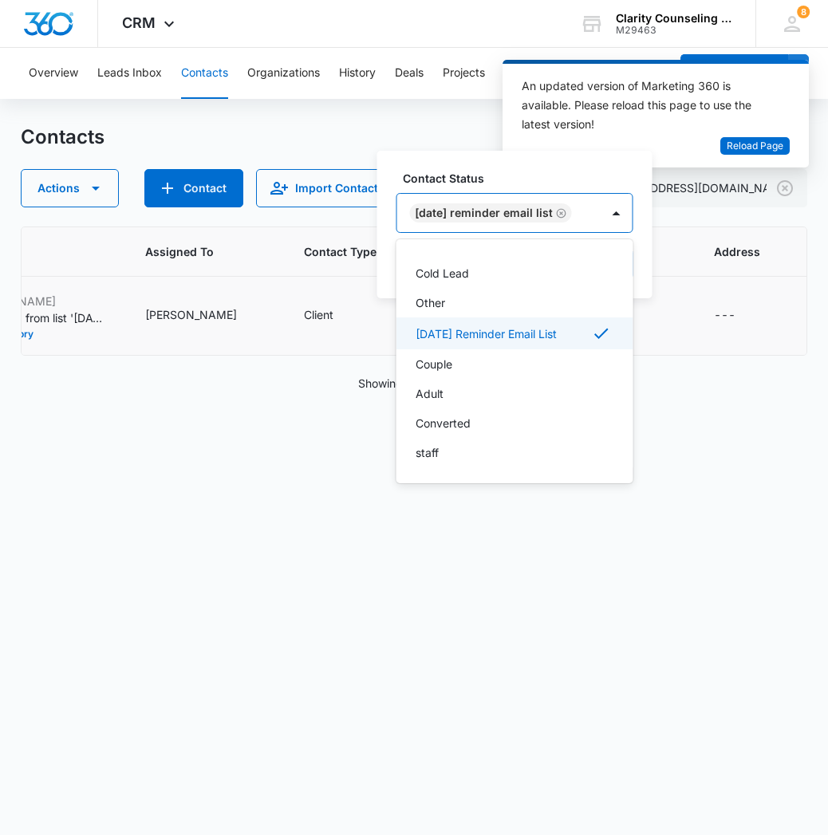
scroll to position [233, 0]
click at [615, 223] on div at bounding box center [617, 213] width 26 height 26
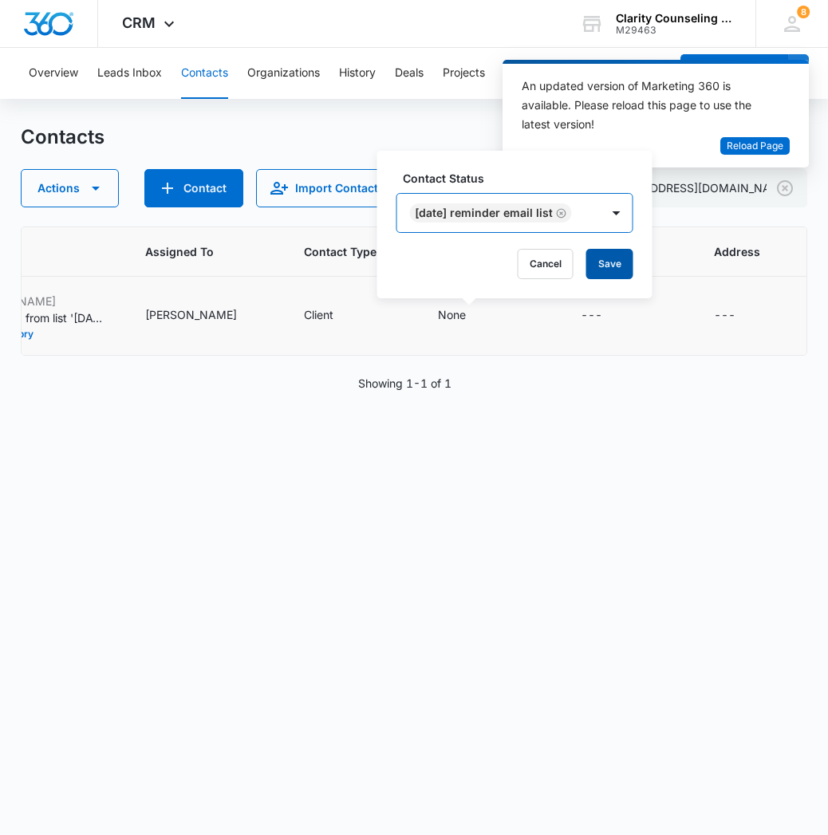
click at [627, 266] on button "Save" at bounding box center [609, 264] width 47 height 30
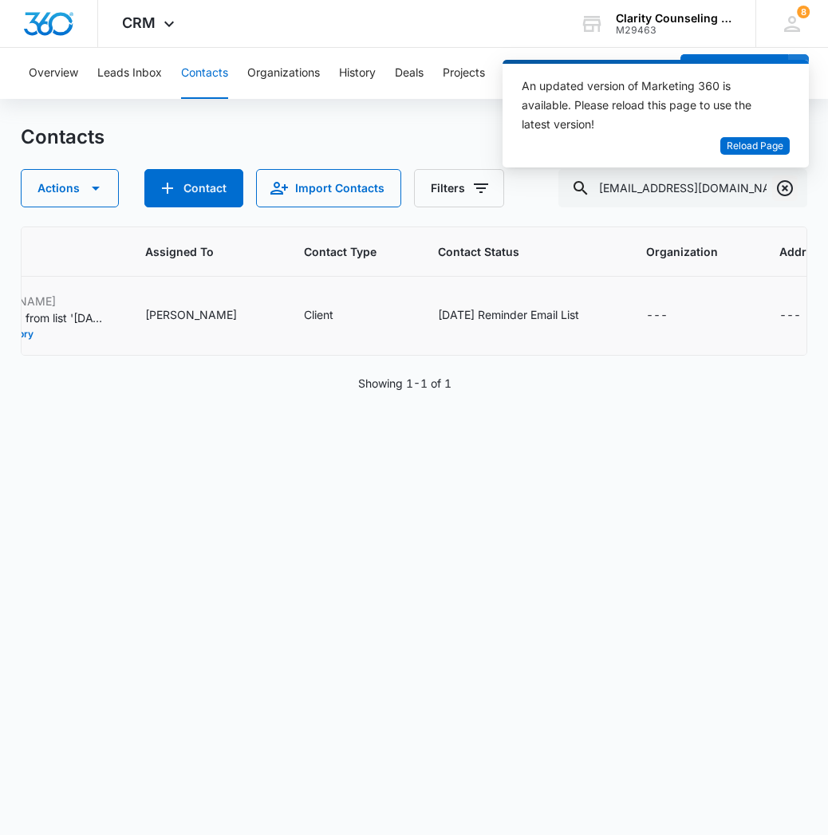
click at [783, 188] on icon "Clear" at bounding box center [784, 188] width 19 height 19
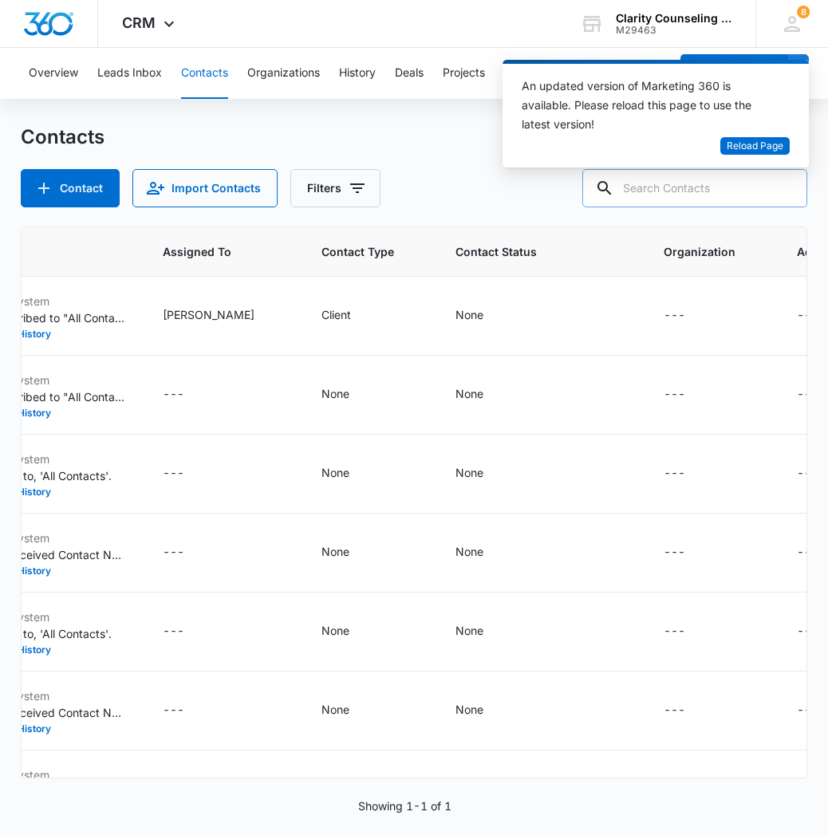
paste input "[EMAIL_ADDRESS][DOMAIN_NAME]"
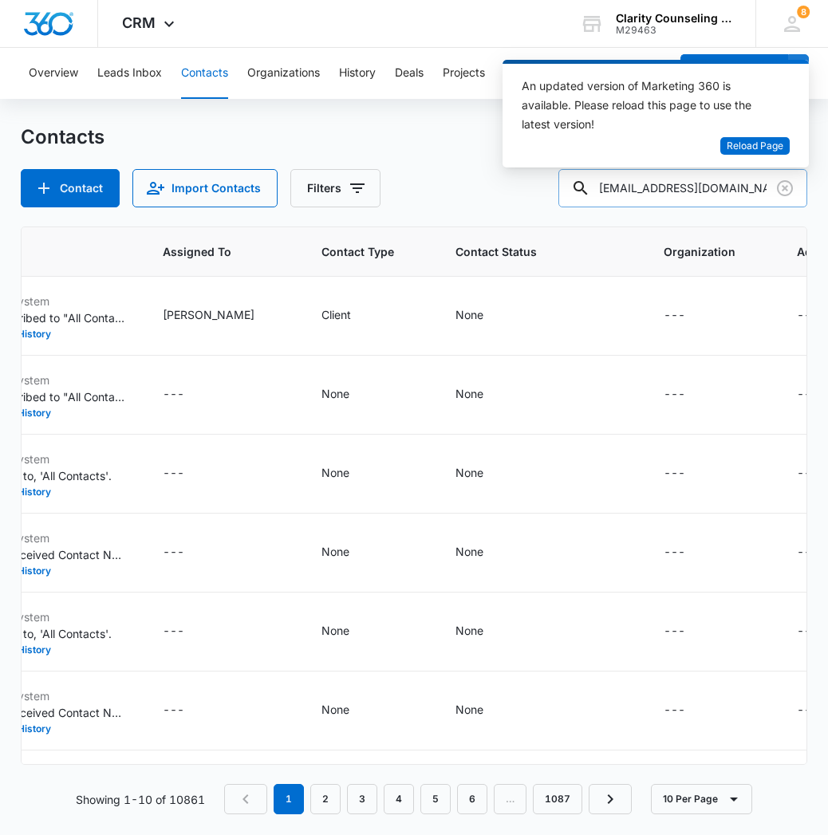
type input "[EMAIL_ADDRESS][DOMAIN_NAME]"
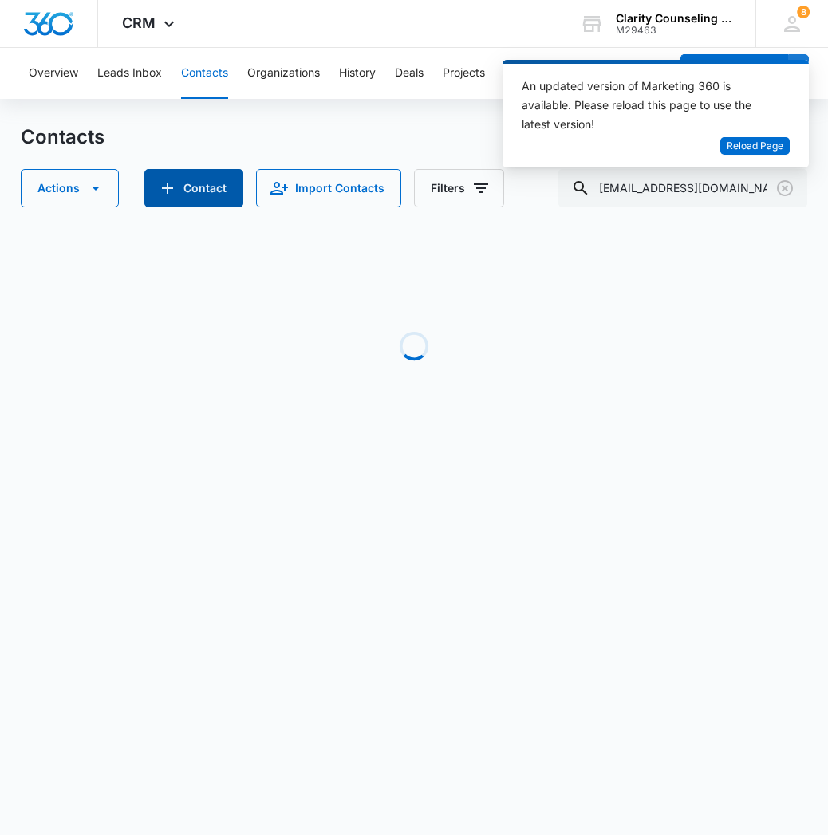
scroll to position [0, 988]
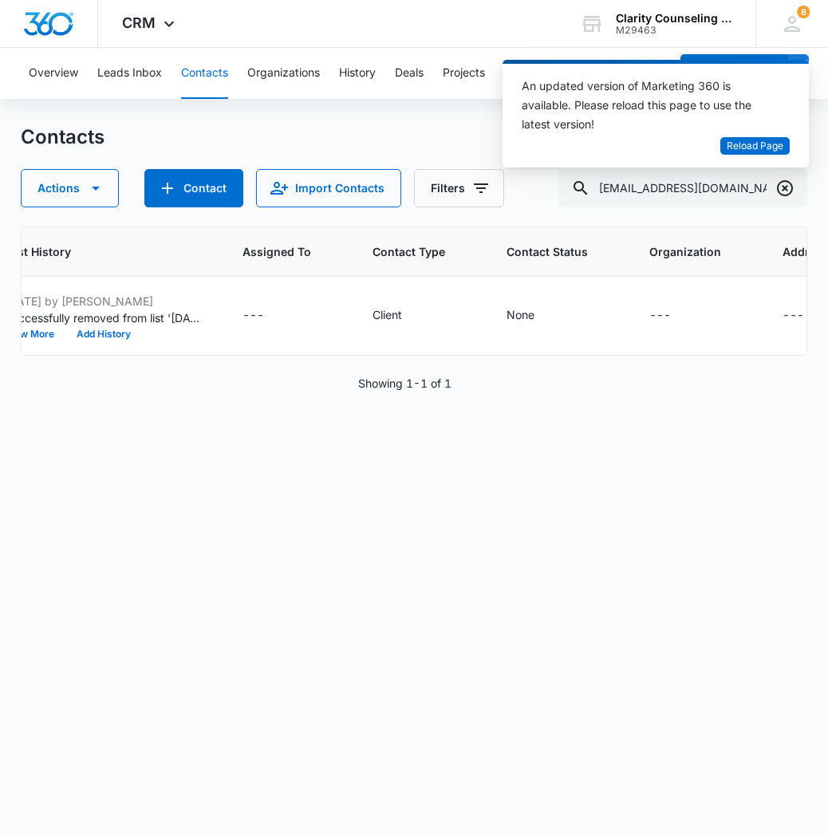
click at [788, 187] on icon "Clear" at bounding box center [784, 188] width 19 height 19
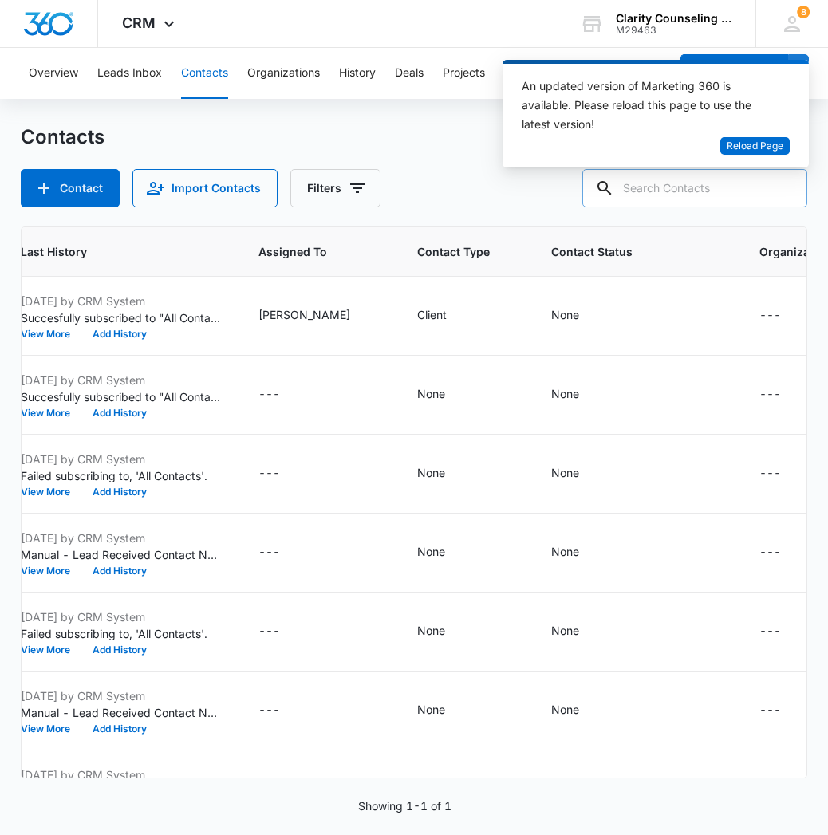
paste input "[EMAIL_ADDRESS][DOMAIN_NAME]"
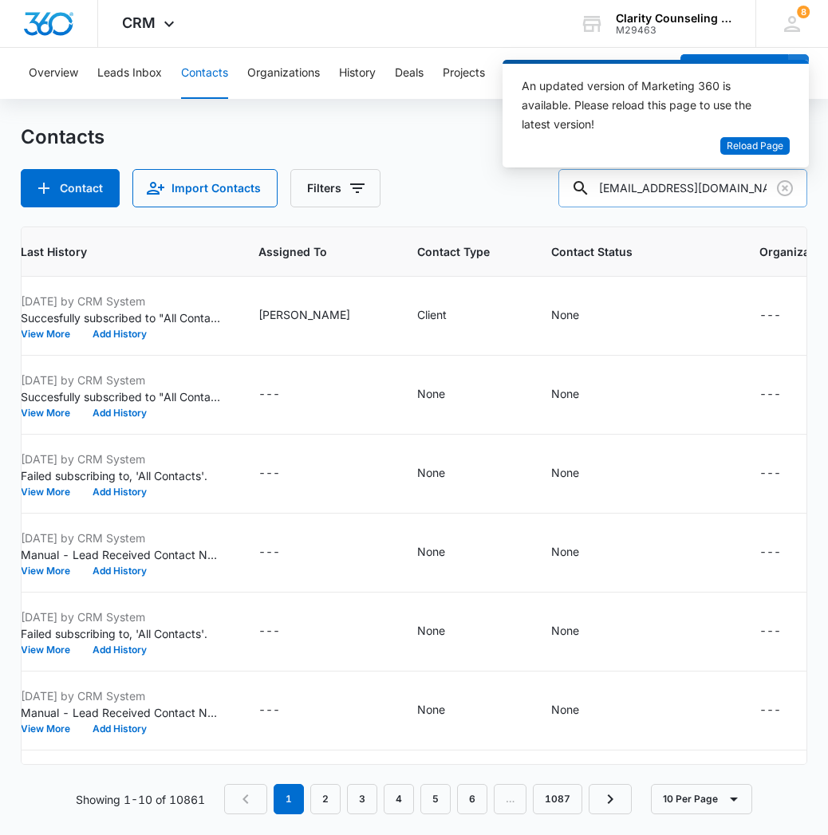
type input "[EMAIL_ADDRESS][DOMAIN_NAME]"
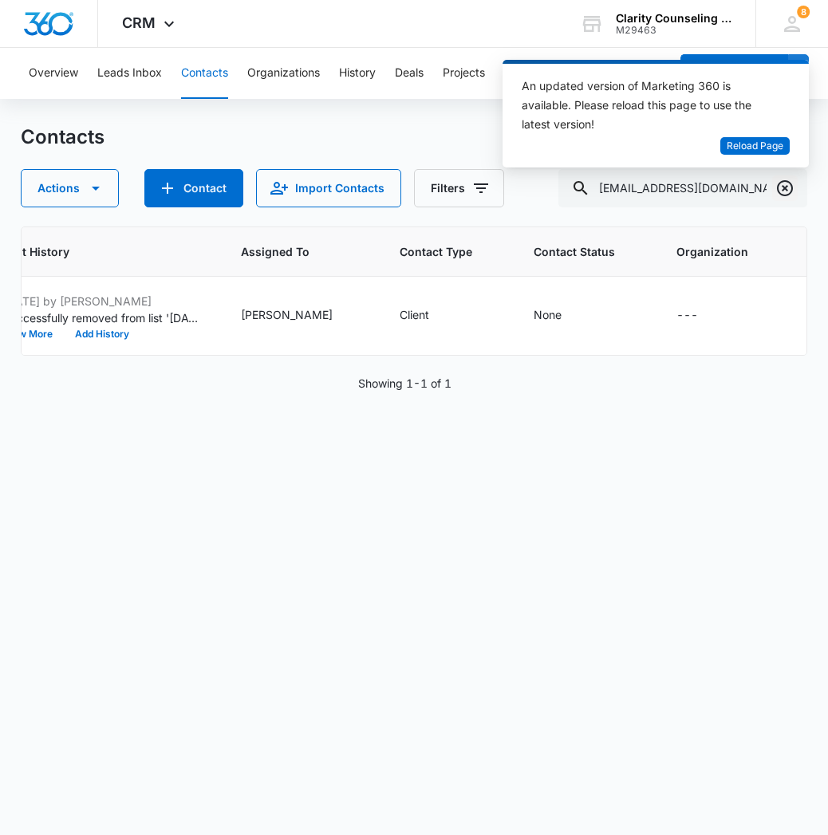
click at [789, 191] on icon "Clear" at bounding box center [784, 188] width 19 height 19
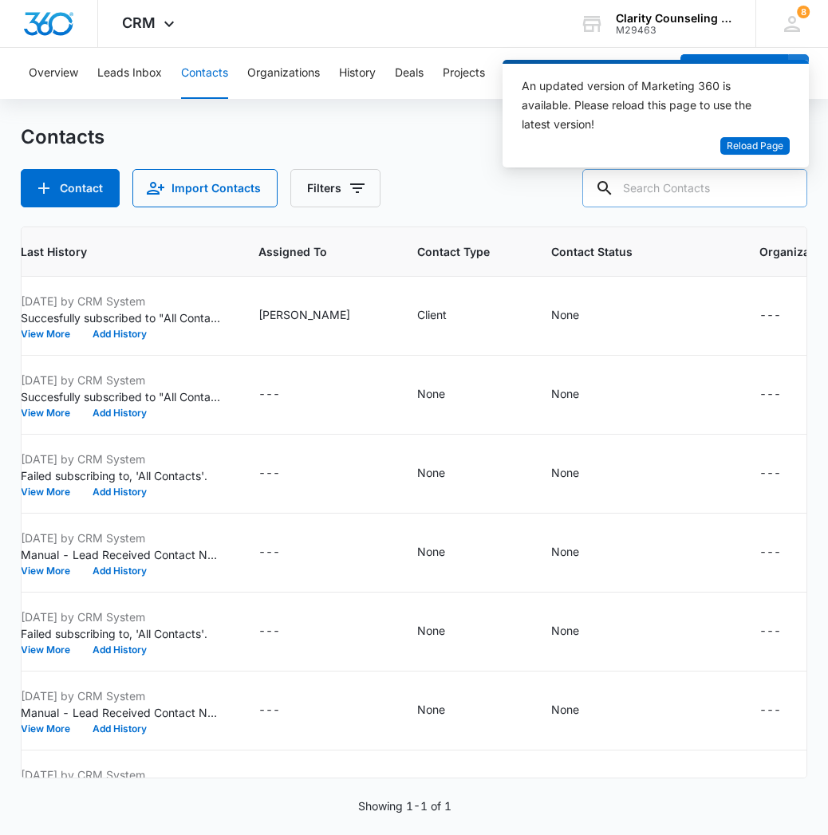
paste input "[EMAIL_ADDRESS][DOMAIN_NAME]"
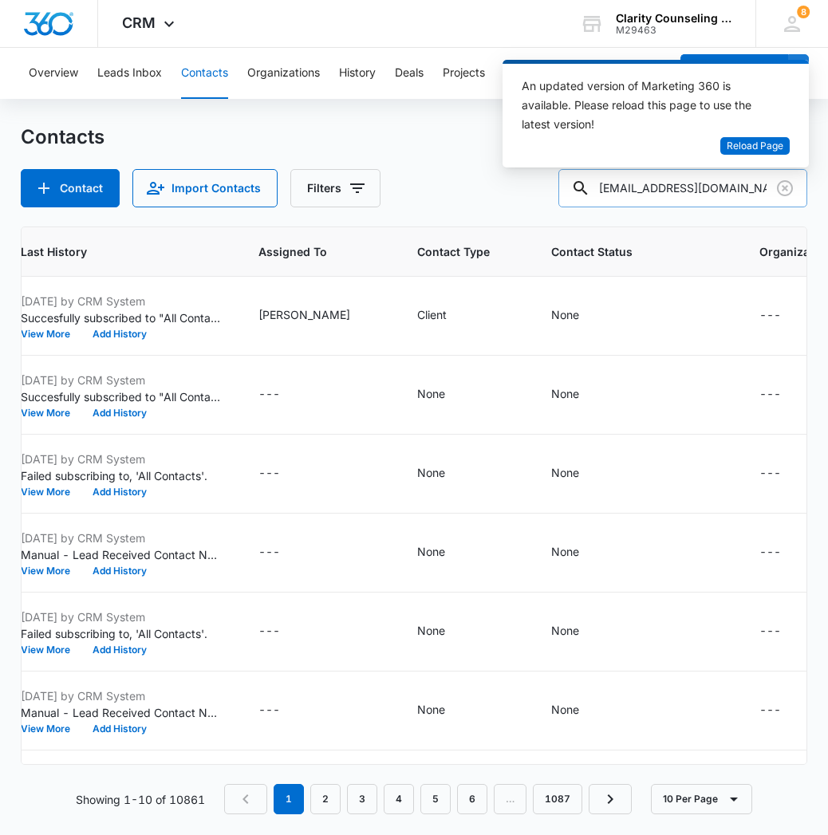
type input "[EMAIL_ADDRESS][DOMAIN_NAME]"
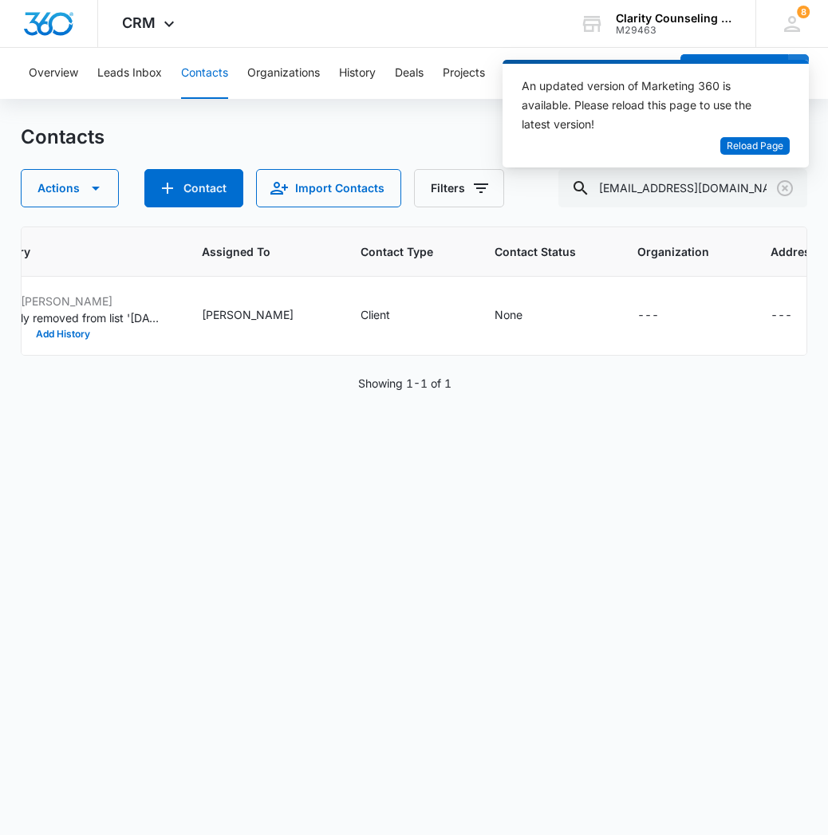
scroll to position [0, 939]
click at [495, 312] on div "None" at bounding box center [523, 315] width 57 height 19
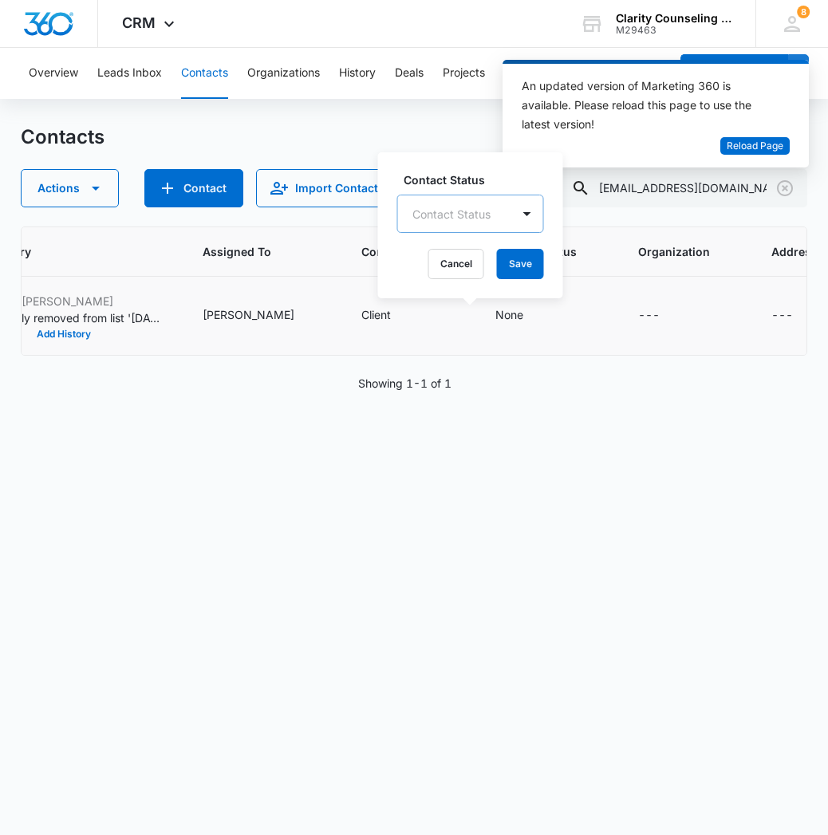
click at [481, 215] on div "Contact Status" at bounding box center [451, 214] width 78 height 17
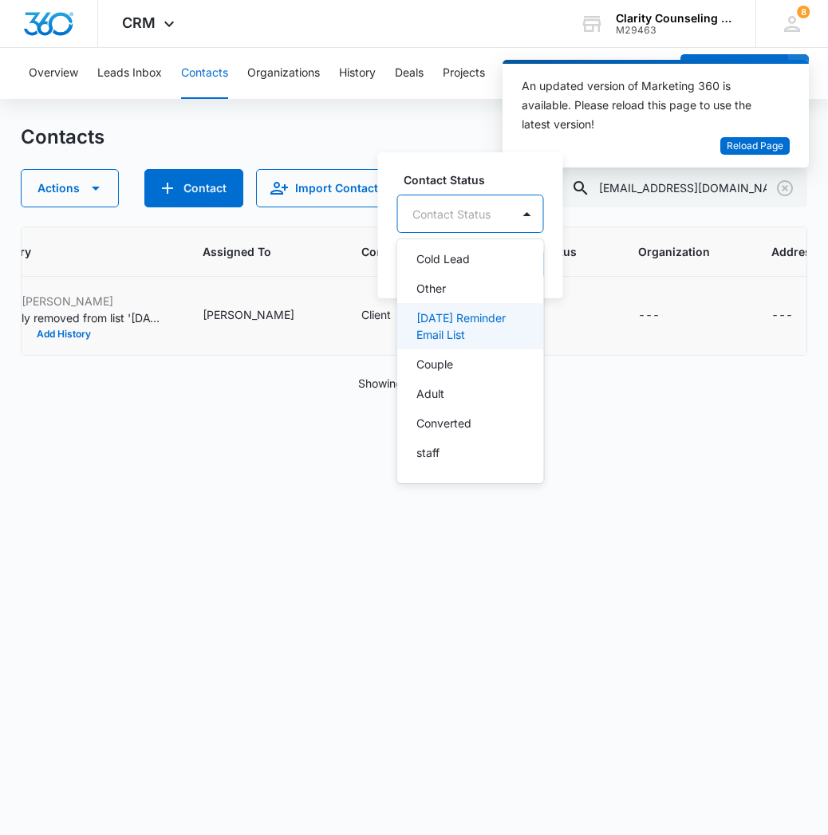
click at [514, 324] on p "[DATE] Reminder Email List" at bounding box center [468, 327] width 105 height 34
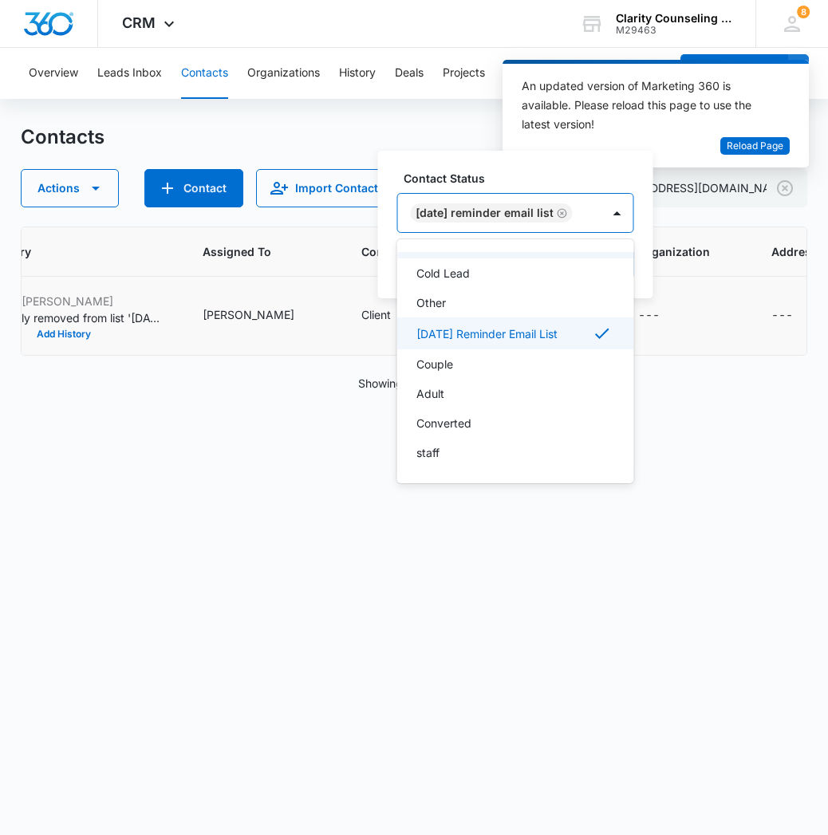
click at [614, 215] on div at bounding box center [618, 213] width 32 height 38
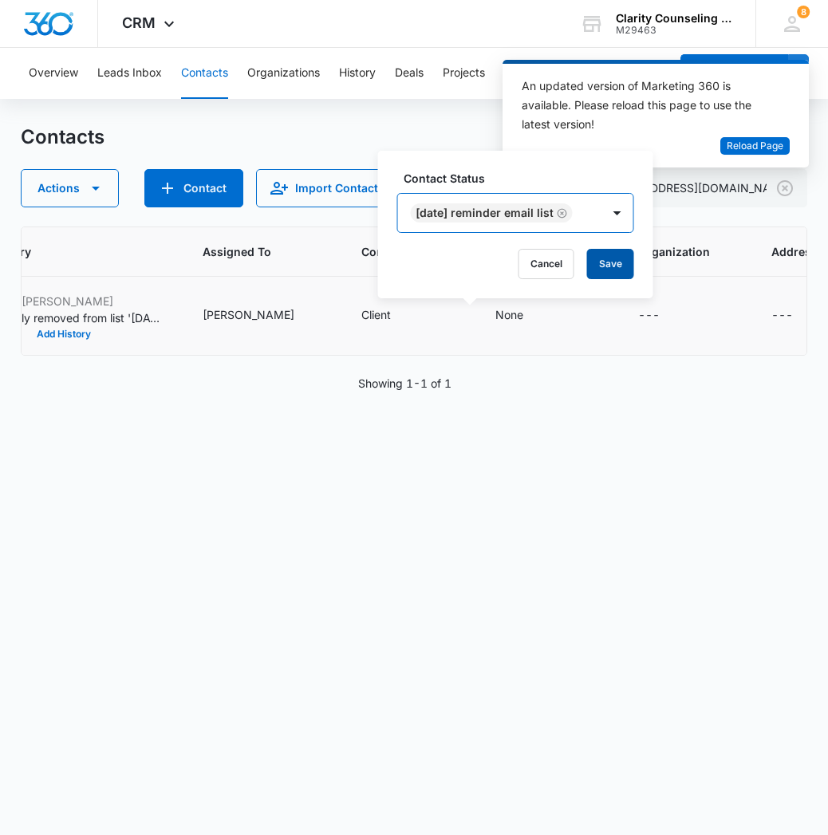
click at [630, 269] on button "Save" at bounding box center [610, 264] width 47 height 30
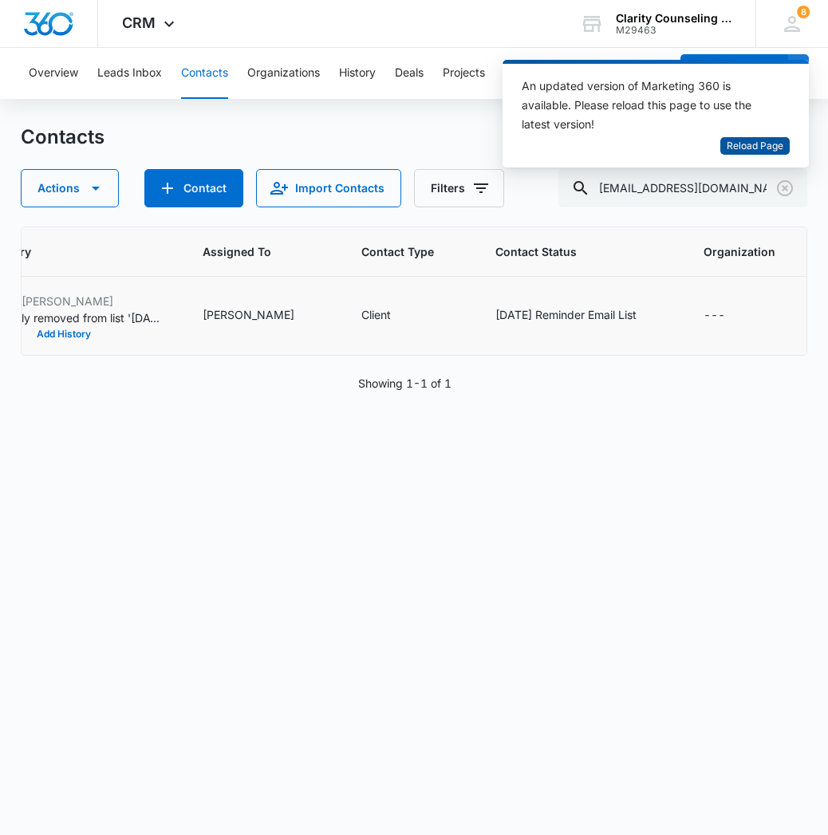
click at [736, 147] on span "Reload Page" at bounding box center [755, 146] width 57 height 15
